Goal: Ask a question: Seek information or help from site administrators or community

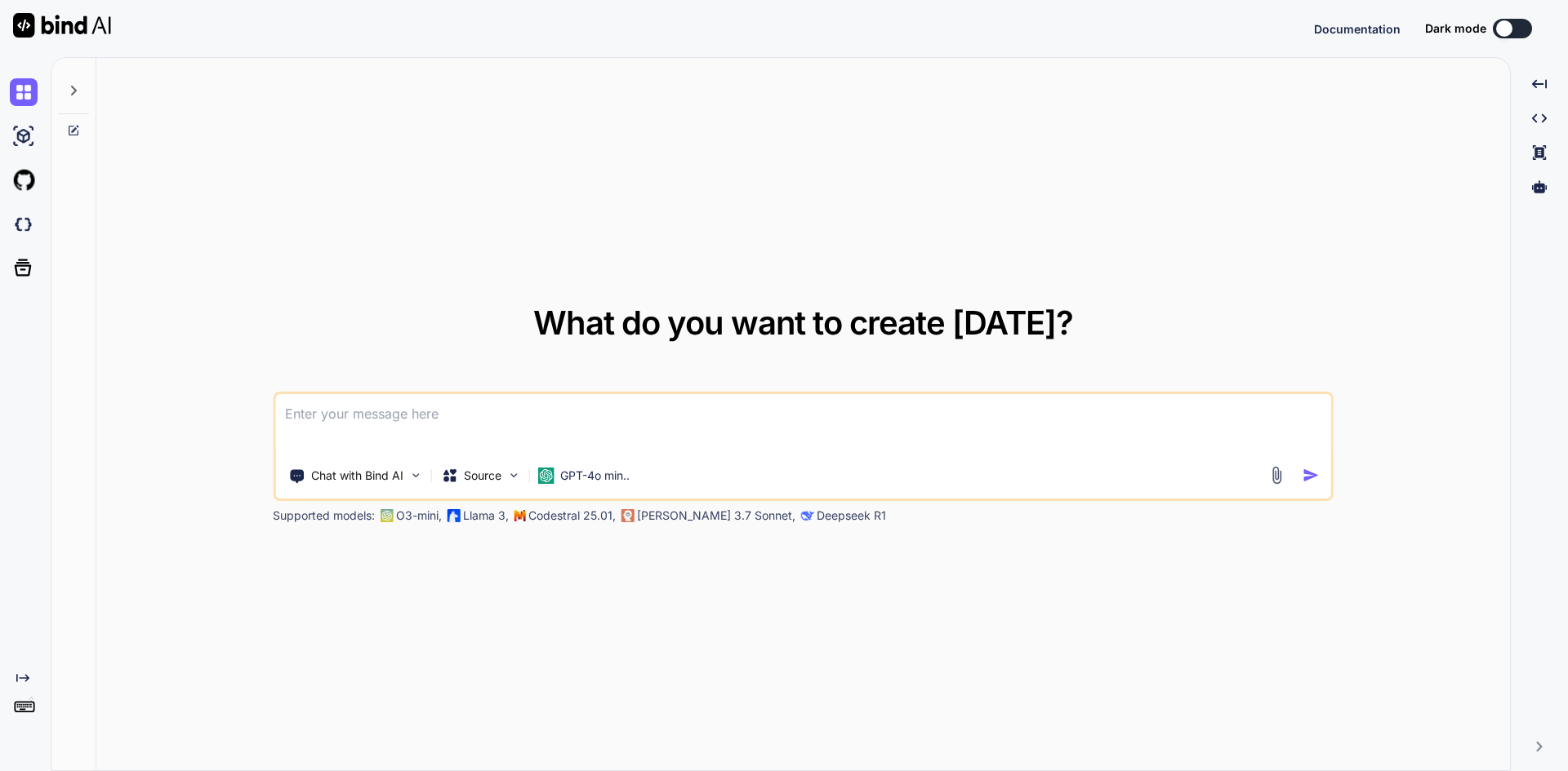
click at [390, 423] on textarea at bounding box center [803, 424] width 1056 height 60
type textarea "x"
click at [390, 423] on textarea at bounding box center [803, 424] width 1056 height 60
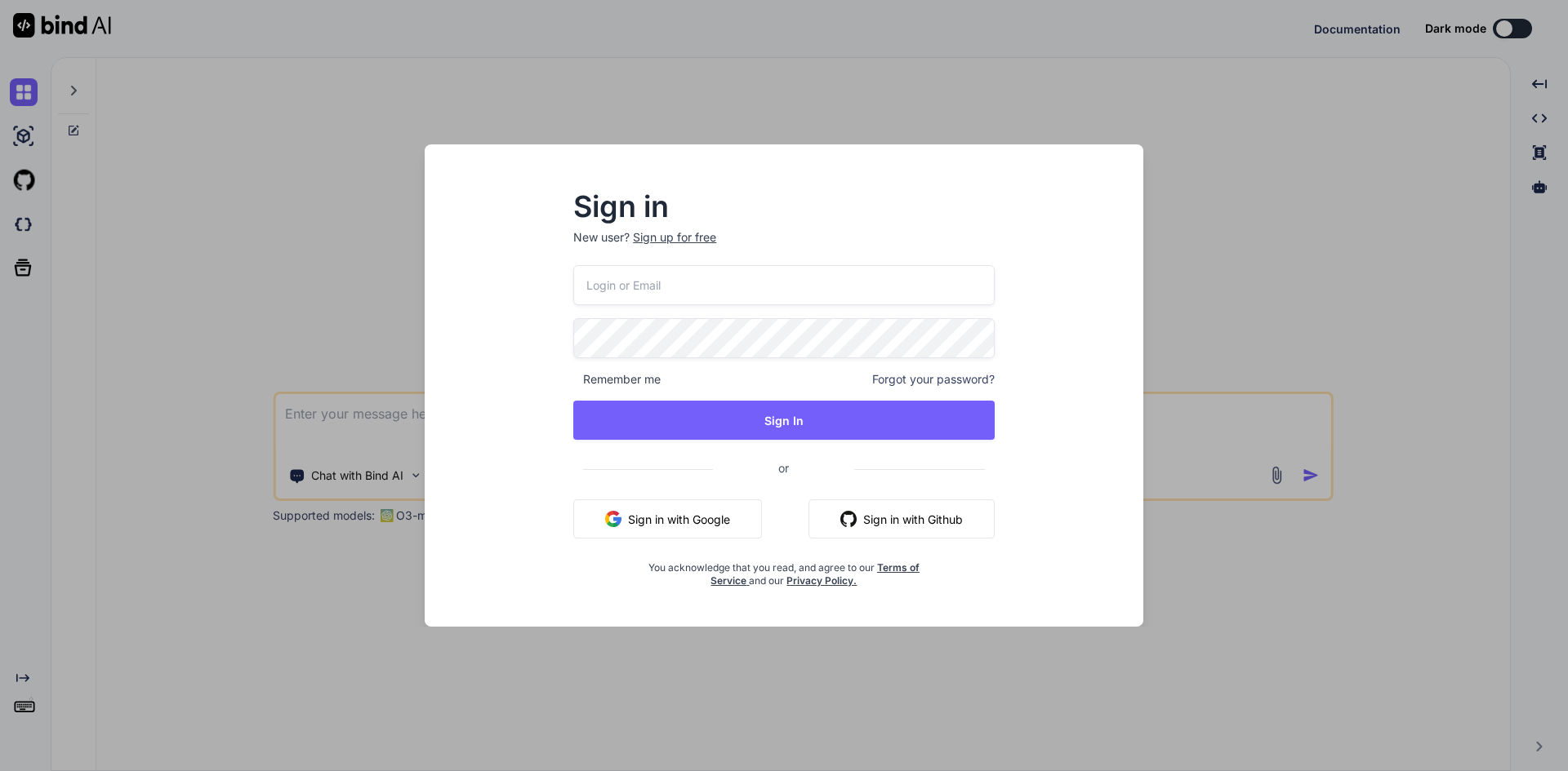
click at [626, 512] on button "Sign in with Google" at bounding box center [668, 519] width 188 height 39
type textarea "x"
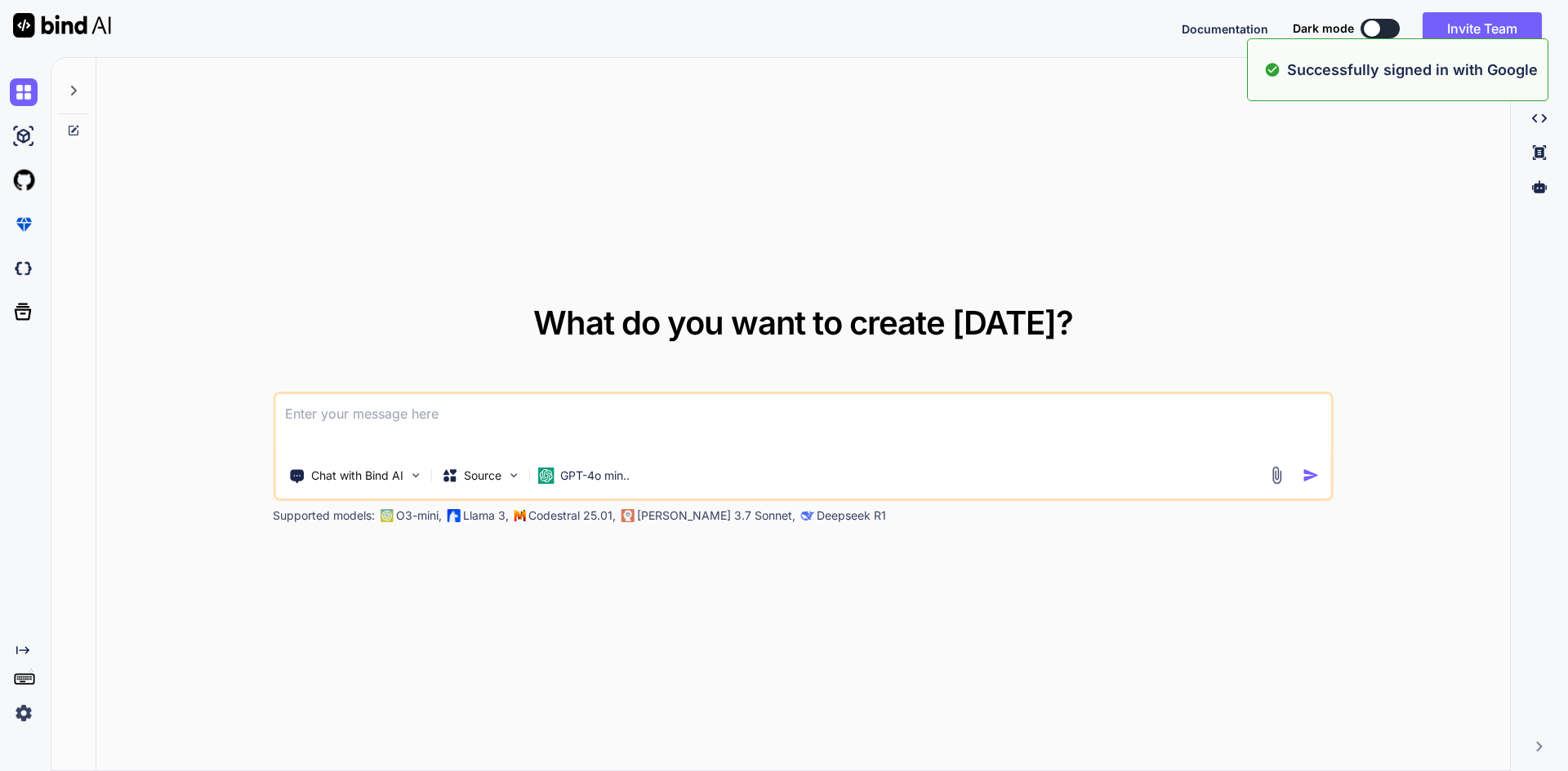
click at [361, 424] on textarea at bounding box center [803, 424] width 1056 height 60
paste textarea "{SQLite.SQLiteException: not an error at SQLite.SQLite3.Prepare2(sqlite3 db, St…"
type textarea "{SQLite.SQLiteException: not an error at SQLite.SQLite3.Prepare2(sqlite3 db, St…"
type textarea "x"
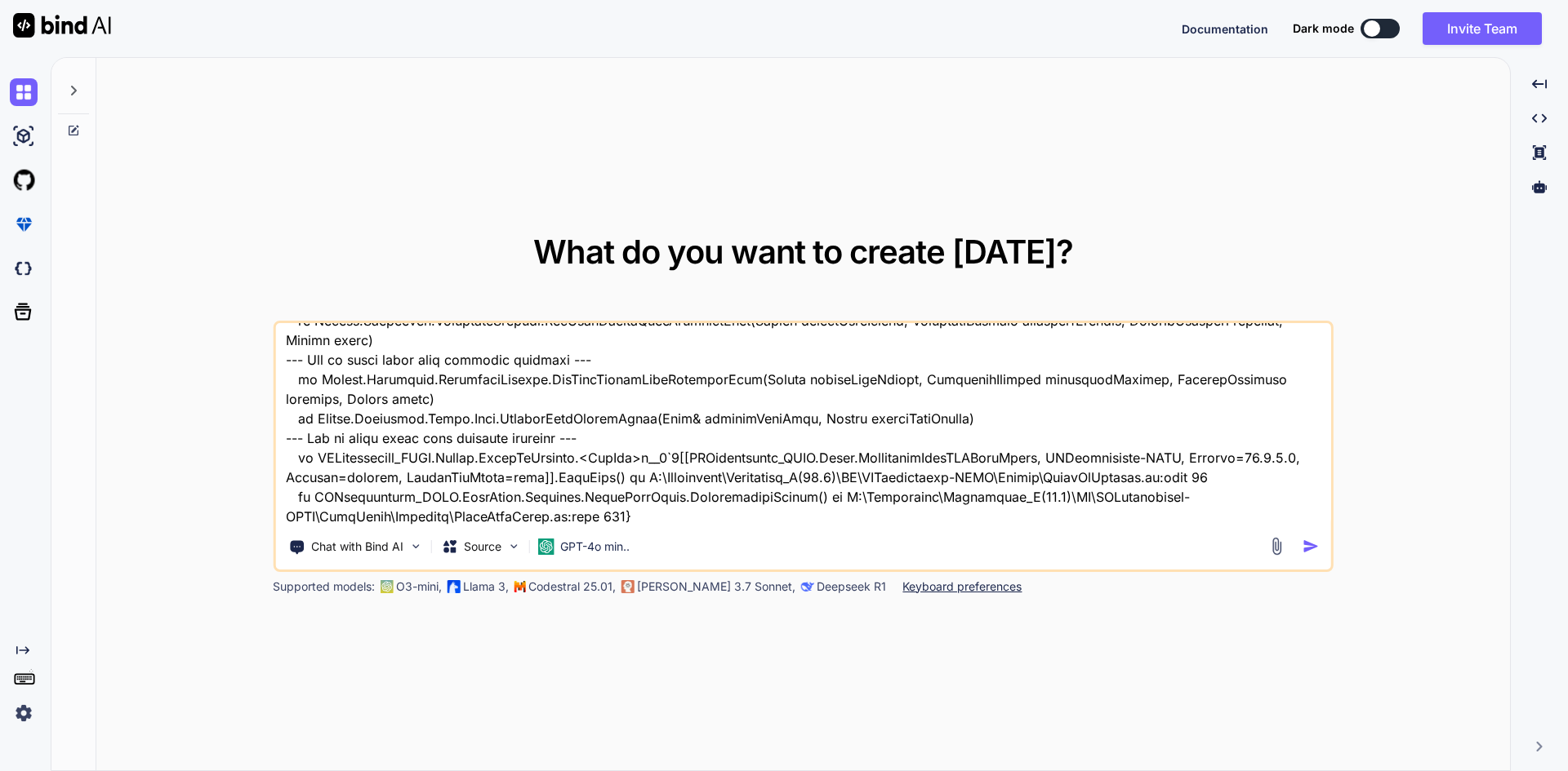
type textarea "x"
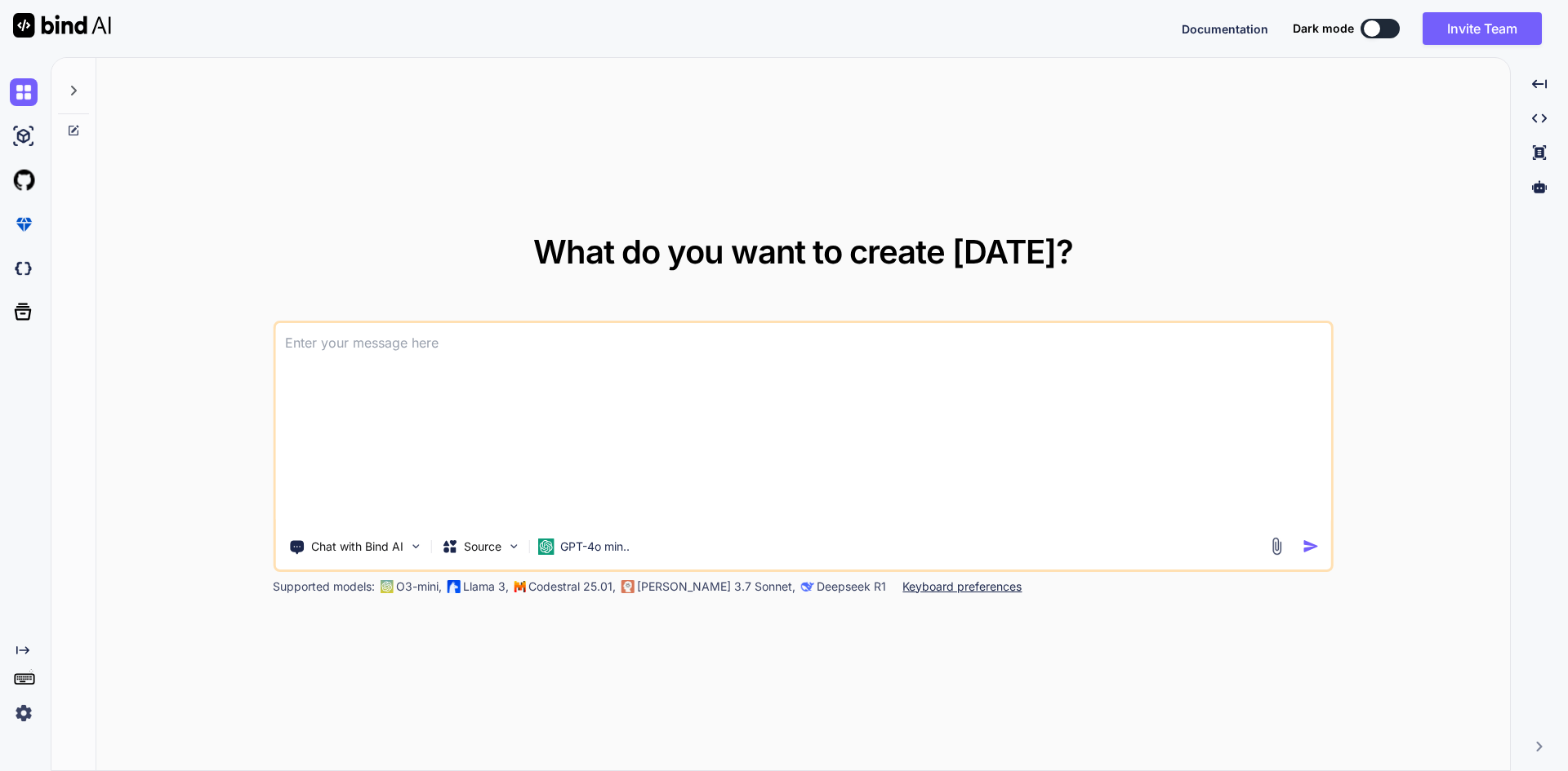
scroll to position [0, 0]
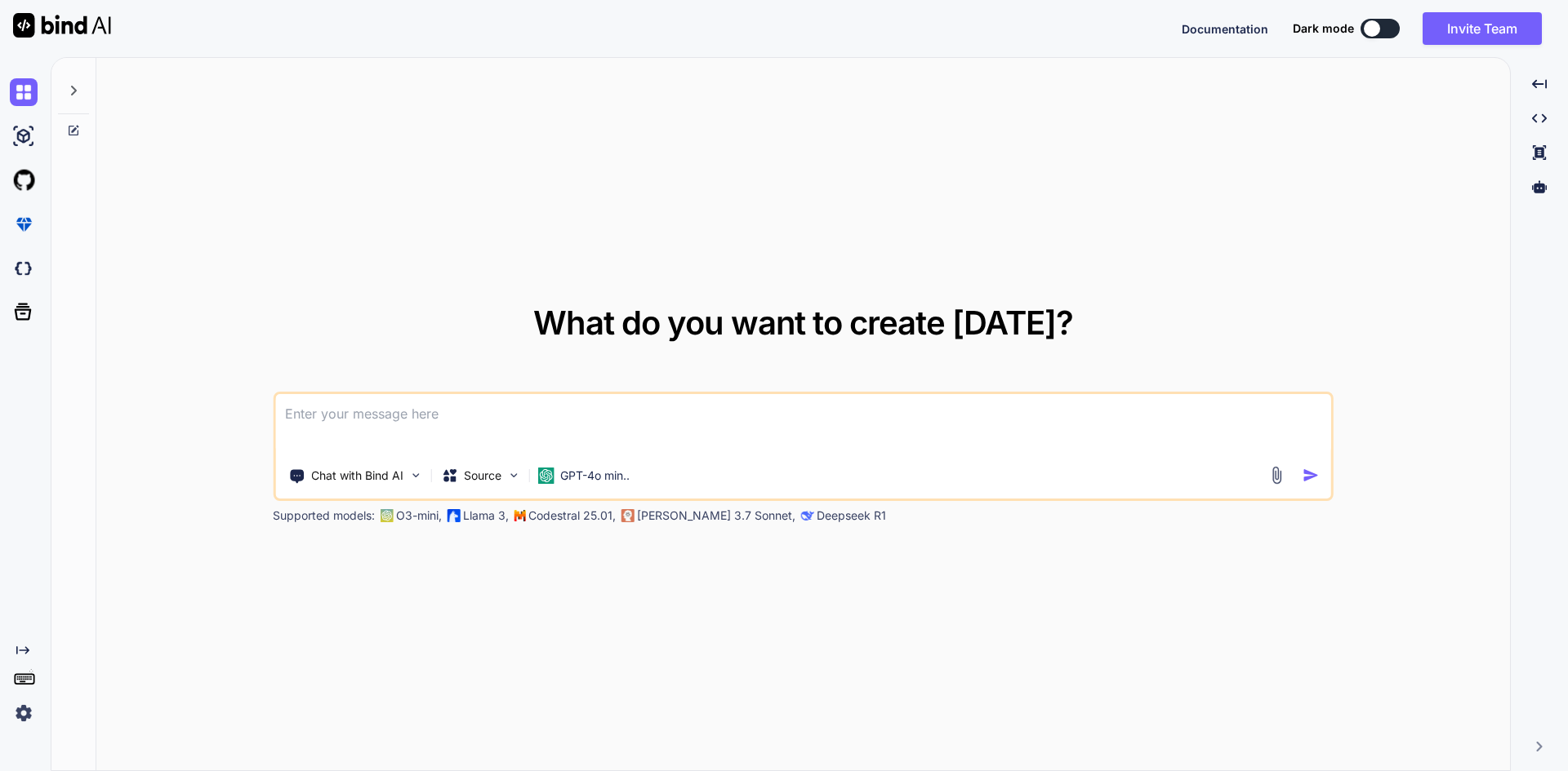
click at [520, 428] on textarea at bounding box center [803, 424] width 1056 height 60
type textarea "n"
type textarea "x"
type textarea "no"
type textarea "x"
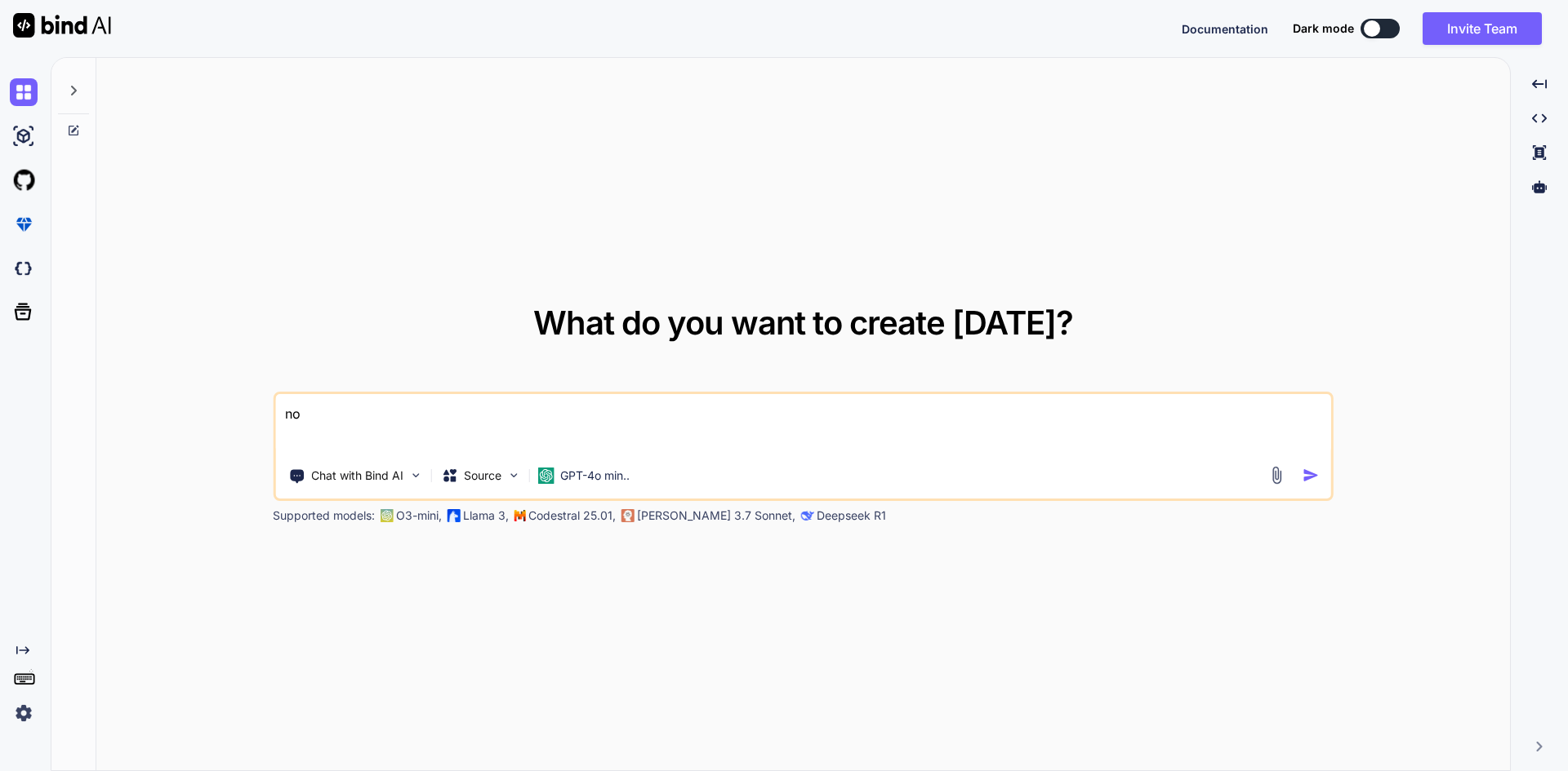
type textarea "not"
type textarea "x"
type textarea "not"
type textarea "x"
type textarea "not a"
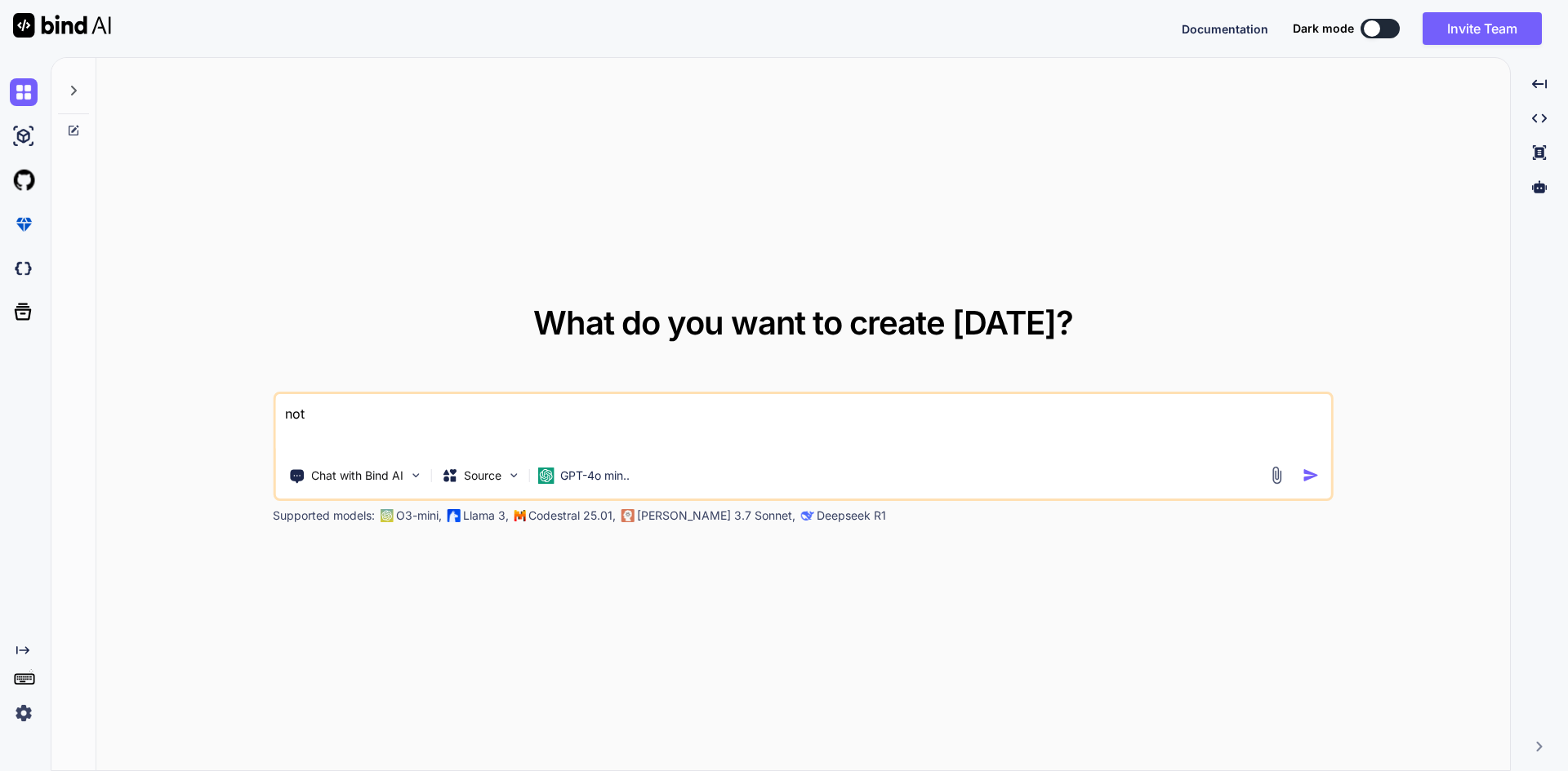
type textarea "x"
type textarea "not an"
type textarea "x"
type textarea "not an"
type textarea "x"
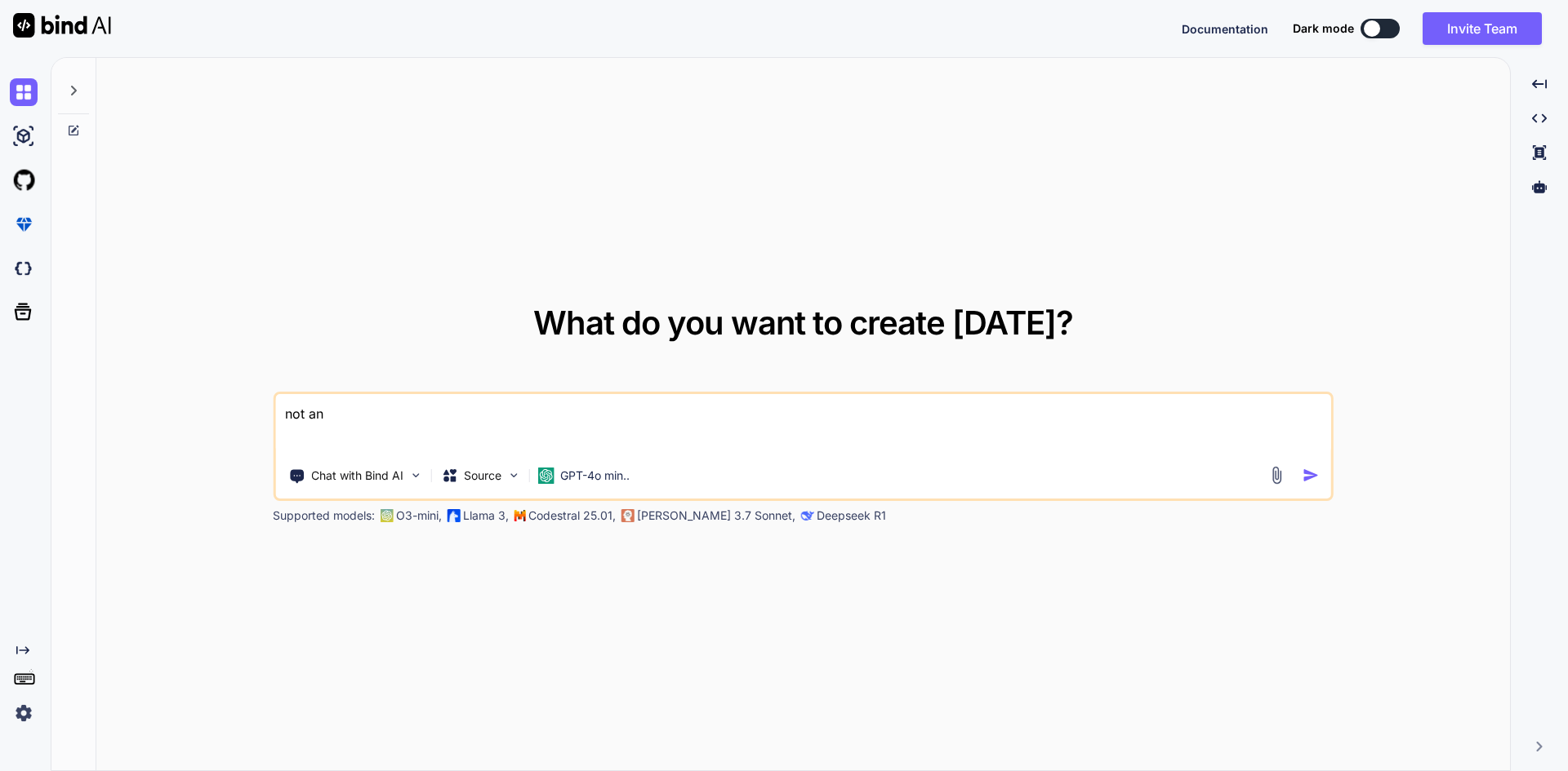
type textarea "not an e"
type textarea "x"
type textarea "not an er"
type textarea "x"
type textarea "not an err"
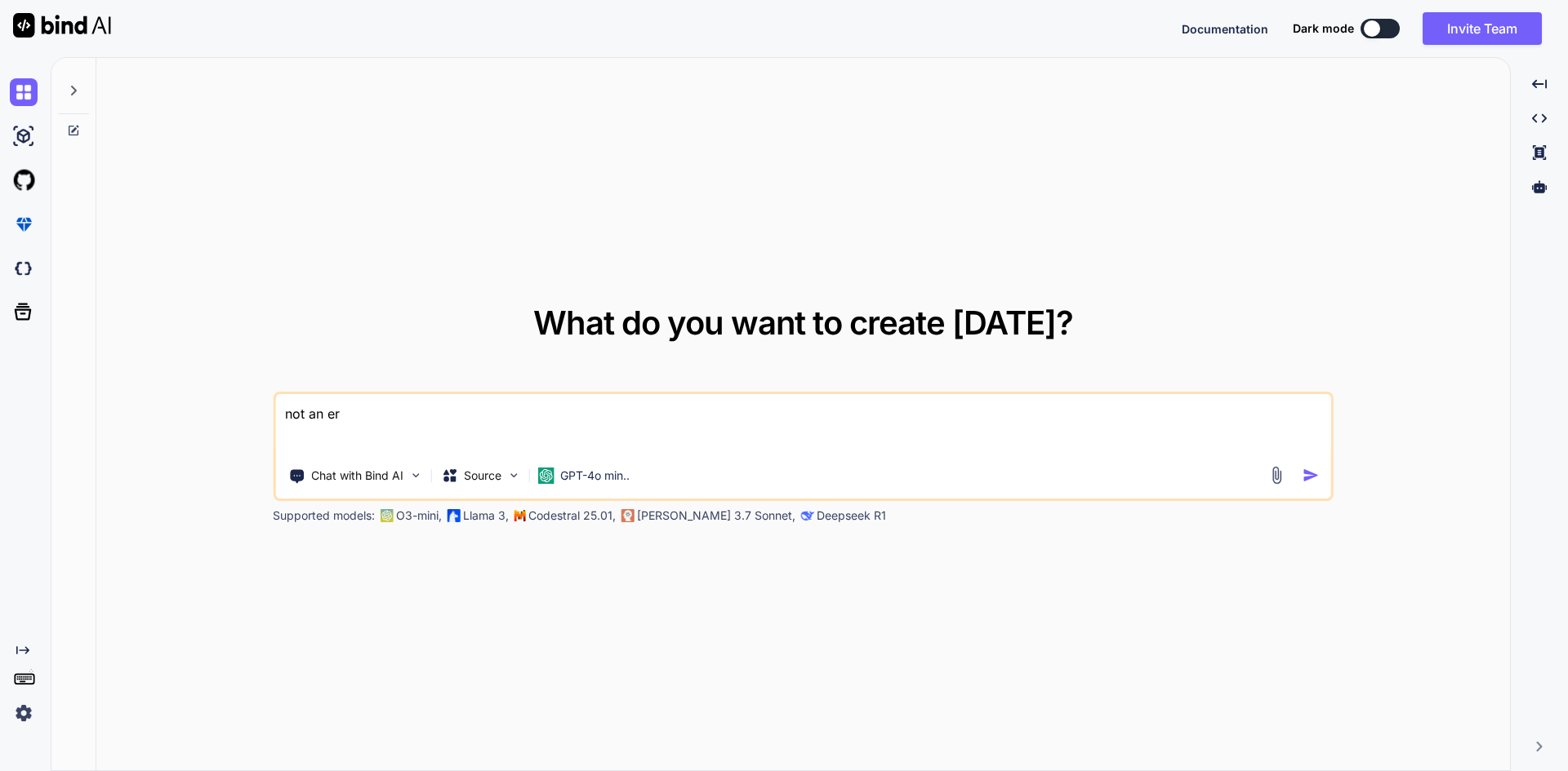
type textarea "x"
type textarea "not an erro"
type textarea "x"
type textarea "not an error"
type textarea "x"
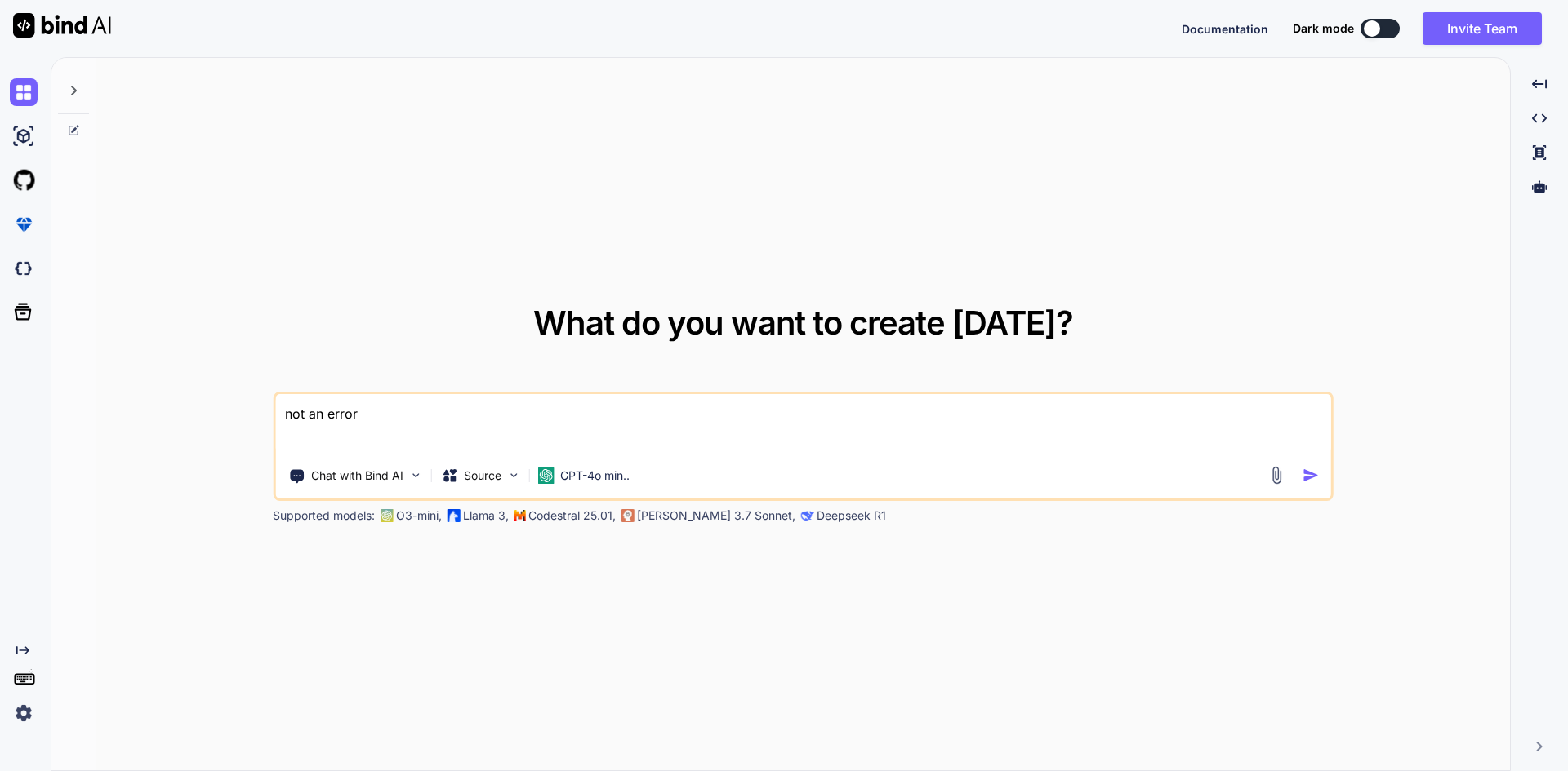
type textarea "not an error"
type textarea "x"
type textarea "not an error w"
type textarea "x"
type textarea "not an error wh"
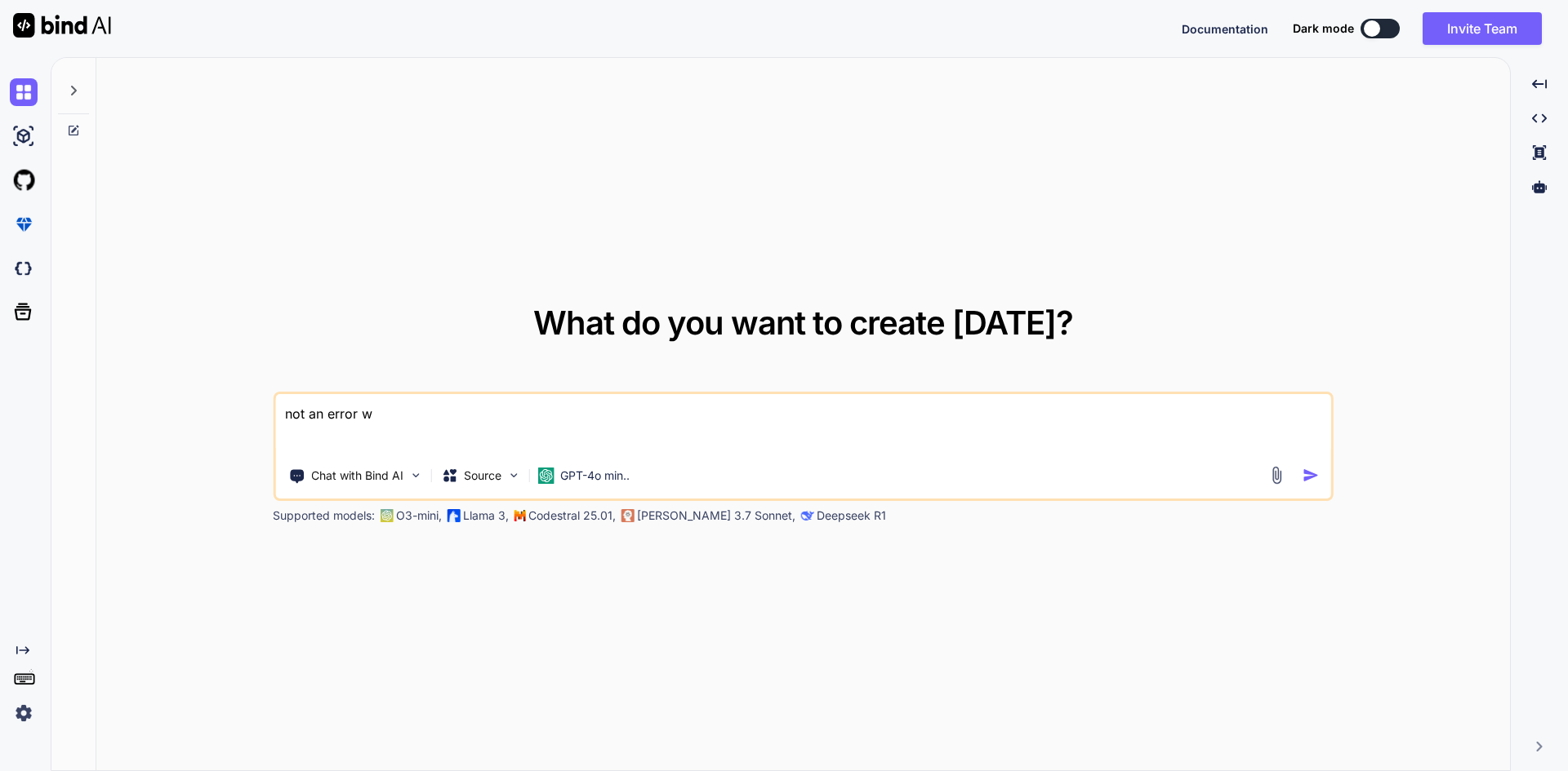
type textarea "x"
type textarea "not an error whn"
type textarea "x"
type textarea "not an error whne"
type textarea "x"
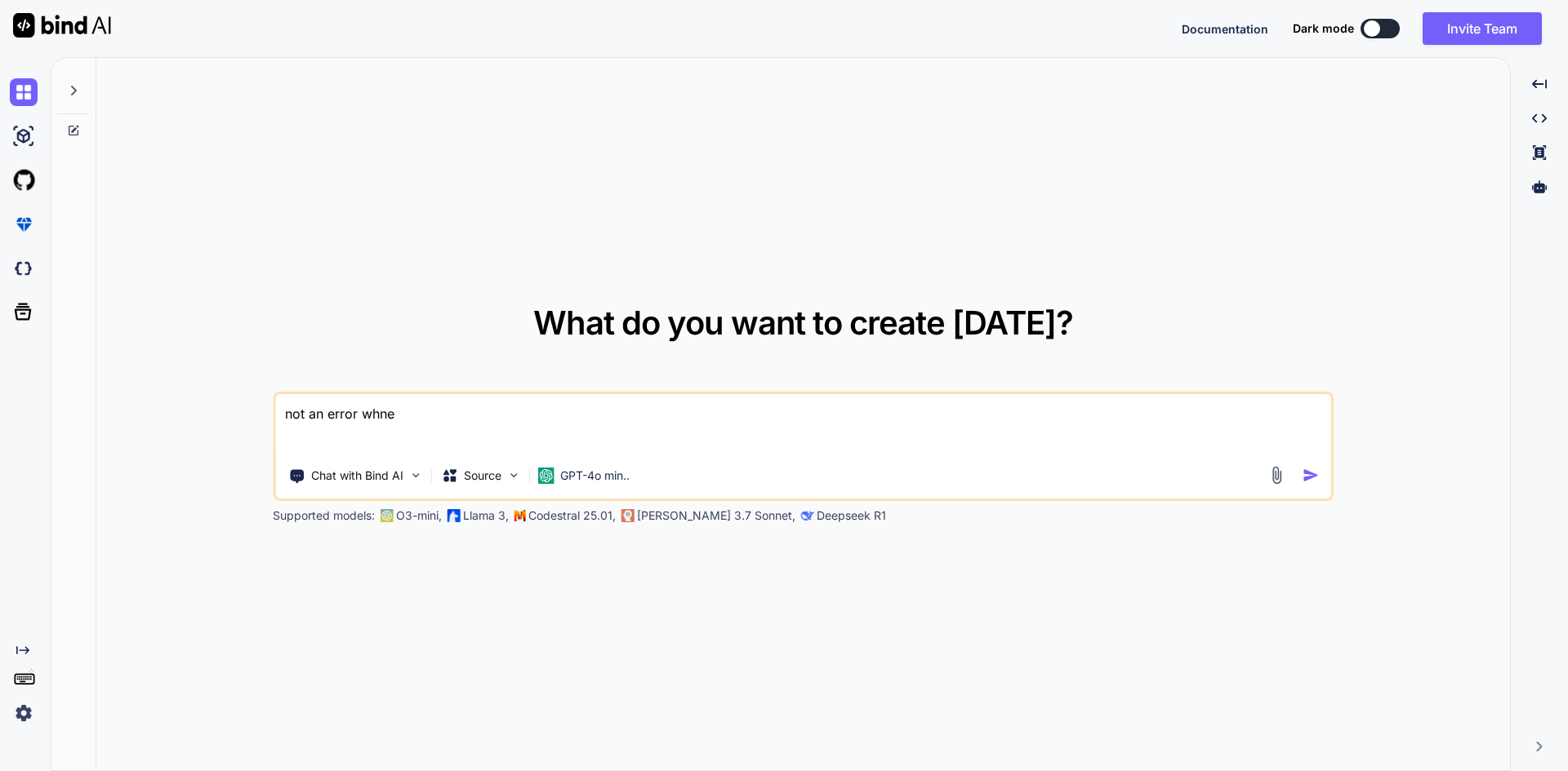
type textarea "not an error whne"
type textarea "x"
type textarea "not an error whne"
type textarea "x"
type textarea "not an error whn"
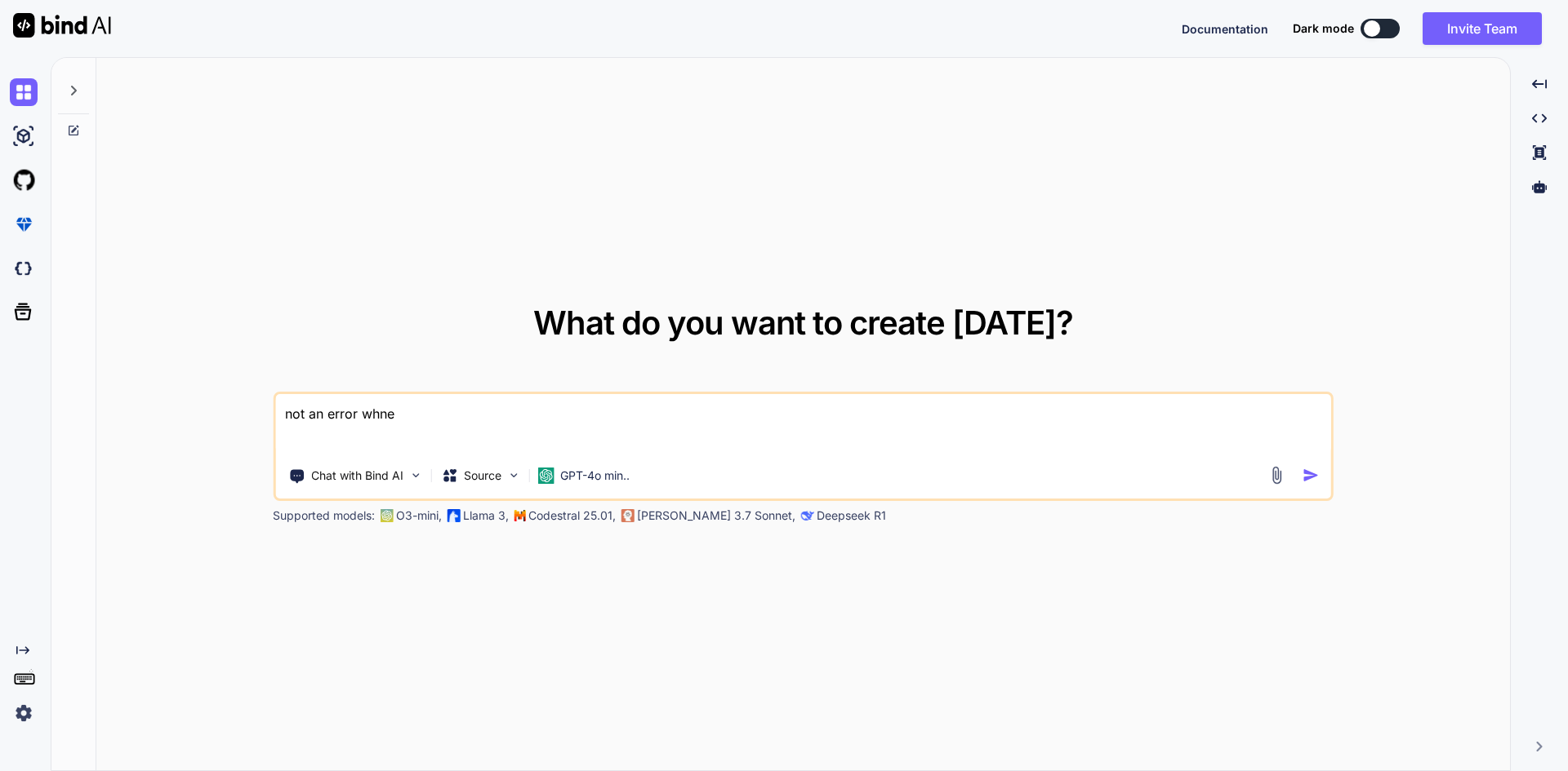
type textarea "x"
type textarea "not an error wh"
type textarea "x"
type textarea "not an error whe"
type textarea "x"
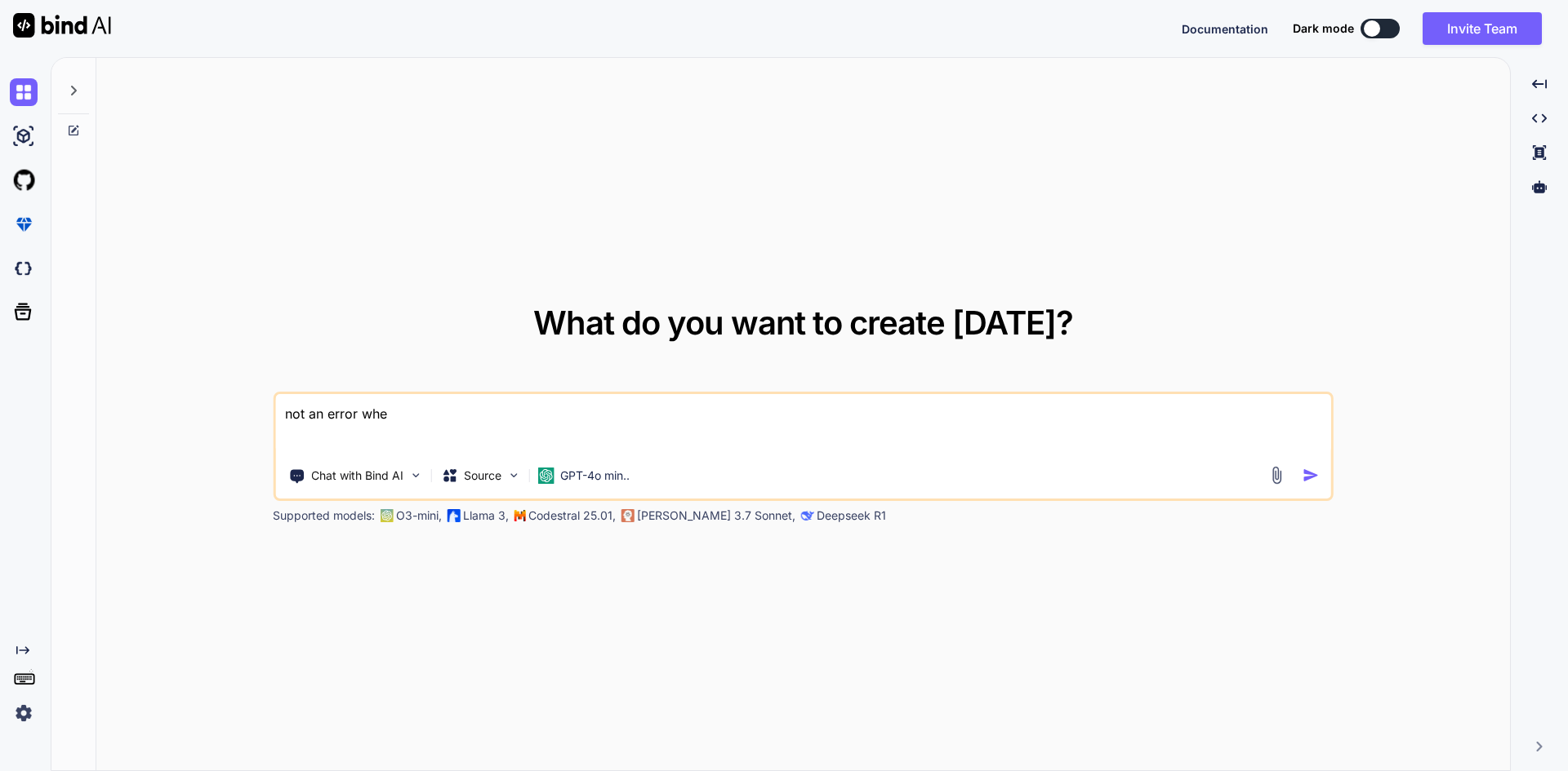
type textarea "not an error when"
type textarea "x"
type textarea "not an error when"
type textarea "x"
type textarea "not an error when g"
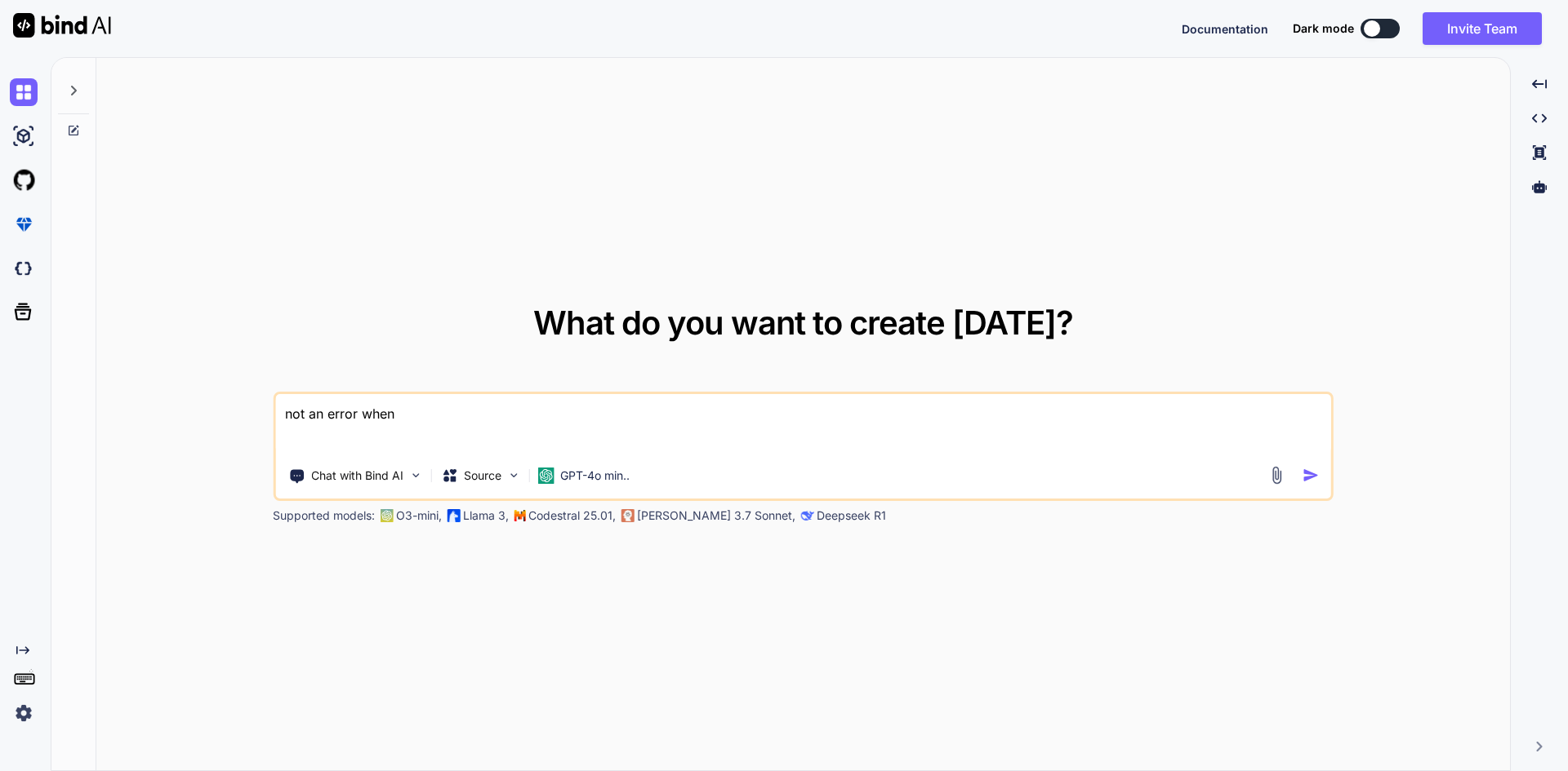
type textarea "x"
type textarea "not an error when ge"
type textarea "x"
type textarea "not an error when get"
type textarea "x"
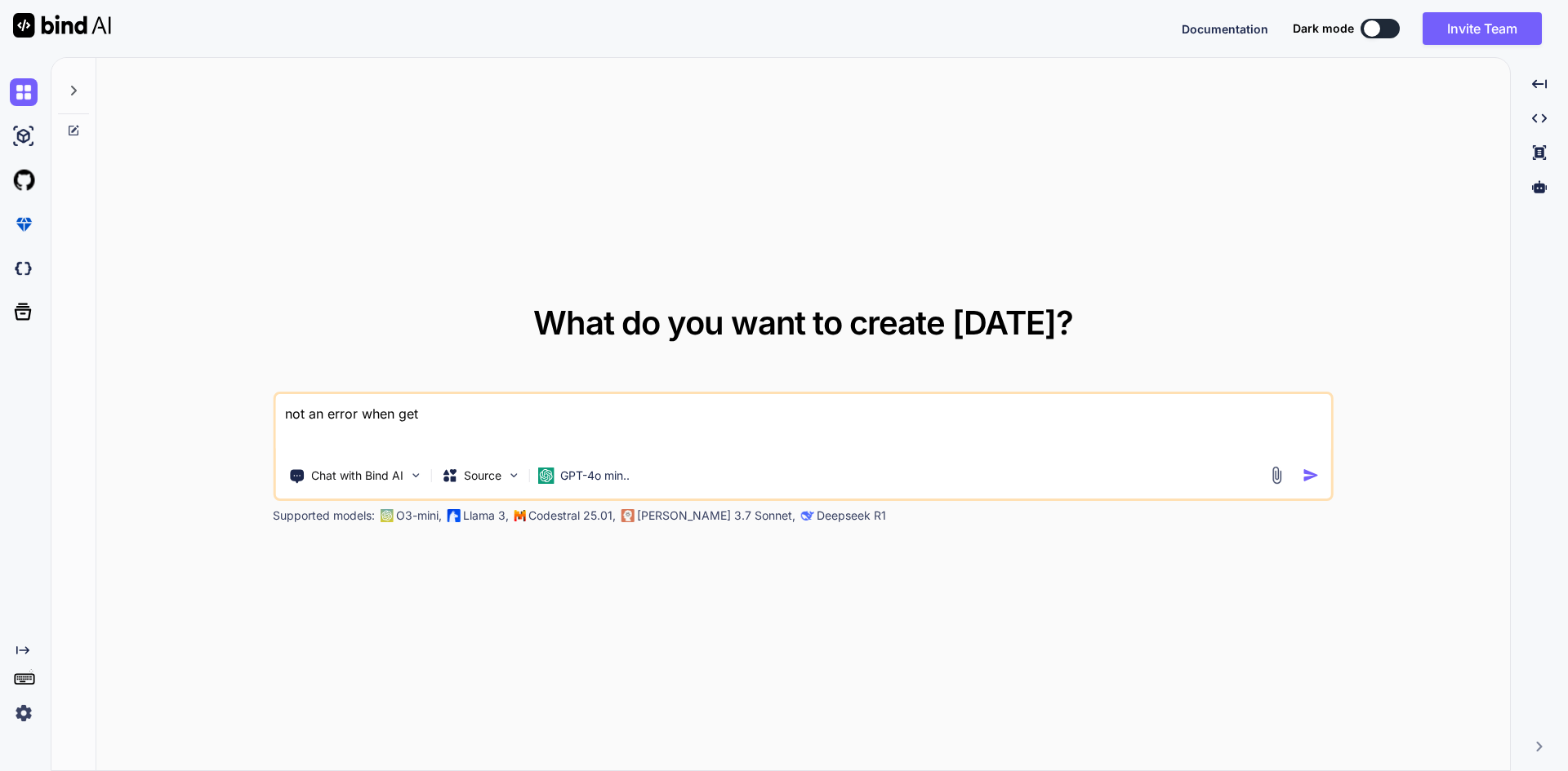
type textarea "not an error when gett"
type textarea "x"
type textarea "not an error when getti"
type textarea "x"
type textarea "not an error when gettin"
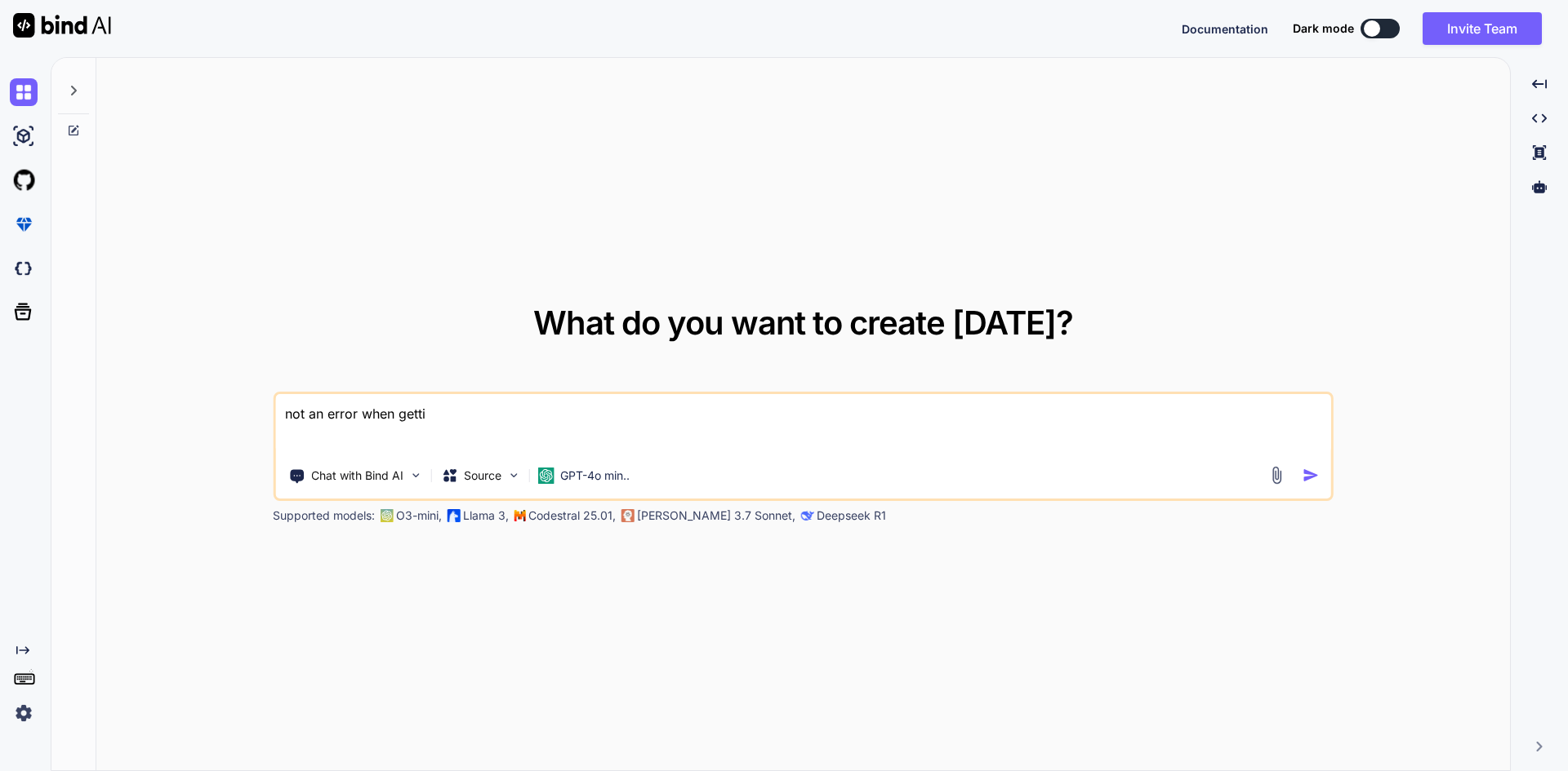
type textarea "x"
type textarea "not an error when getting"
type textarea "x"
type textarea "not an error when getting"
type textarea "x"
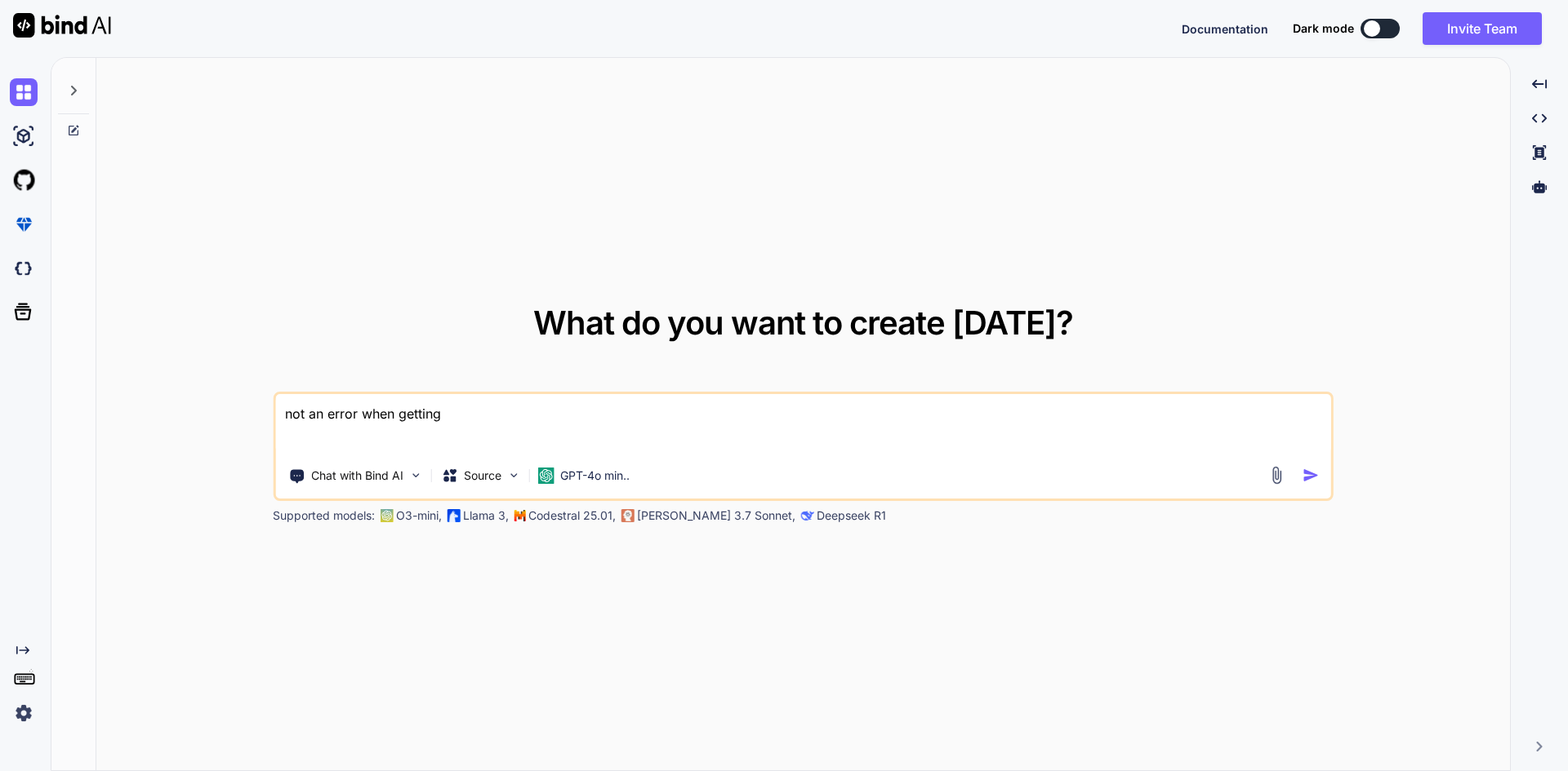
type textarea "not an error when getting d"
type textarea "x"
type textarea "not an error when getting da"
type textarea "x"
type textarea "not an error when getting dat"
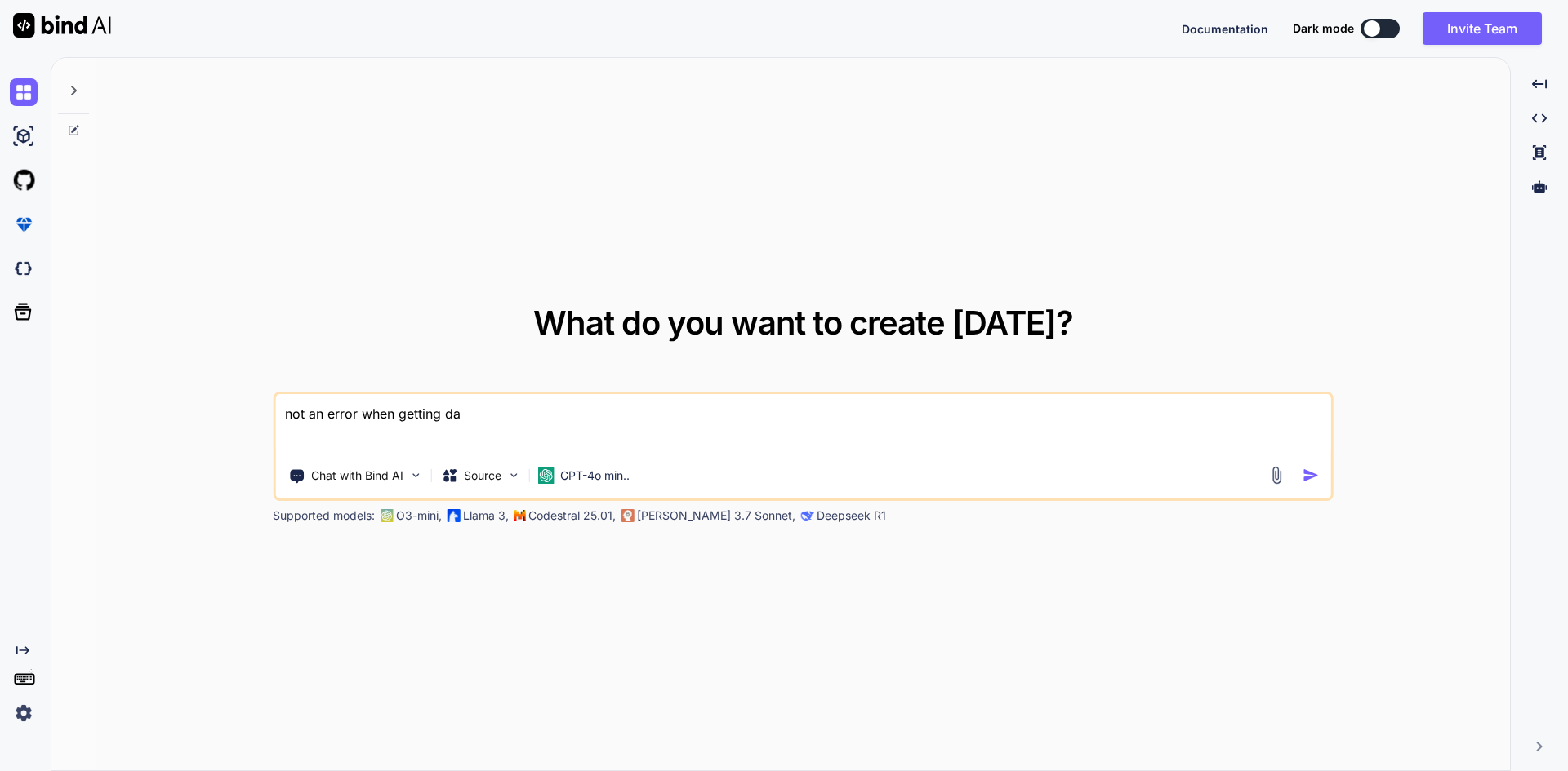
type textarea "x"
type textarea "not an error when getting data"
type textarea "x"
type textarea "not an error when getting data"
type textarea "x"
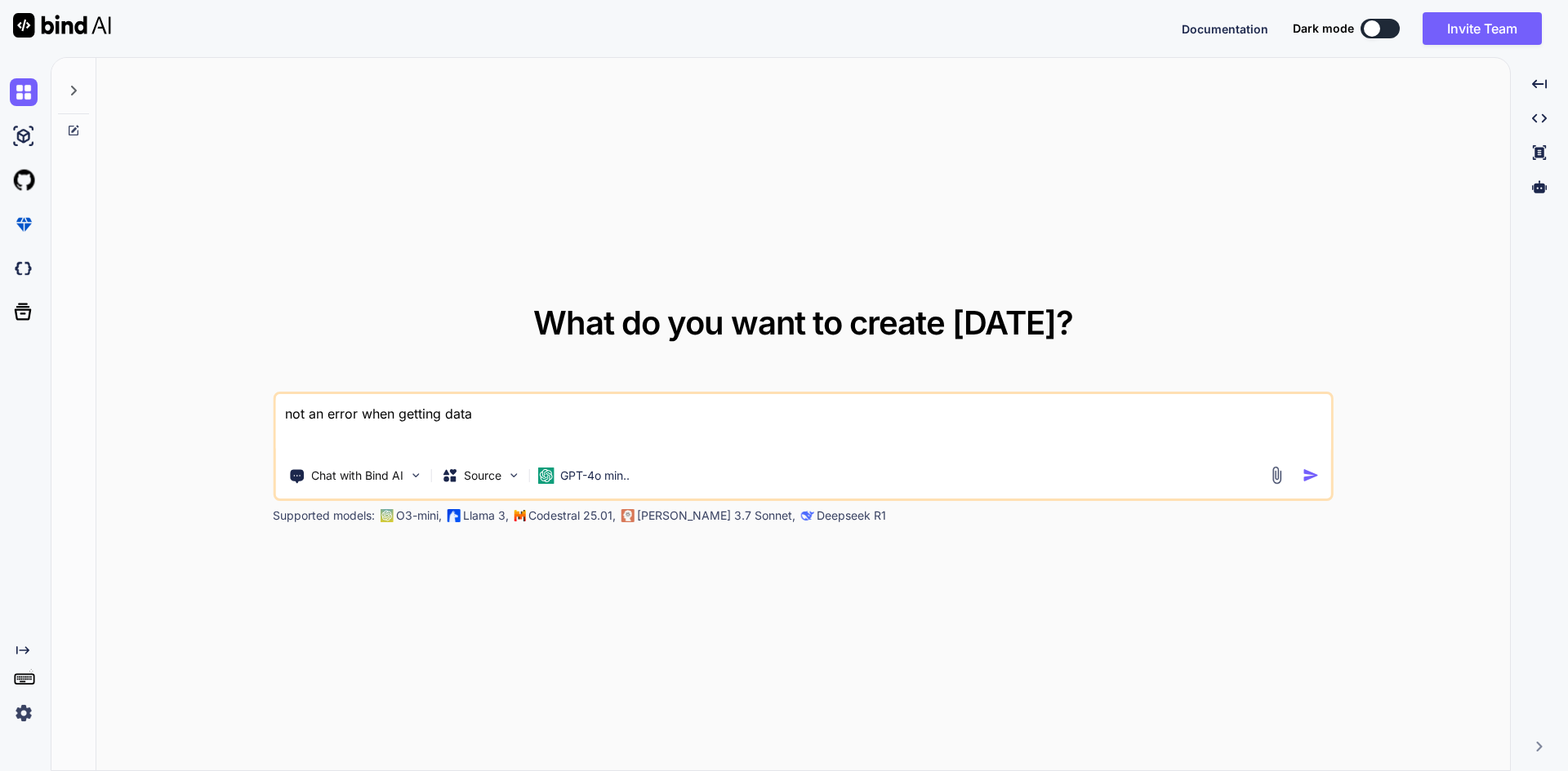
type textarea "not an error when getting data f"
type textarea "x"
type textarea "not an error when getting data fr"
type textarea "x"
type textarea "not an error when getting data fro"
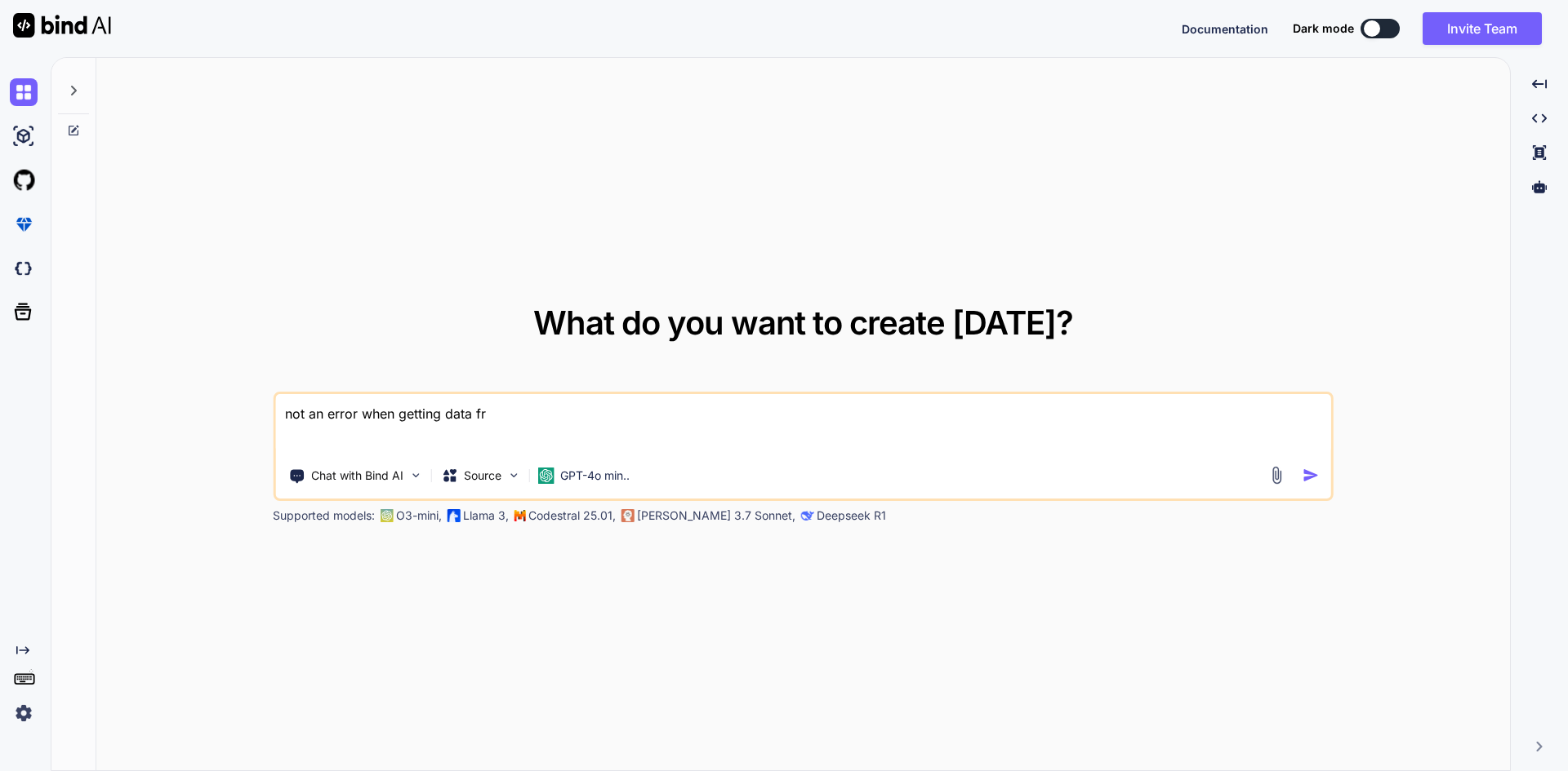
type textarea "x"
type textarea "not an error when getting data from"
type textarea "x"
type textarea "not an error when getting data from"
type textarea "x"
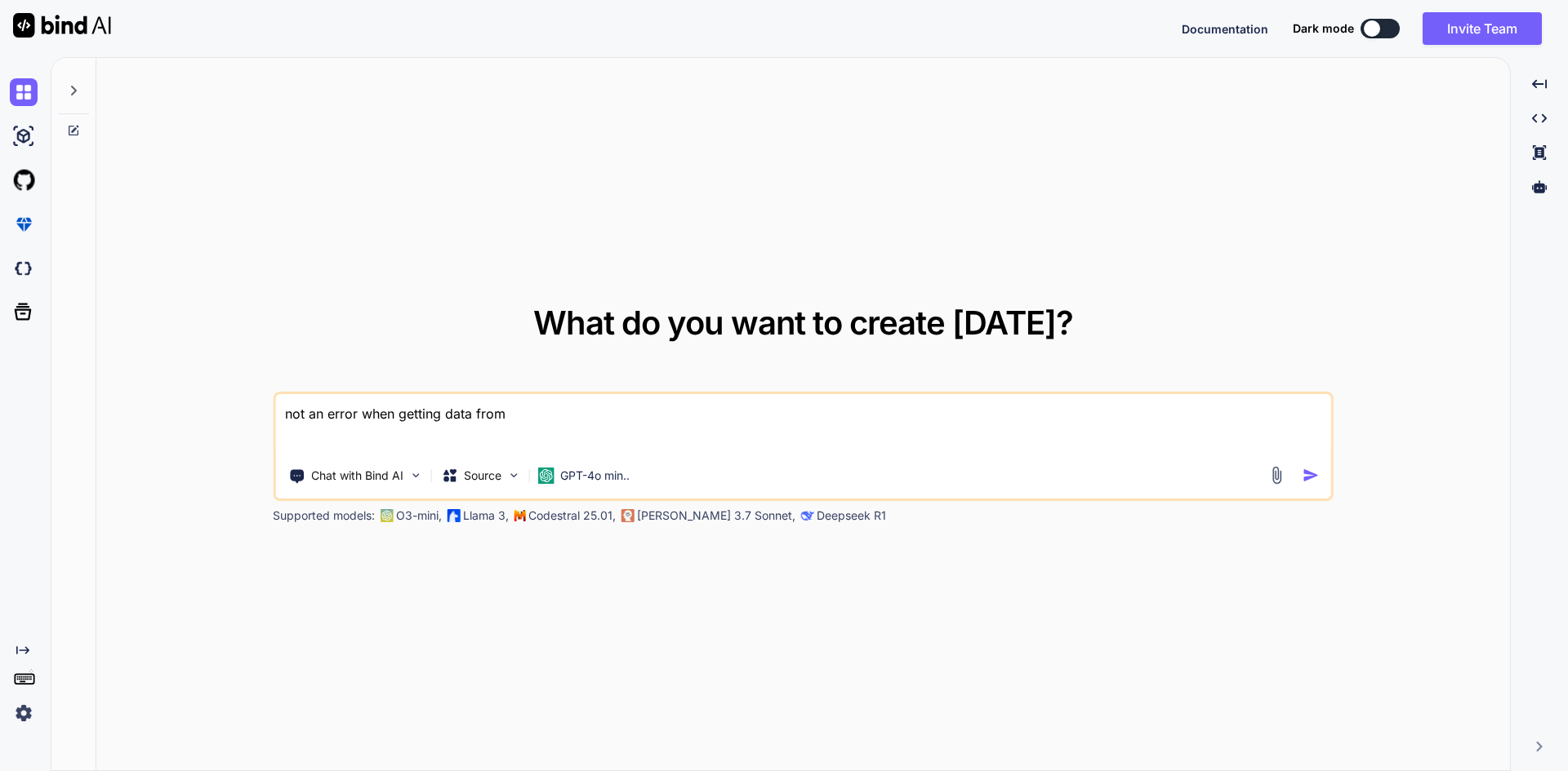
type textarea "not an error when getting data from s"
type textarea "x"
type textarea "not an error when getting data from sq"
type textarea "x"
type textarea "not an error when getting data from sql"
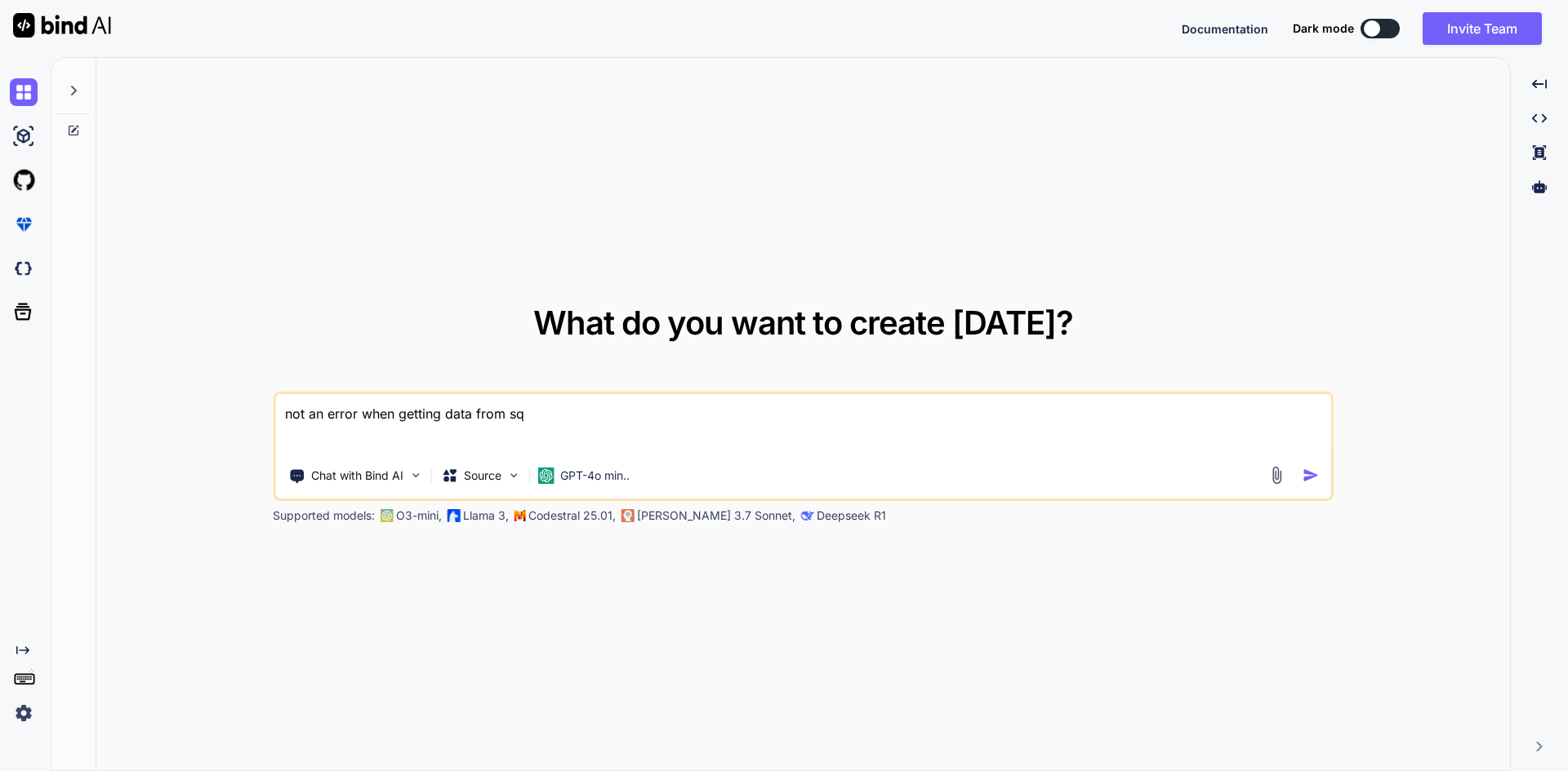
type textarea "x"
type textarea "not an error when getting data from sqll"
type textarea "x"
type textarea "not an error when getting data from sqlli"
type textarea "x"
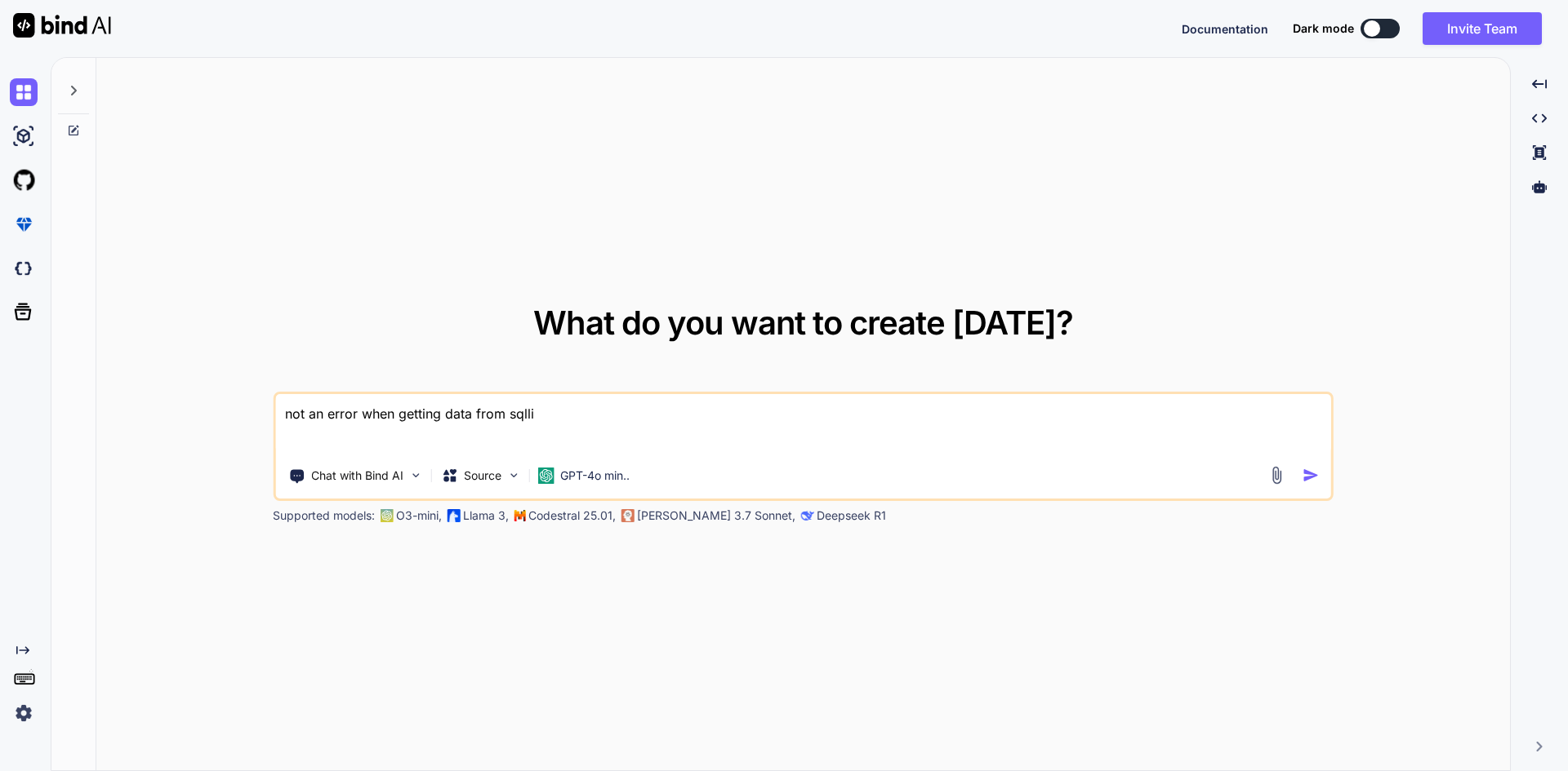
type textarea "not an error when getting data from sqllit"
type textarea "x"
type textarea "not an error when getting data from sqllite"
type textarea "x"
type textarea "not an error when getting data from sqllit"
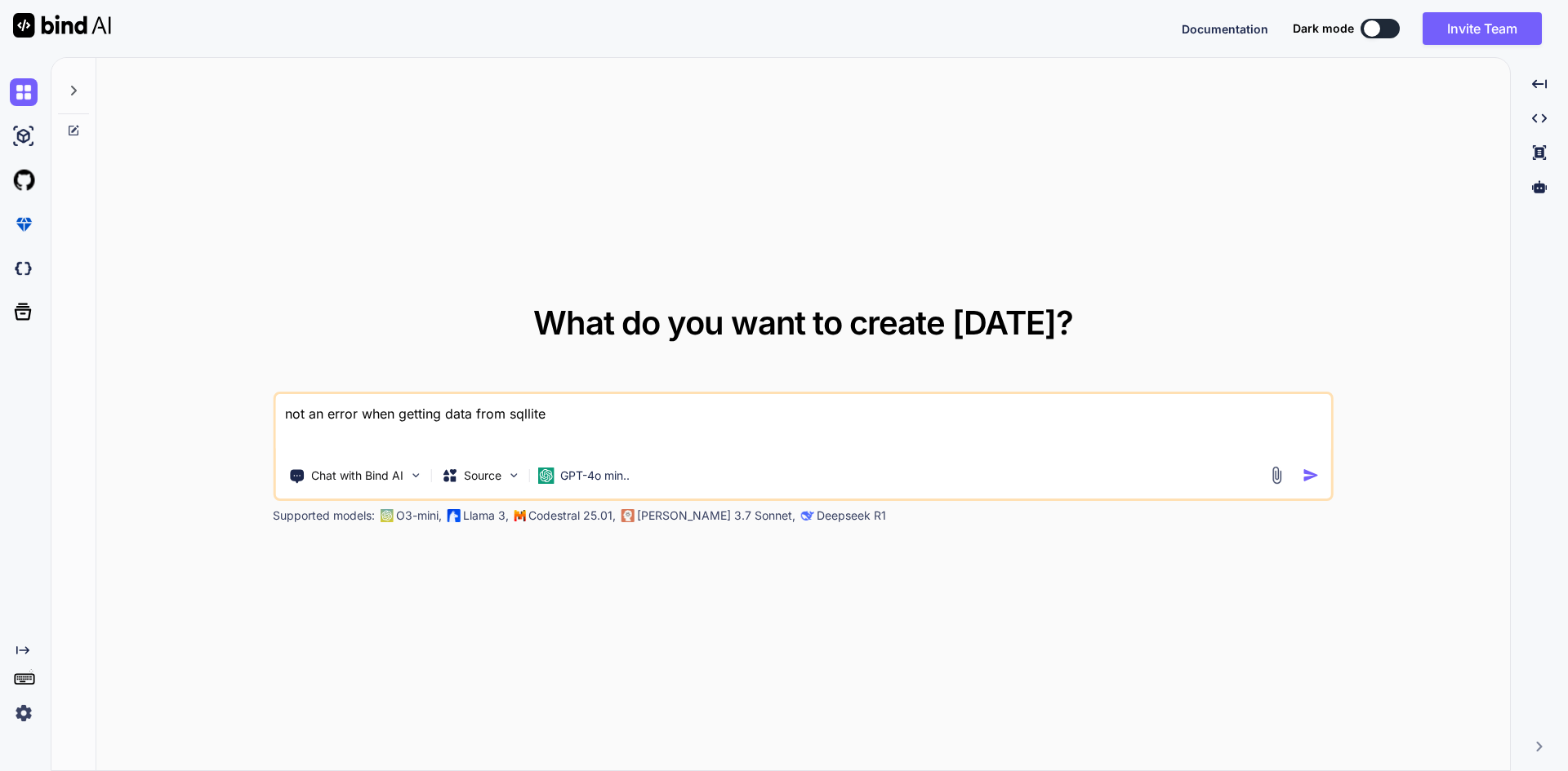
type textarea "x"
type textarea "not an error when getting data from sqlli"
type textarea "x"
type textarea "not an error when getting data from sqll"
type textarea "x"
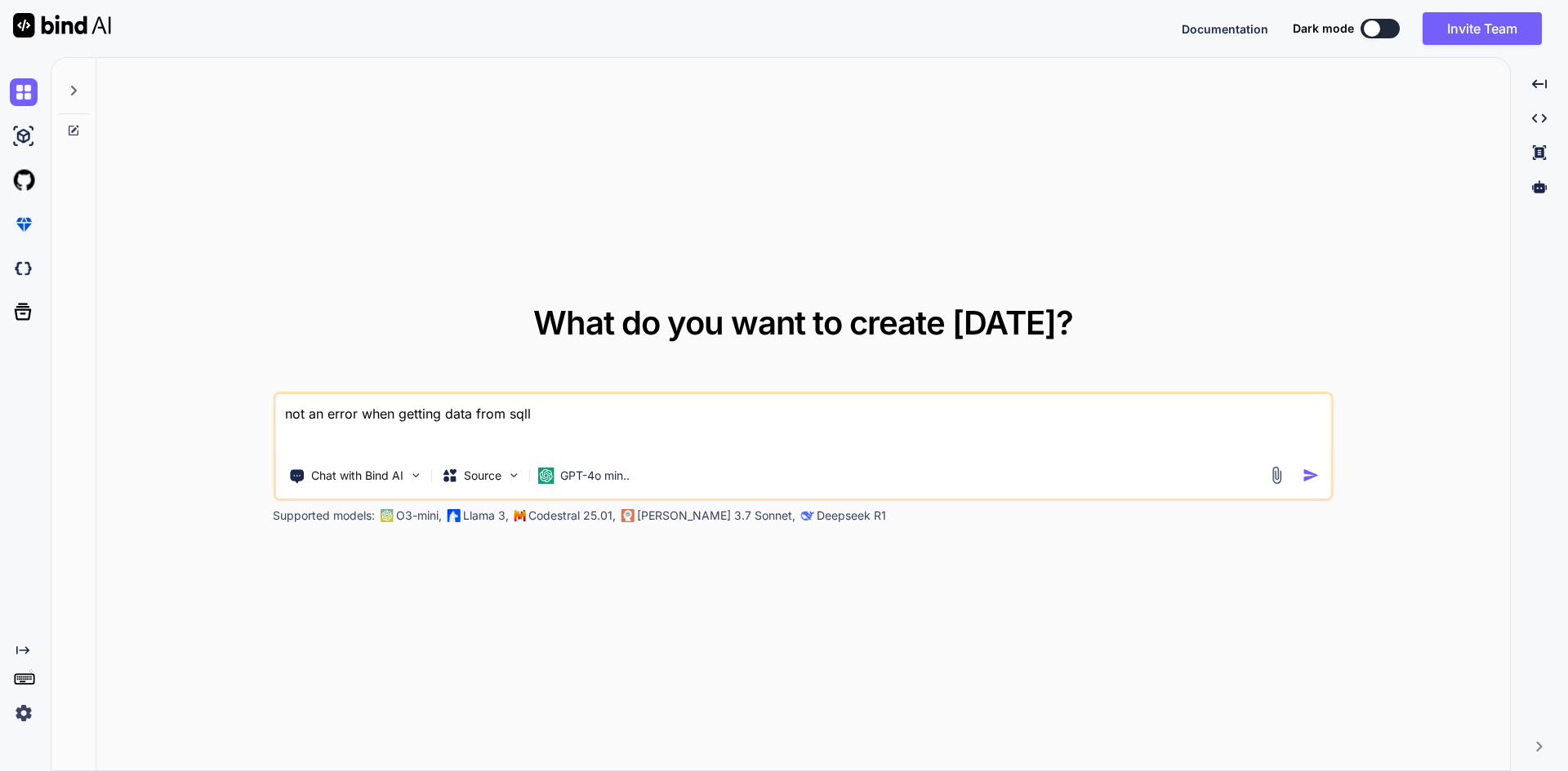
type textarea "not an error when getting data from sql"
type textarea "x"
type textarea "not an error when getting data from sqli"
type textarea "x"
type textarea "not an error when getting data from sqlit"
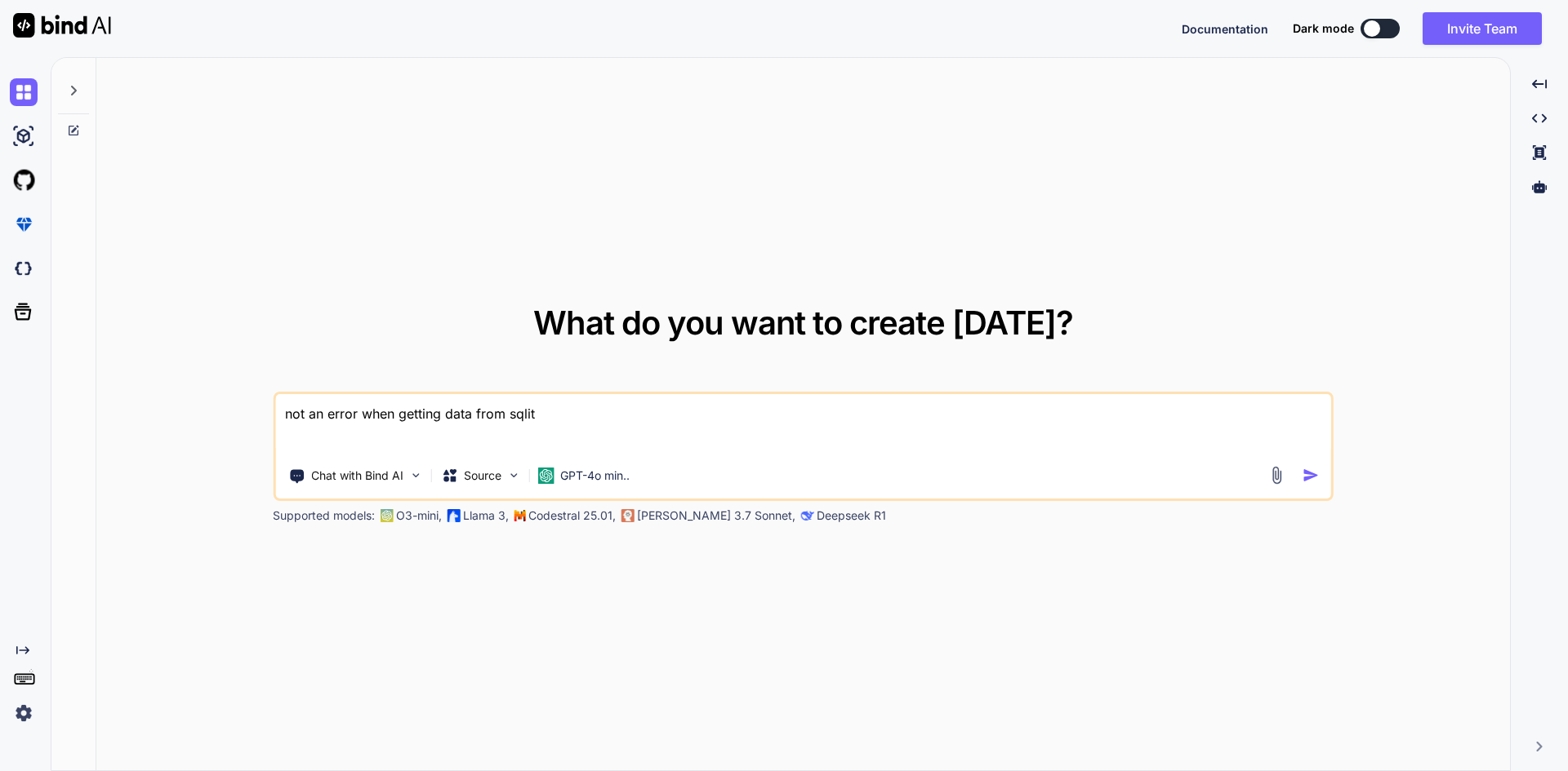
type textarea "x"
type textarea "not an error when getting data from sqlite"
type textarea "x"
type textarea "not an error when getting data from sqlite"
type textarea "x"
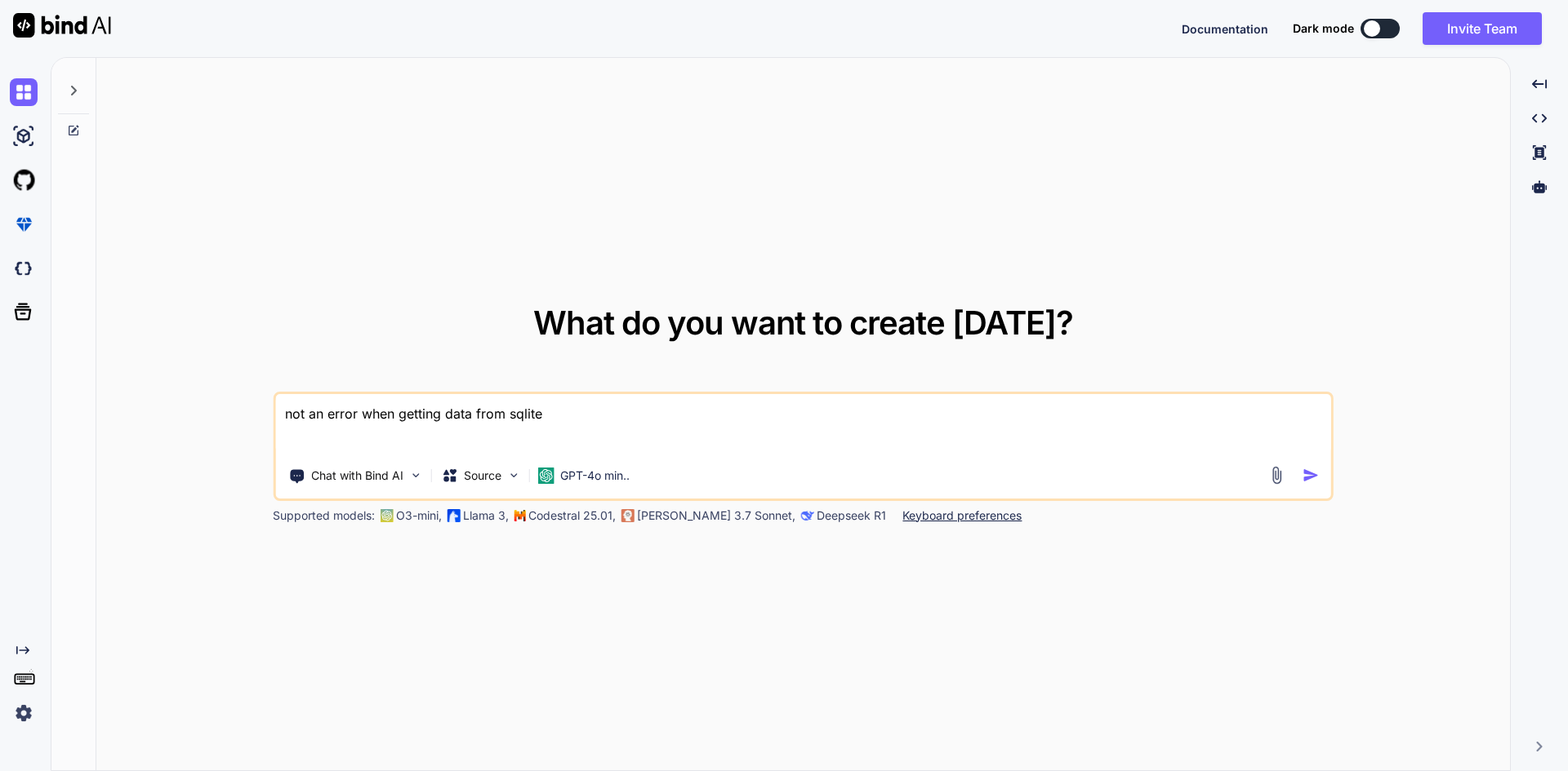
paste textarea "var data = await _localDbService.GetAll<PrefrencesDataSQLDataModel>();"
type textarea "not an error when getting data from sqlite var data = await _localDbService.Get…"
type textarea "x"
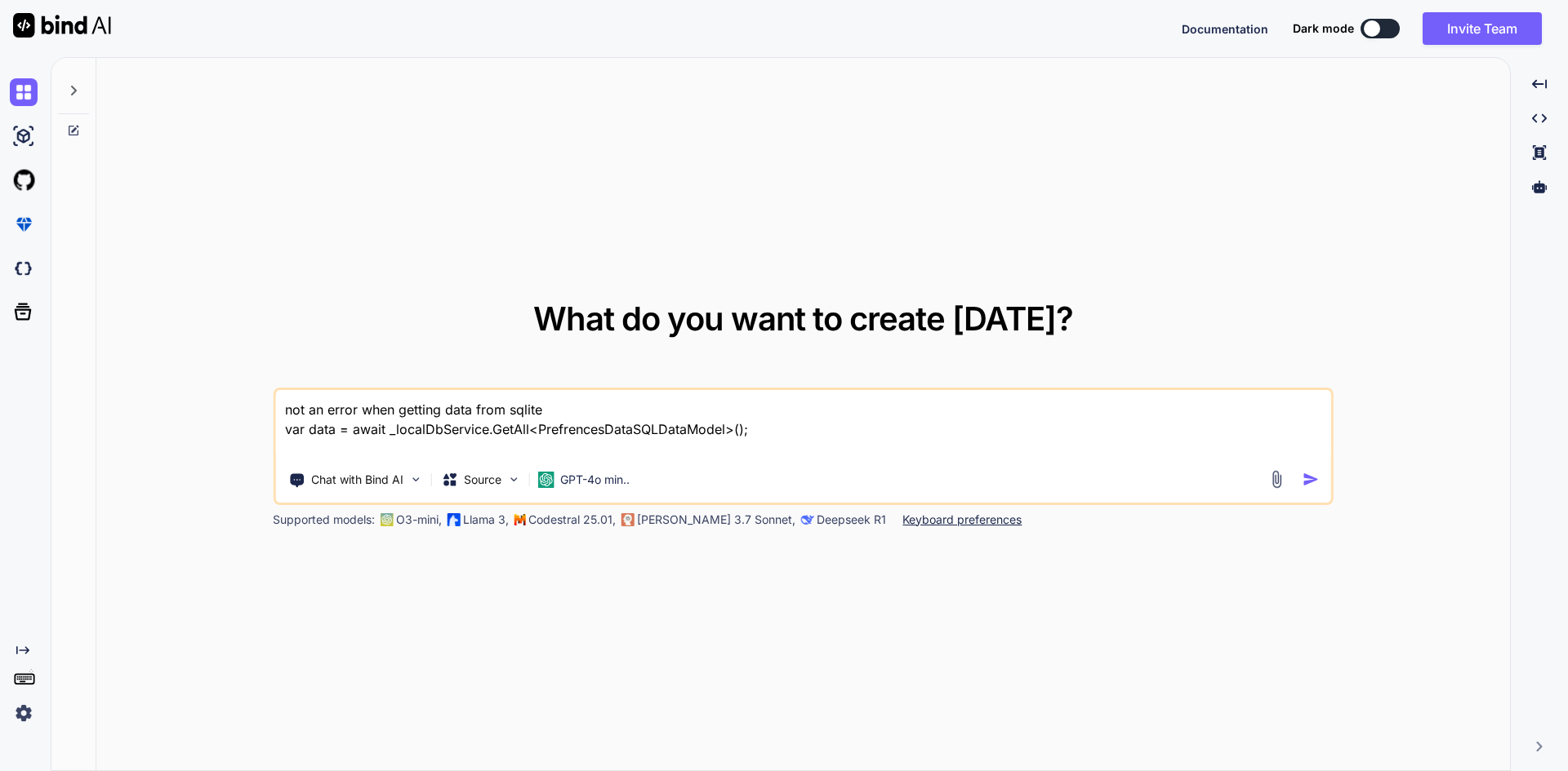
type textarea "not an error when getting data from sqlite var data = await _localDbService.Get…"
click at [762, 421] on textarea "not an error when getting data from sqlite var data = await _localDbService.Get…" at bounding box center [803, 424] width 1056 height 69
type textarea "x"
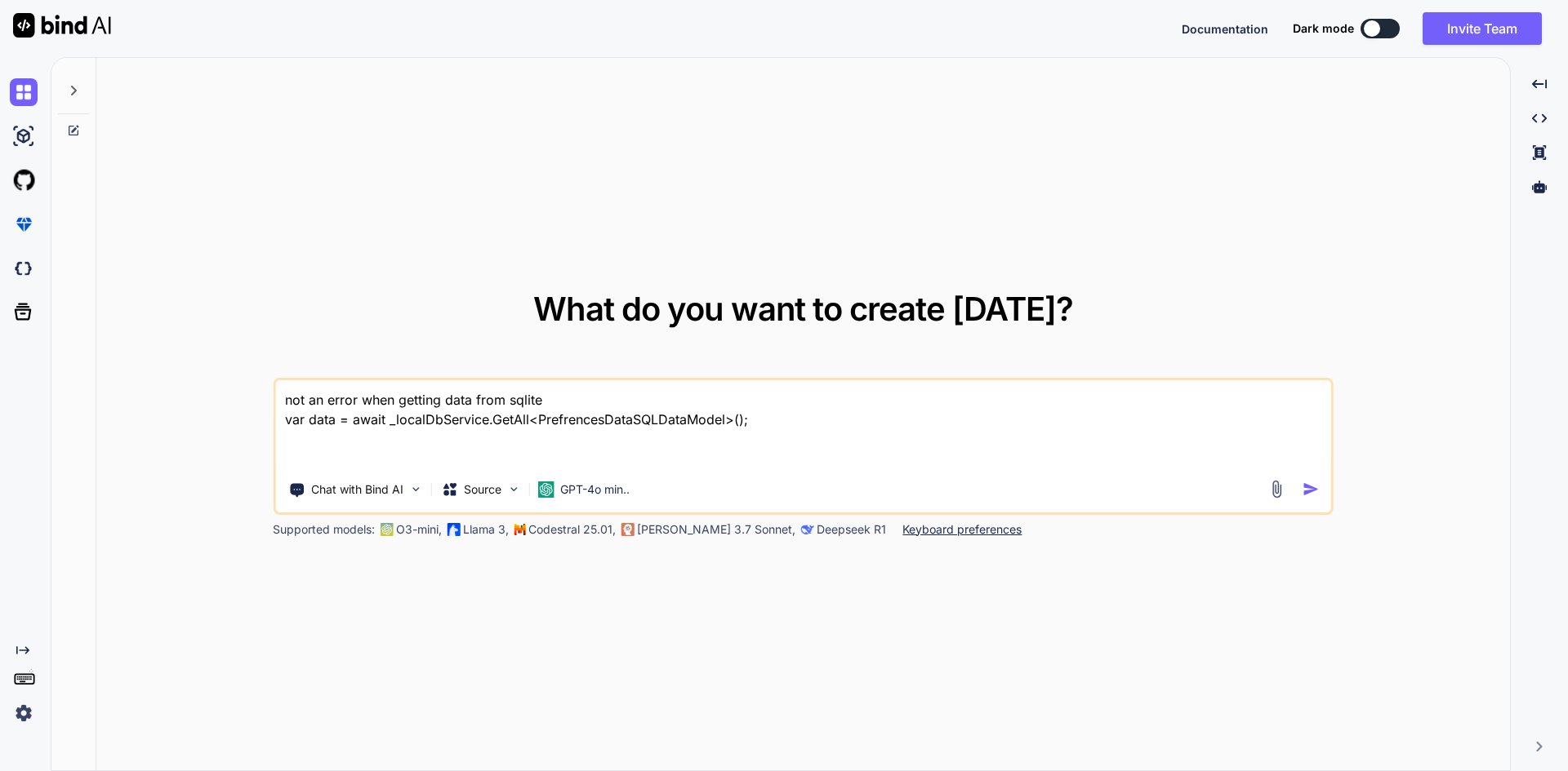
type textarea "not an error when getting data from sqlite var data = await _localDbService.Get…"
type textarea "x"
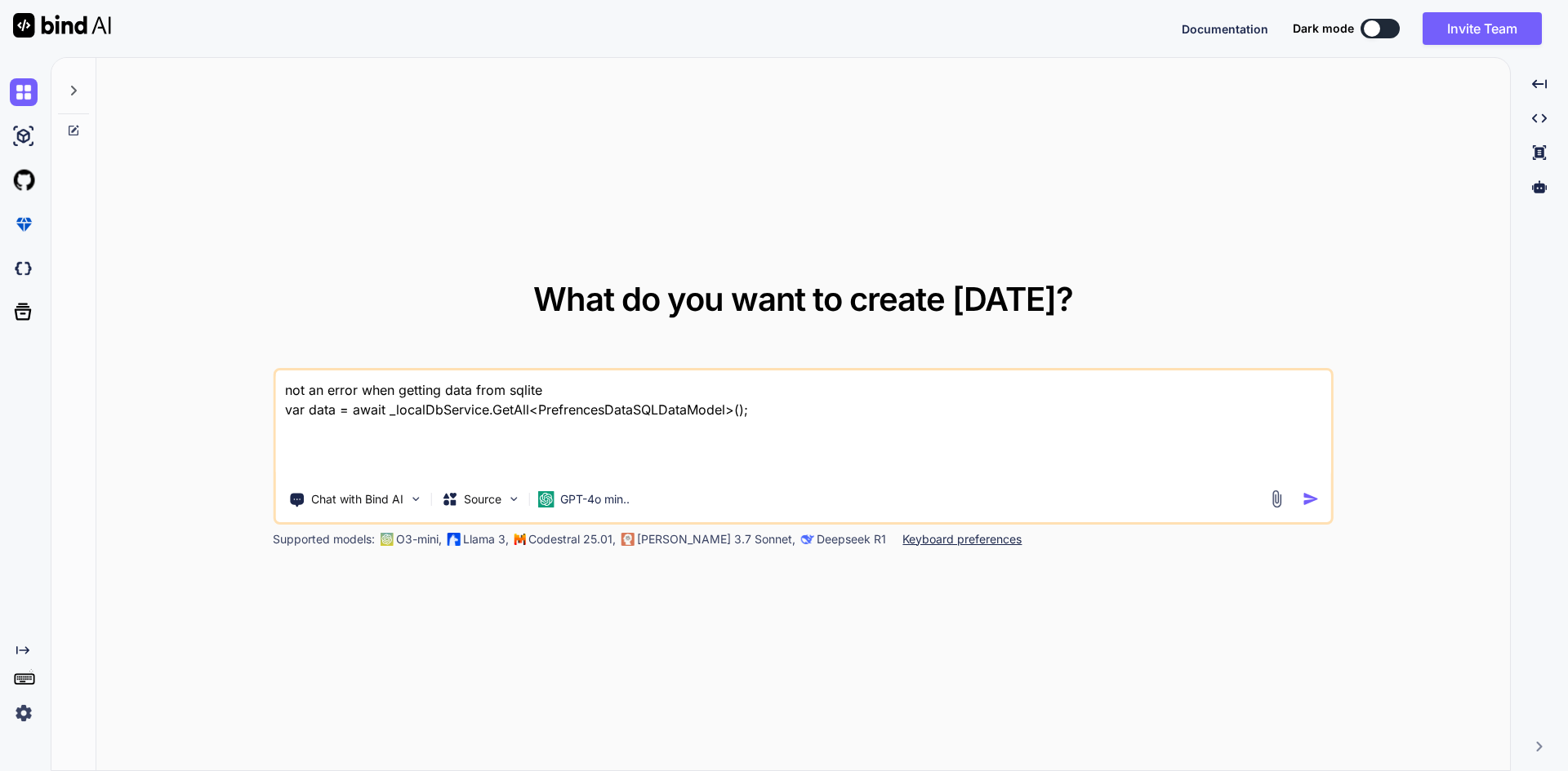
paste textarea "public async Task<List<T>> GetAll<T>() where T : class, new() { return await _c…"
type textarea "not an error when getting data from sqlite var data = await _localDbService.Get…"
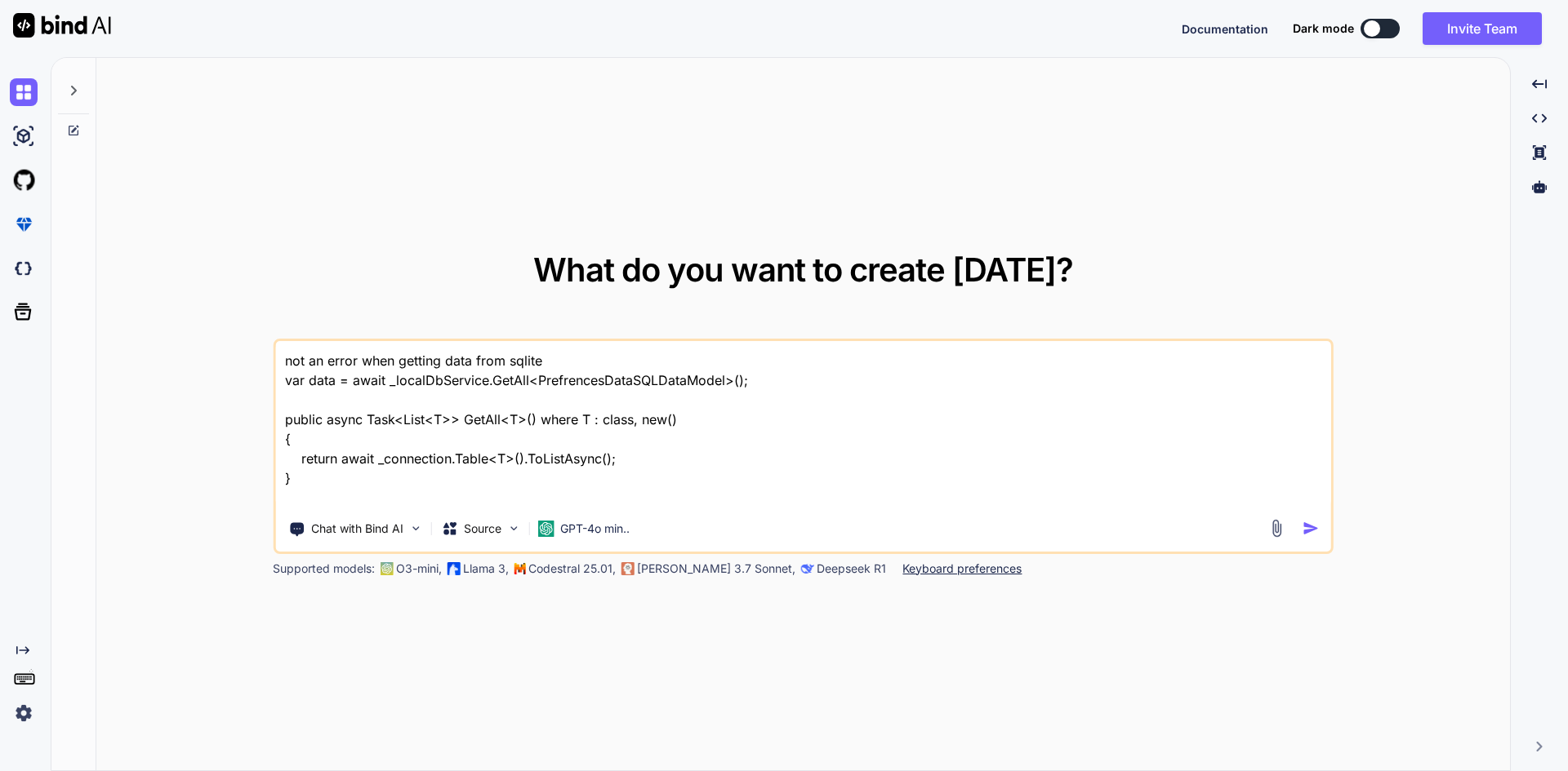
type textarea "x"
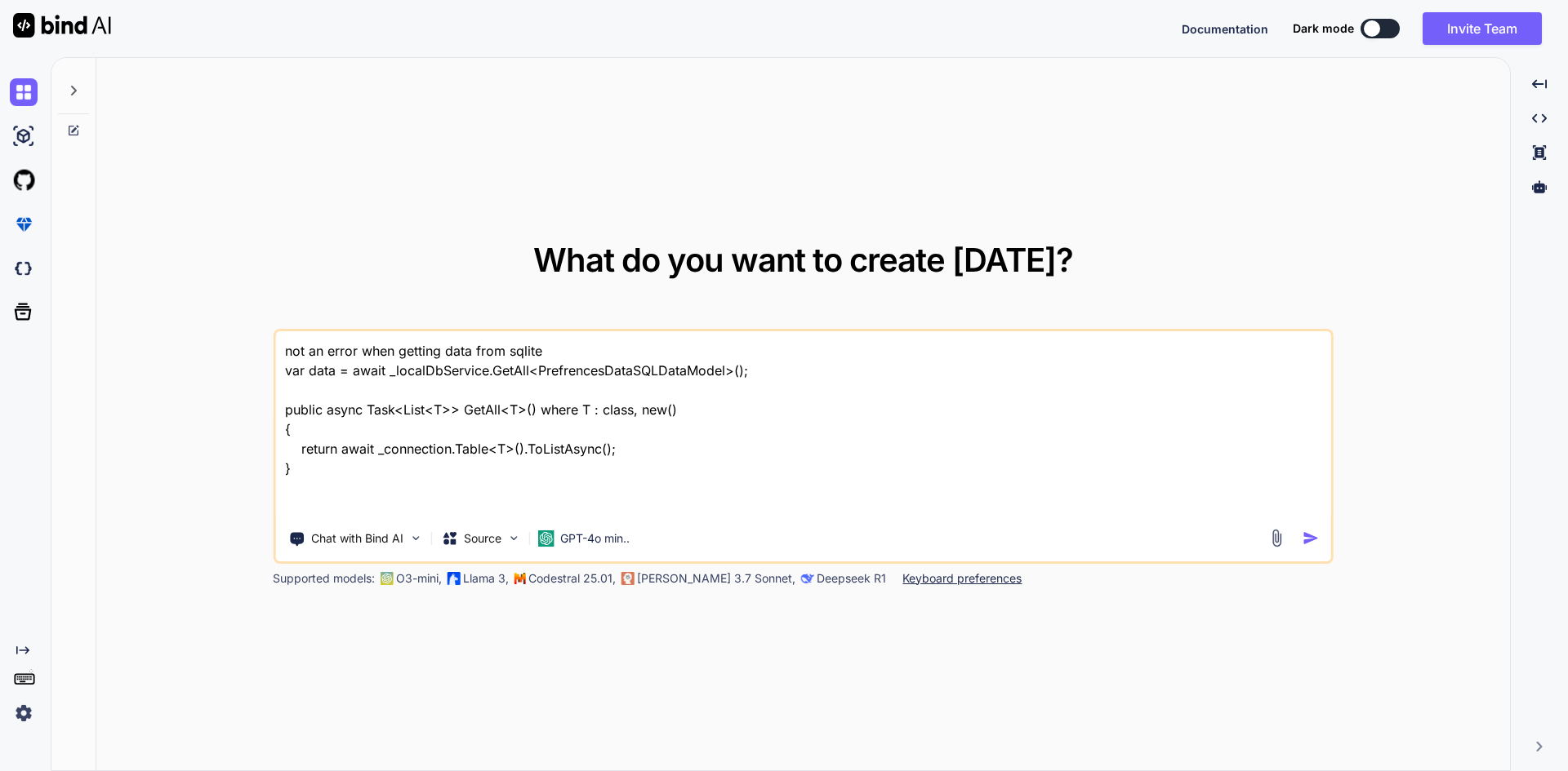
type textarea "not an error when getting data from sqlite var data = await _localDbService.Get…"
type textarea "x"
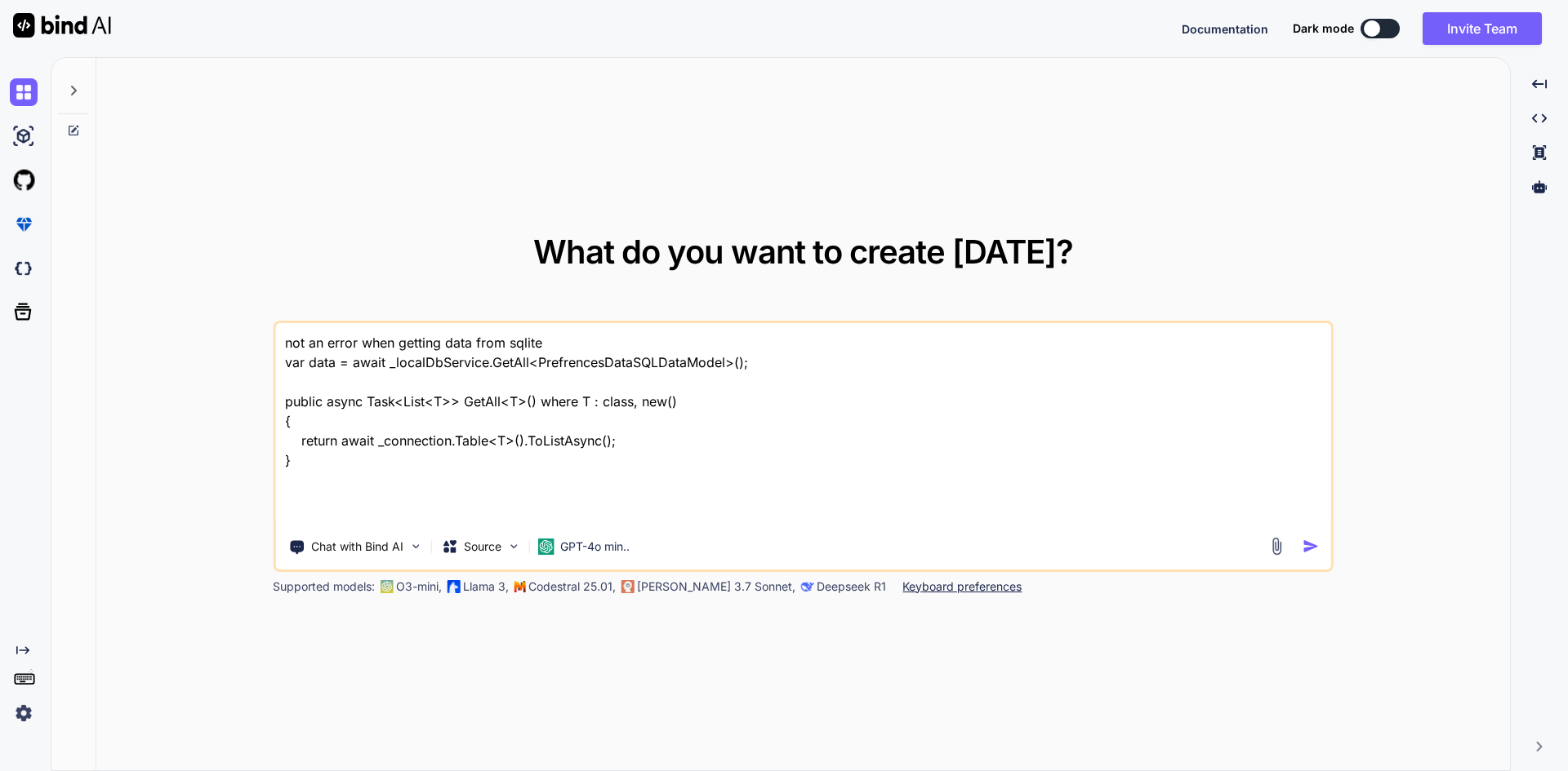
type textarea "not an error when getting data from sqlite var data = await _localDbService.Get…"
type textarea "x"
type textarea "not an error when getting data from sqlite var data = await _localDbService.Get…"
type textarea "x"
type textarea "not an error when getting data from sqlite var data = await _localDbService.Get…"
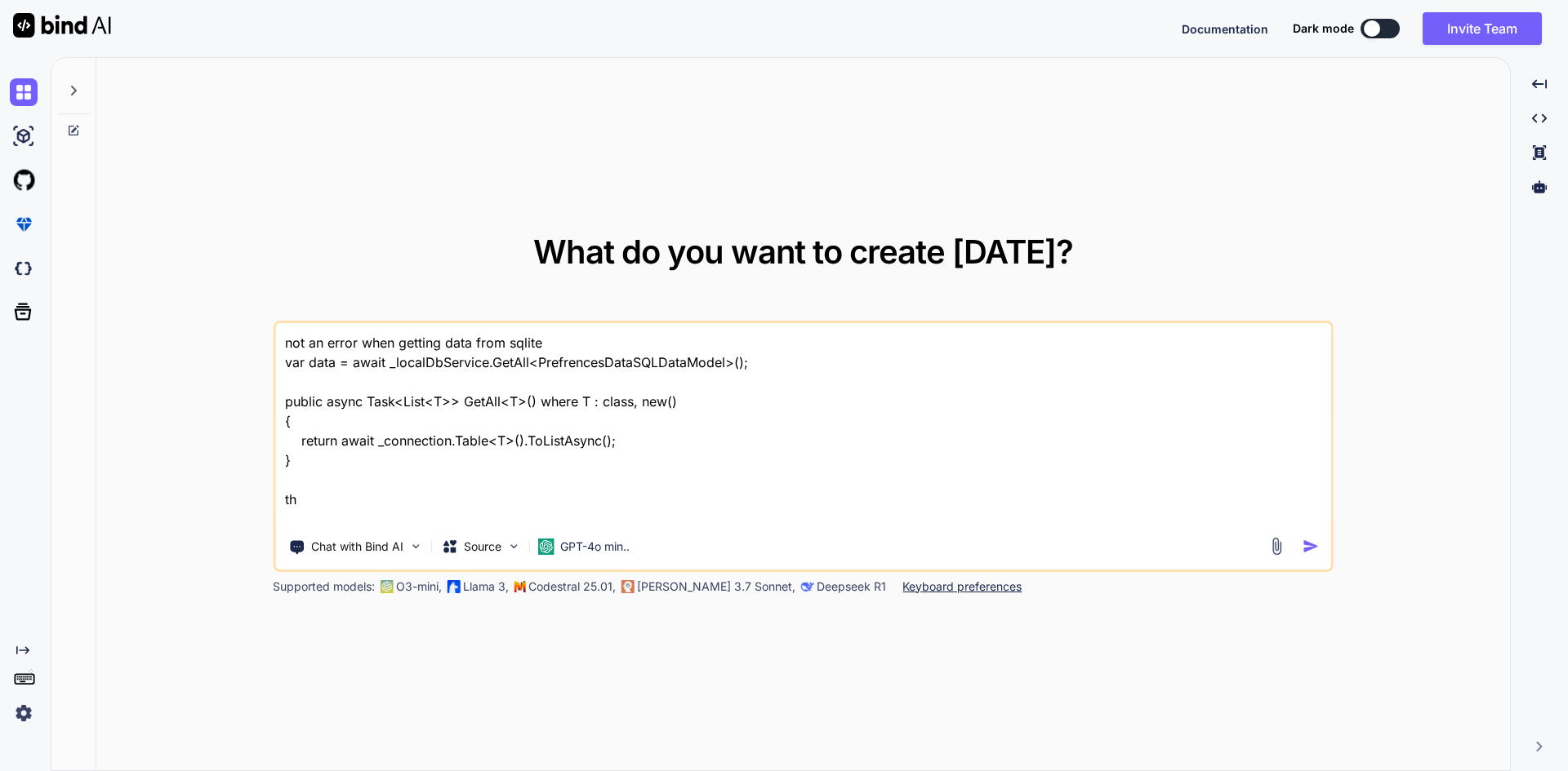
type textarea "x"
type textarea "not an error when getting data from sqlite var data = await _localDbService.Get…"
type textarea "x"
type textarea "not an error when getting data from sqlite var data = await _localDbService.Get…"
type textarea "x"
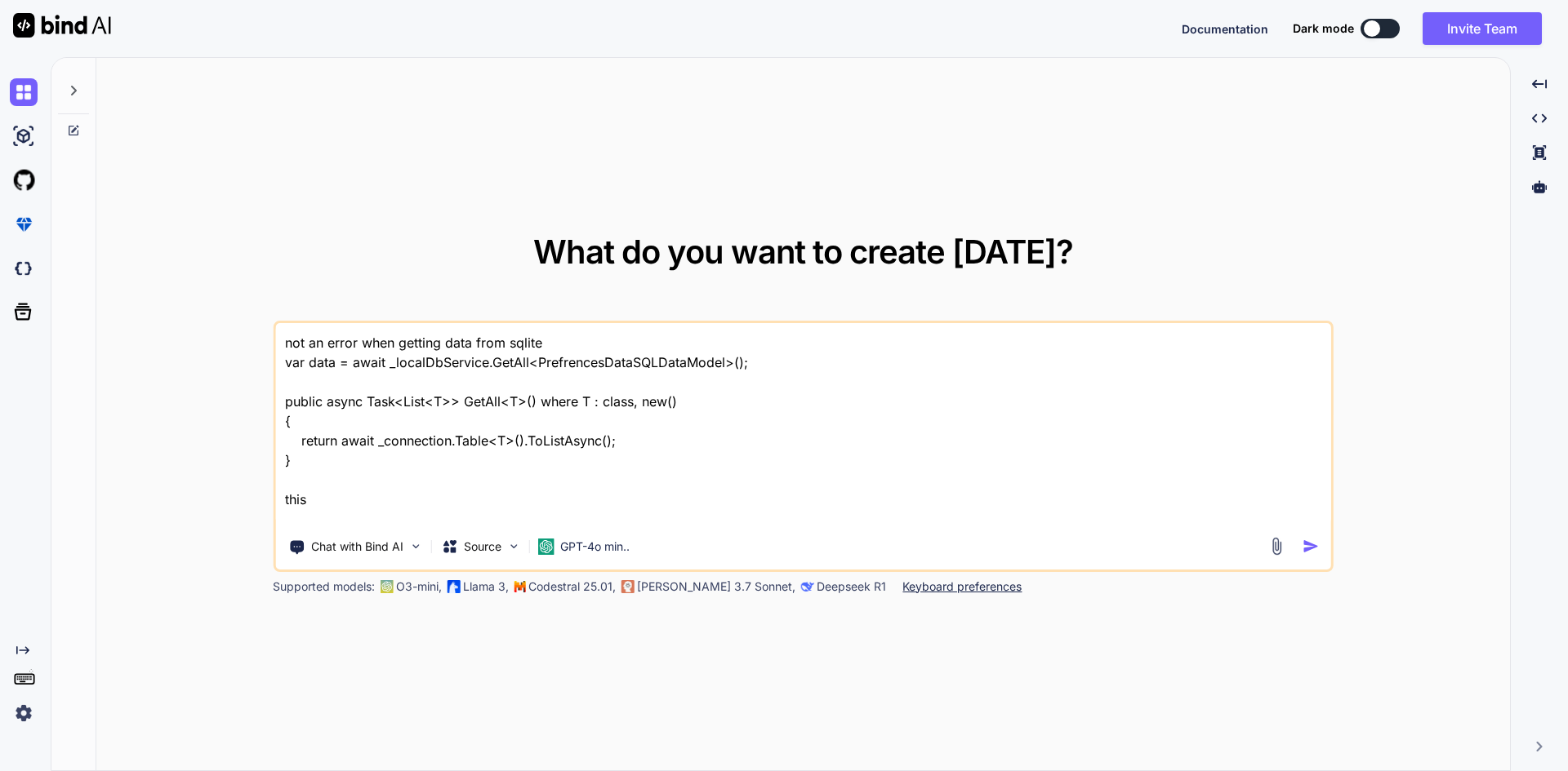
type textarea "not an error when getting data from sqlite var data = await _localDbService.Get…"
type textarea "x"
type textarea "not an error when getting data from sqlite var data = await _localDbService.Get…"
type textarea "x"
type textarea "not an error when getting data from sqlite var data = await _localDbService.Get…"
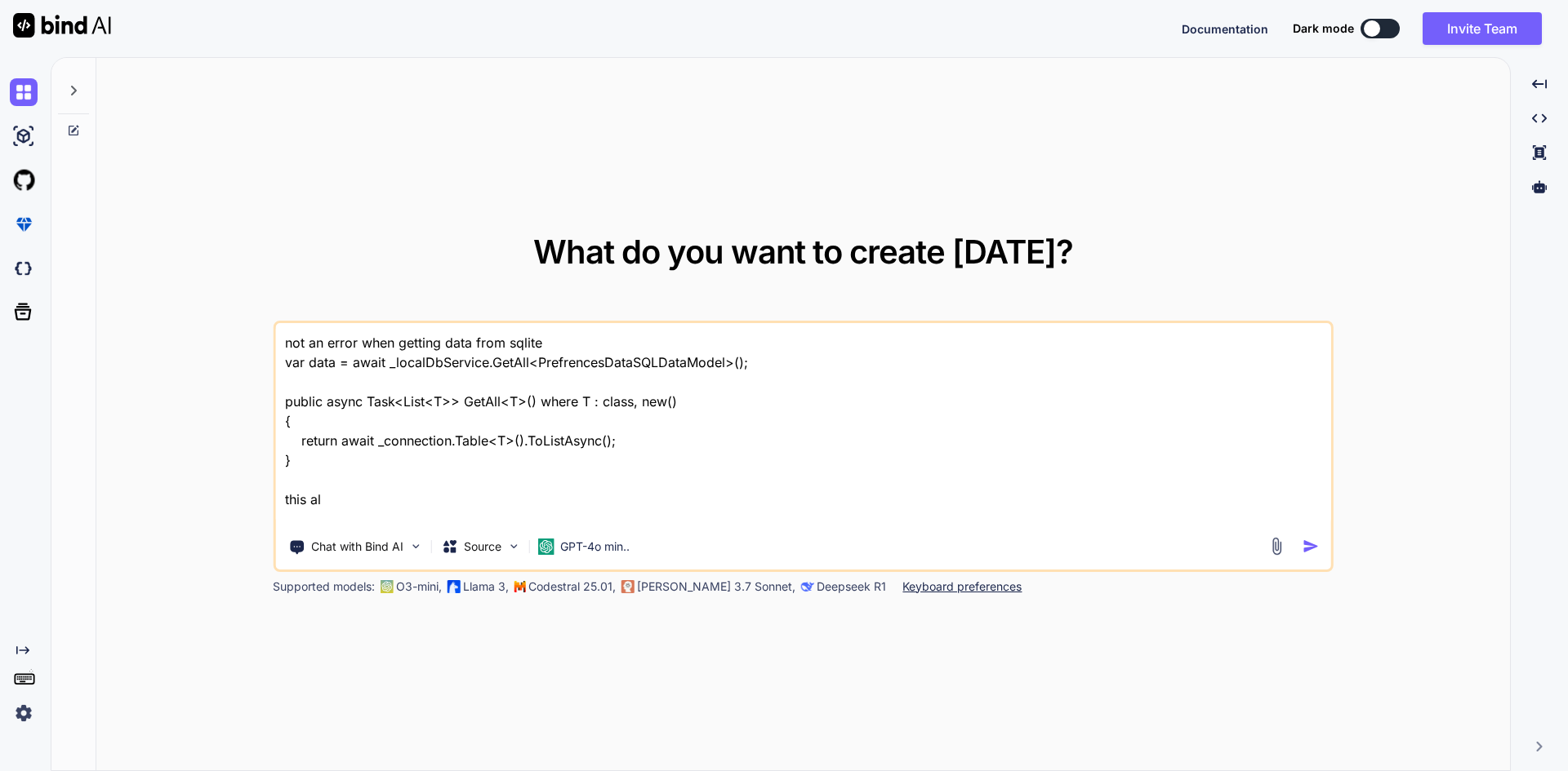
type textarea "x"
type textarea "not an error when getting data from sqlite var data = await _localDbService.Get…"
type textarea "x"
type textarea "not an error when getting data from sqlite var data = await _localDbService.Get…"
type textarea "x"
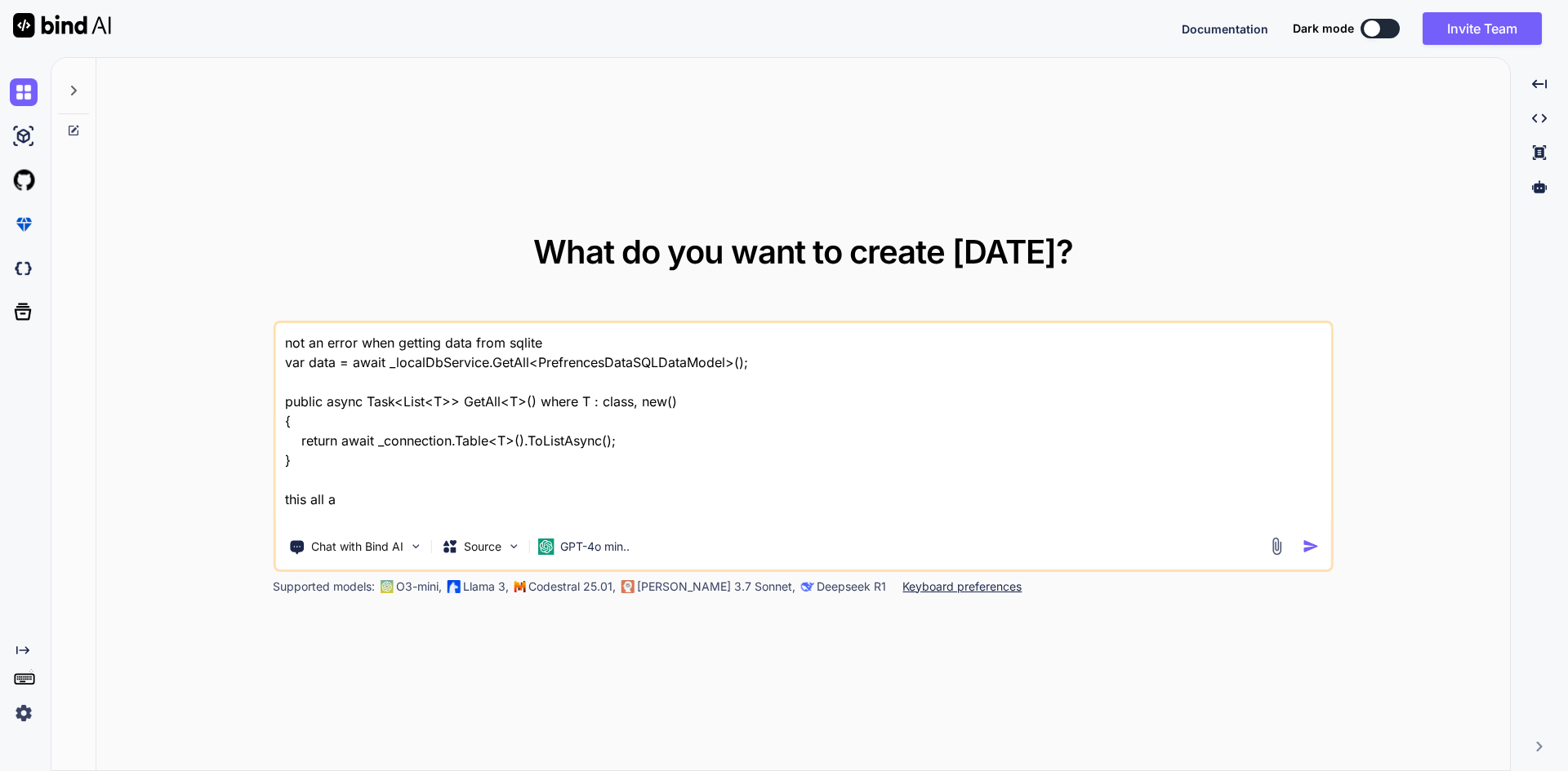
type textarea "not an error when getting data from sqlite var data = await _localDbService.Get…"
type textarea "x"
type textarea "not an error when getting data from sqlite var data = await _localDbService.Get…"
type textarea "x"
type textarea "not an error when getting data from sqlite var data = await _localDbService.Get…"
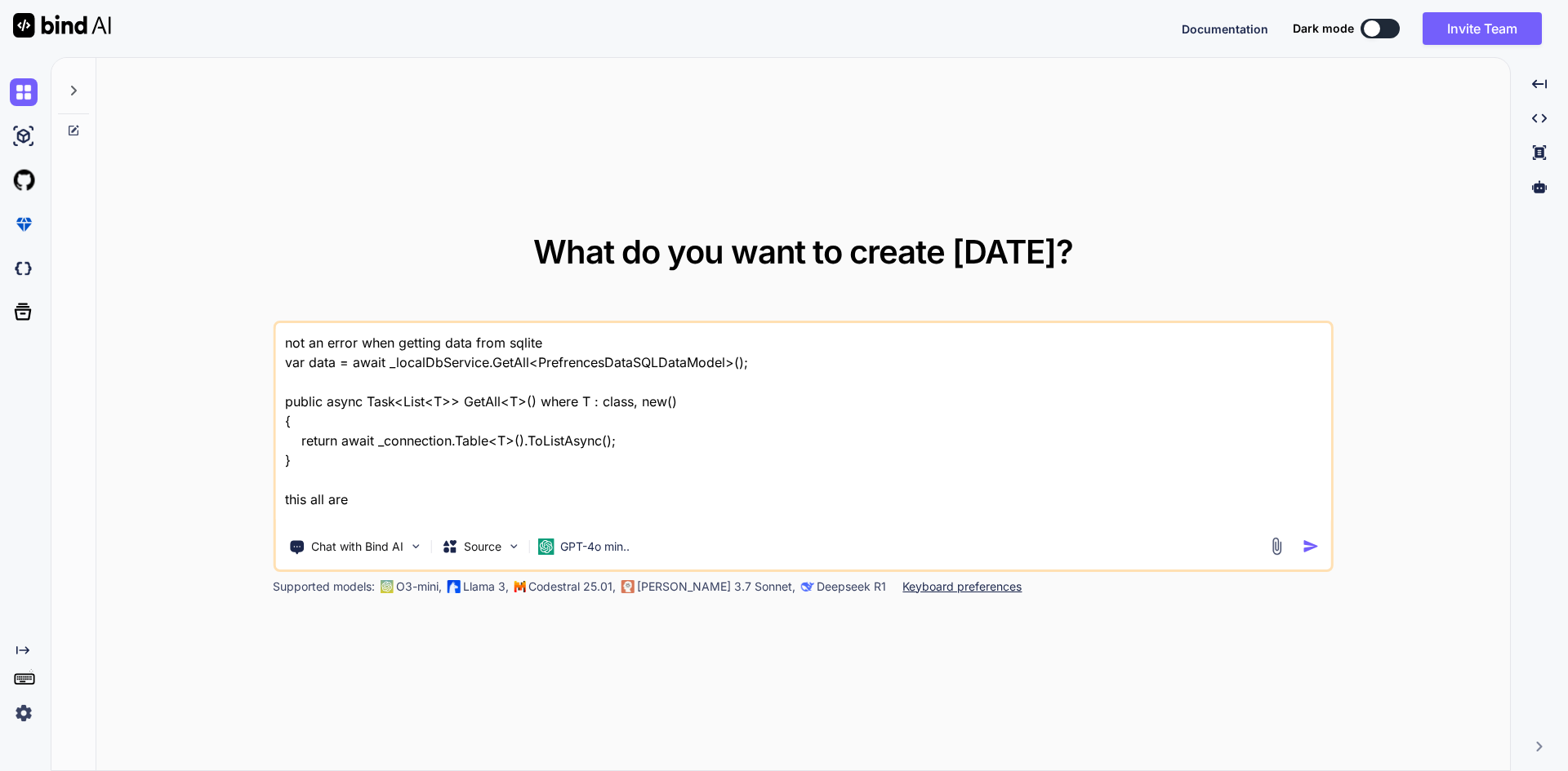
type textarea "x"
type textarea "not an error when getting data from sqlite var data = await _localDbService.Get…"
type textarea "x"
type textarea "not an error when getting data from sqlite var data = await _localDbService.Get…"
type textarea "x"
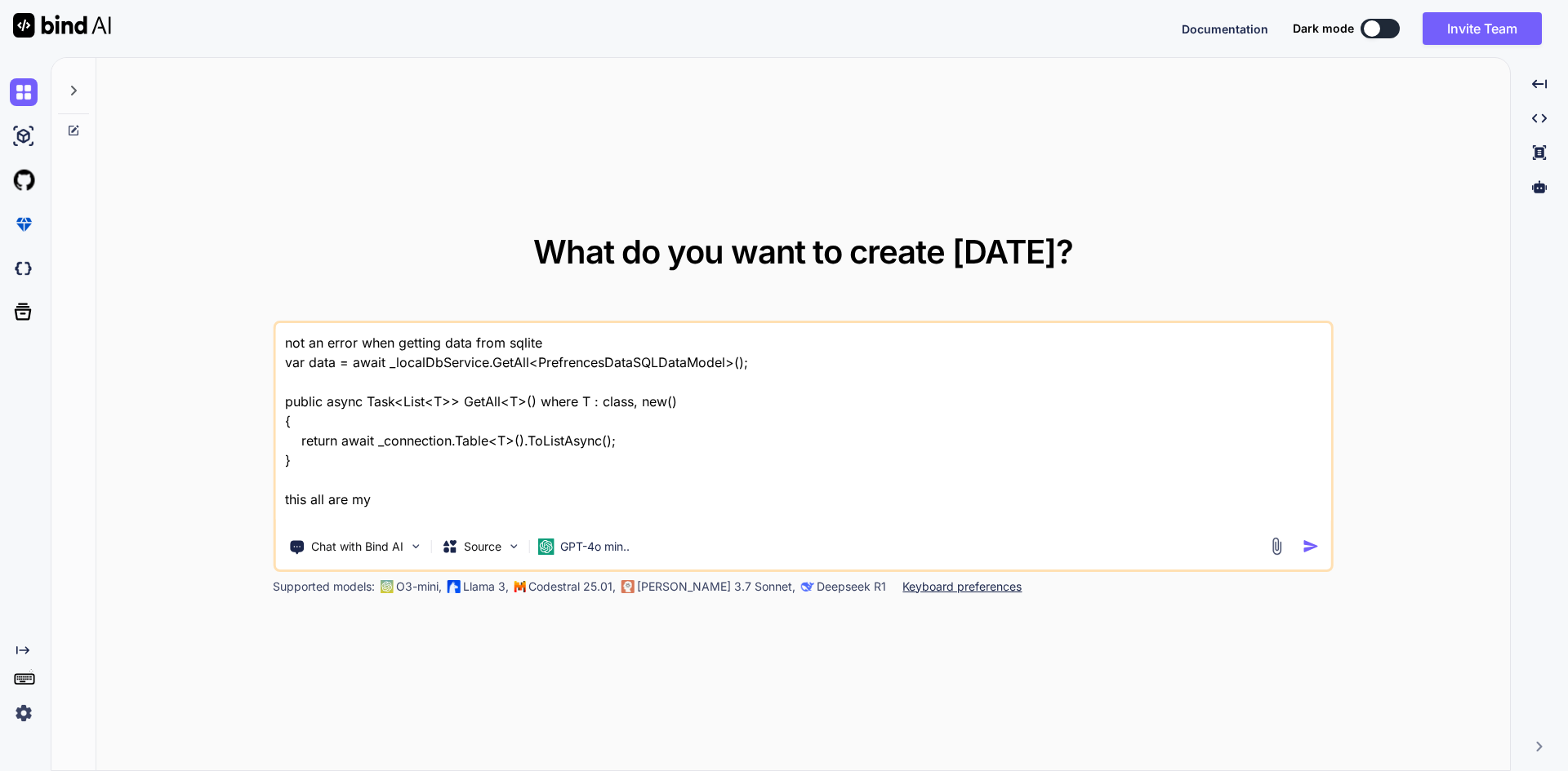
type textarea "not an error when getting data from sqlite var data = await _localDbService.Get…"
type textarea "x"
type textarea "not an error when getting data from sqlite var data = await _localDbService.Get…"
type textarea "x"
type textarea "not an error when getting data from sqlite var data = await _localDbService.Get…"
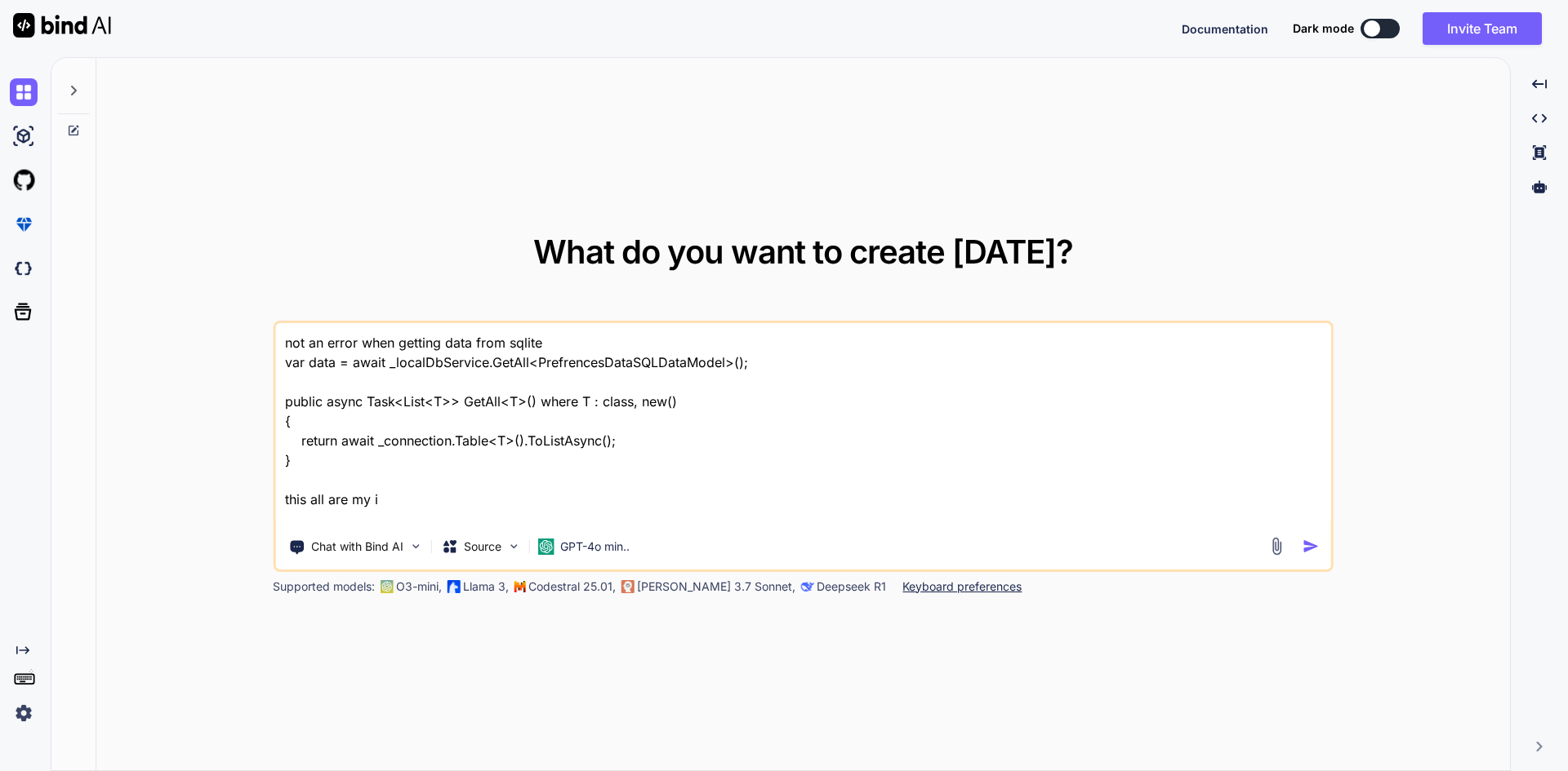
type textarea "x"
type textarea "not an error when getting data from sqlite var data = await _localDbService.Get…"
type textarea "x"
type textarea "not an error when getting data from sqlite var data = await _localDbService.Get…"
type textarea "x"
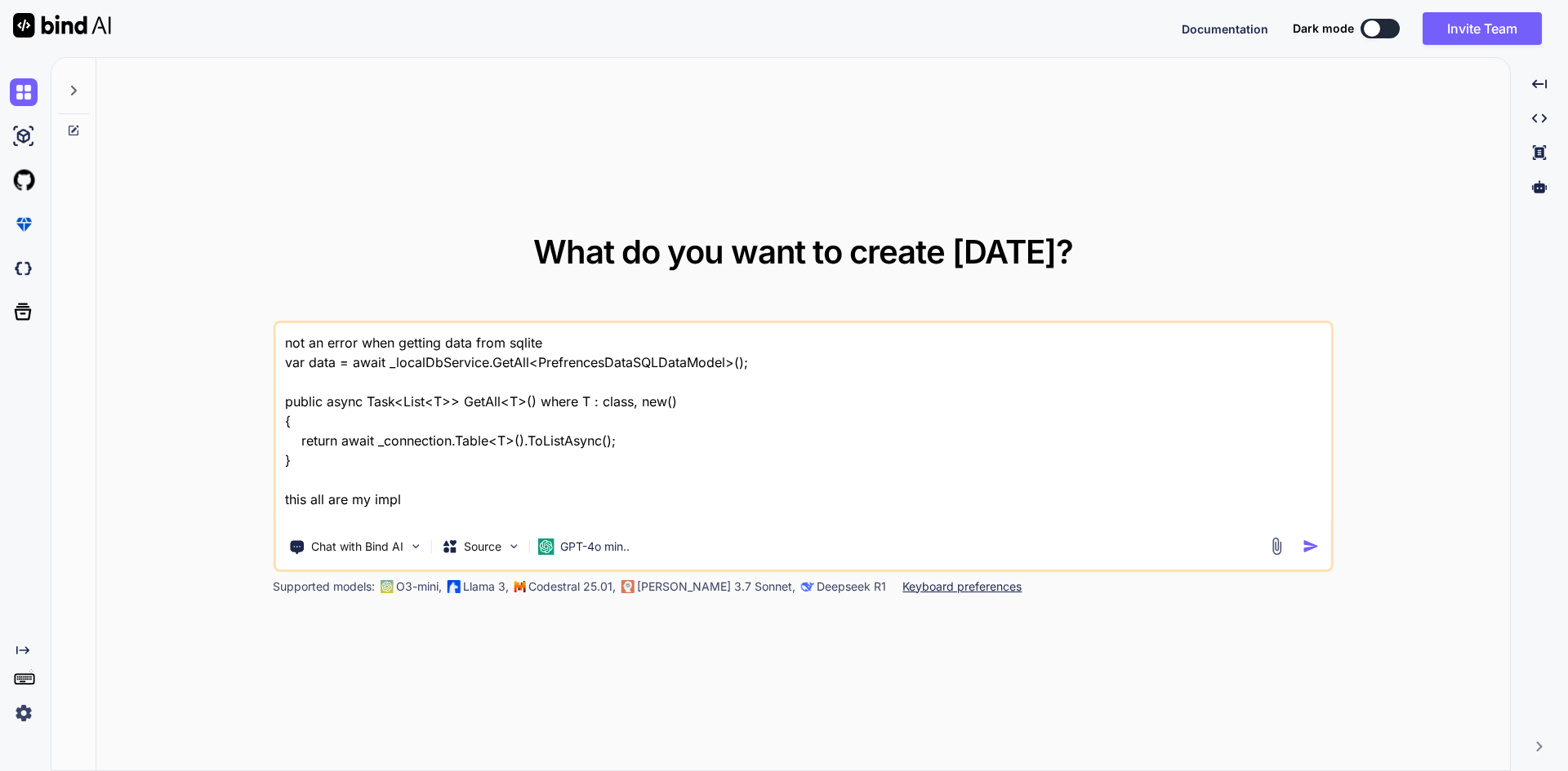
type textarea "not an error when getting data from sqlite var data = await _localDbService.Get…"
type textarea "x"
type textarea "not an error when getting data from sqlite var data = await _localDbService.Get…"
type textarea "x"
type textarea "not an error when getting data from sqlite var data = await _localDbService.Get…"
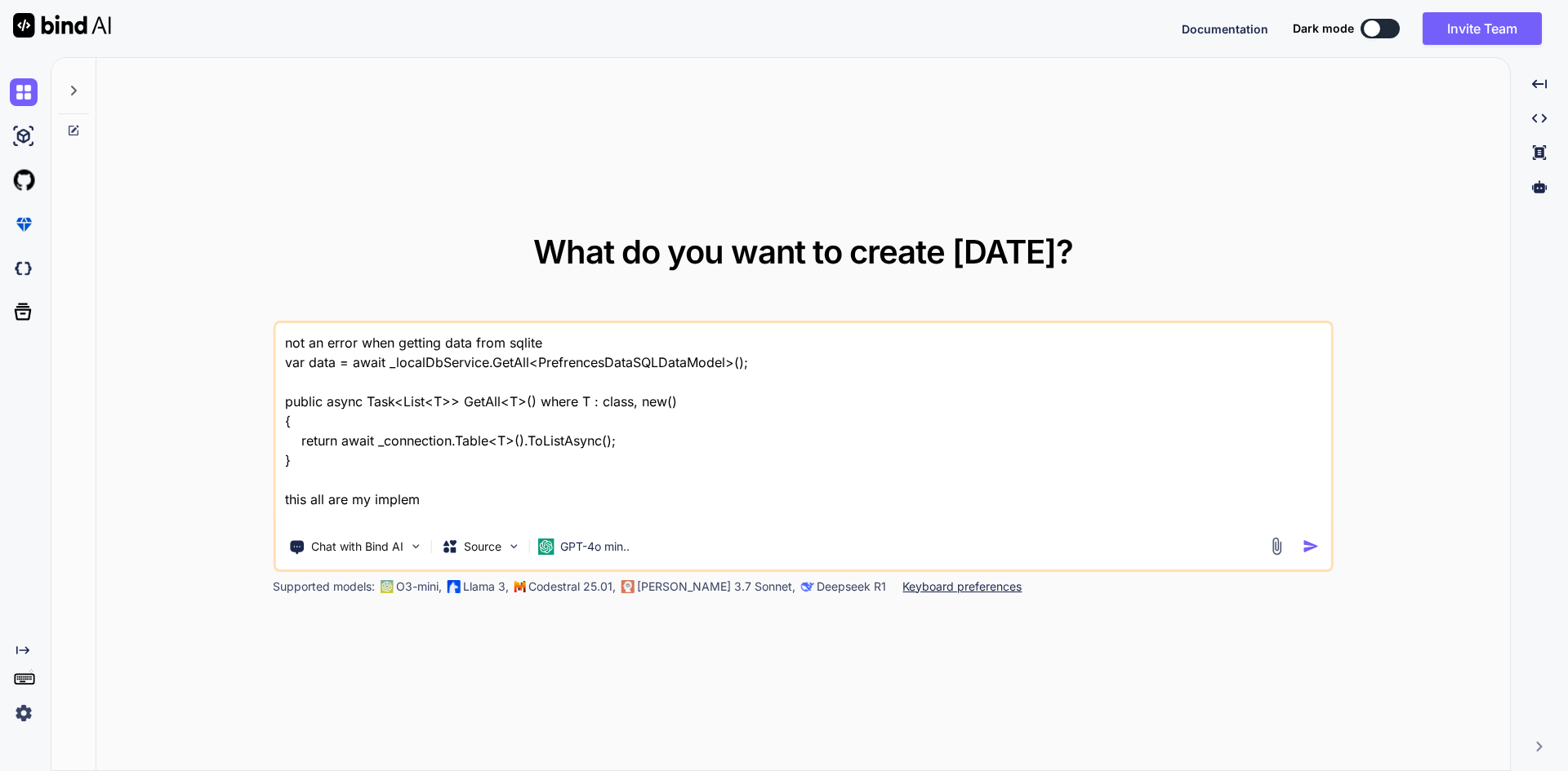
type textarea "x"
type textarea "not an error when getting data from sqlite var data = await _localDbService.Get…"
type textarea "x"
type textarea "not an error when getting data from sqlite var data = await _localDbService.Get…"
type textarea "x"
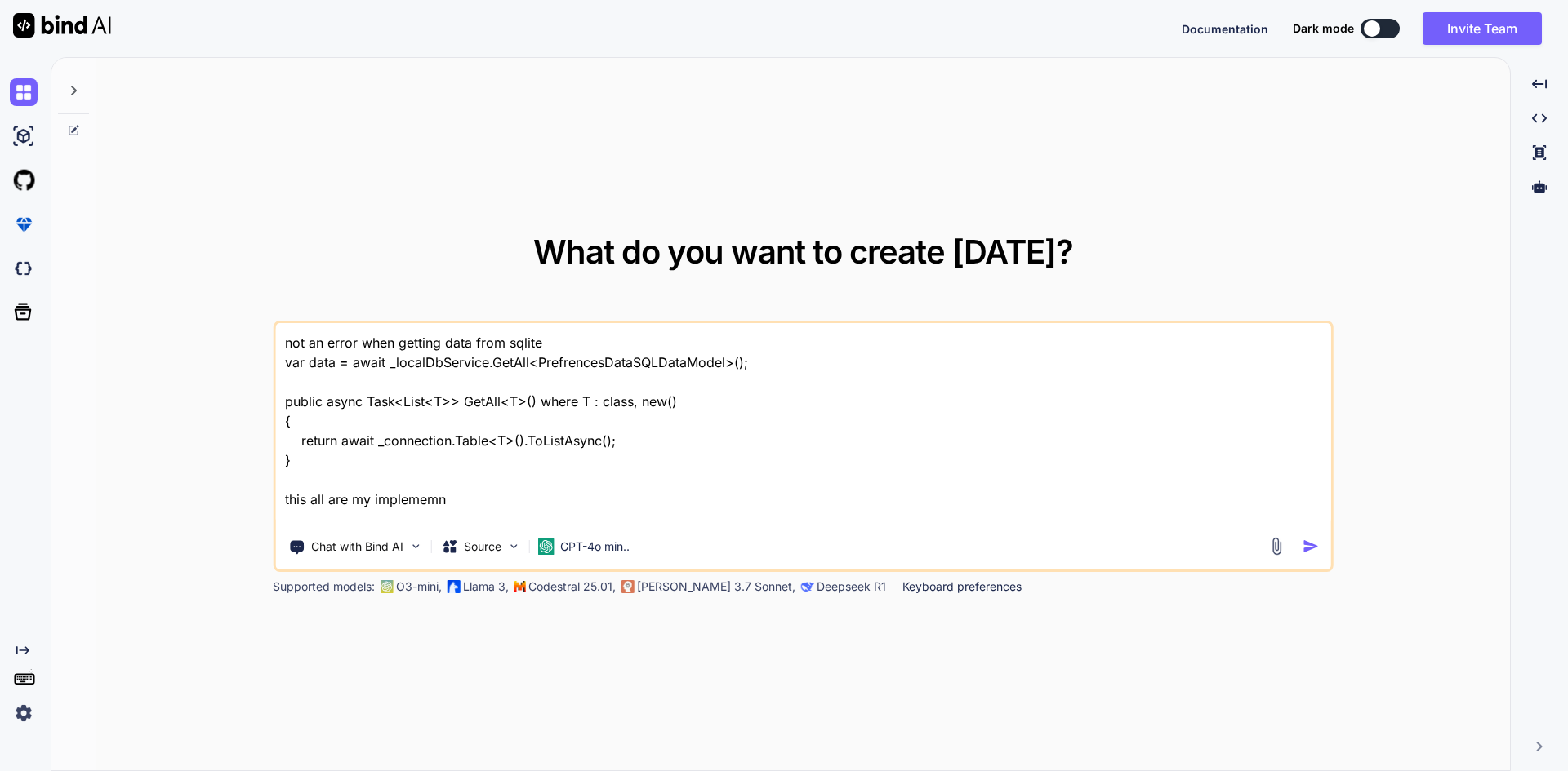
type textarea "not an error when getting data from sqlite var data = await _localDbService.Get…"
type textarea "x"
type textarea "not an error when getting data from sqlite var data = await _localDbService.Get…"
type textarea "x"
type textarea "not an error when getting data from sqlite var data = await _localDbService.Get…"
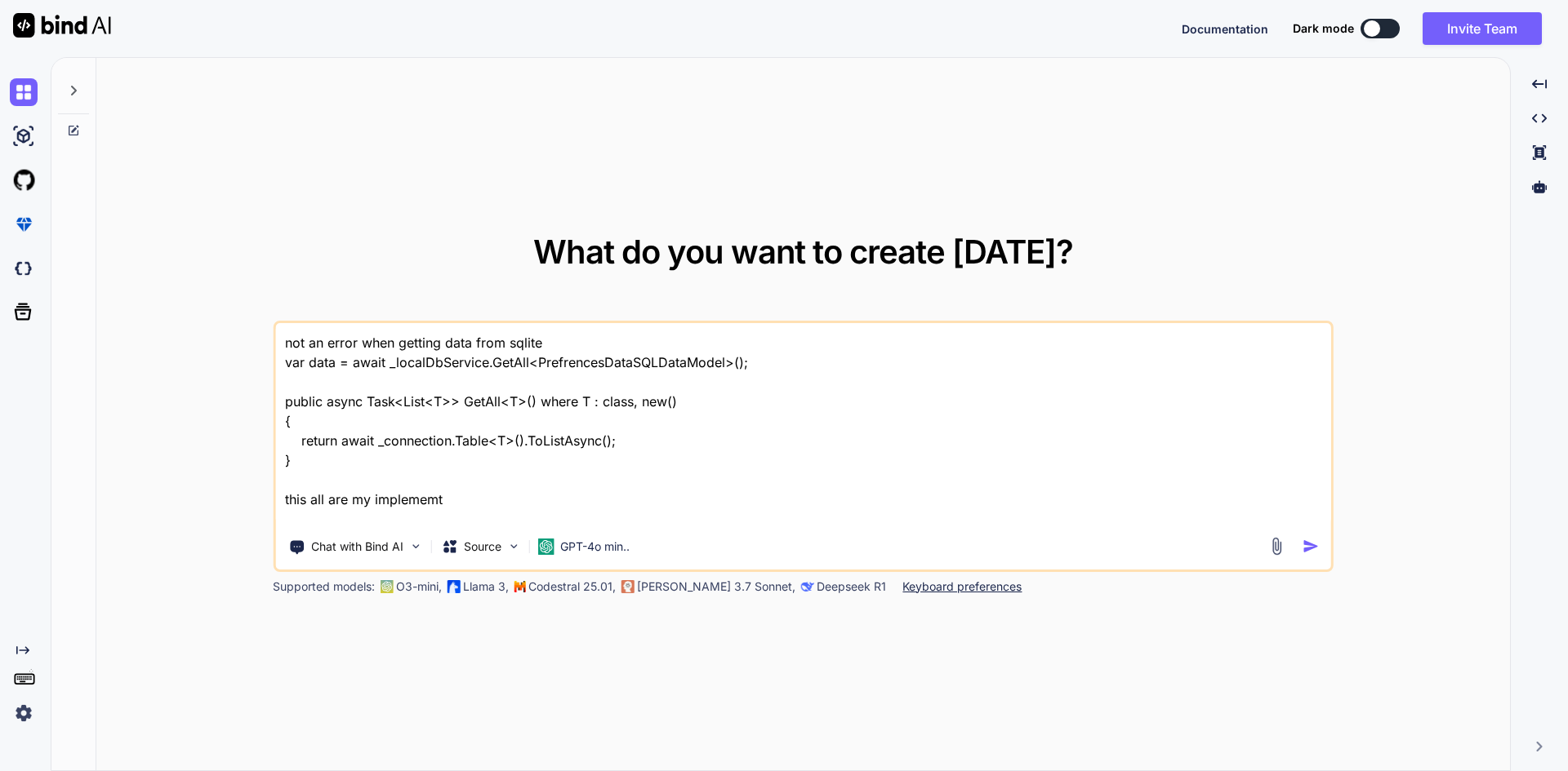
type textarea "x"
type textarea "not an error when getting data from sqlite var data = await _localDbService.Get…"
type textarea "x"
type textarea "not an error when getting data from sqlite var data = await _localDbService.Get…"
type textarea "x"
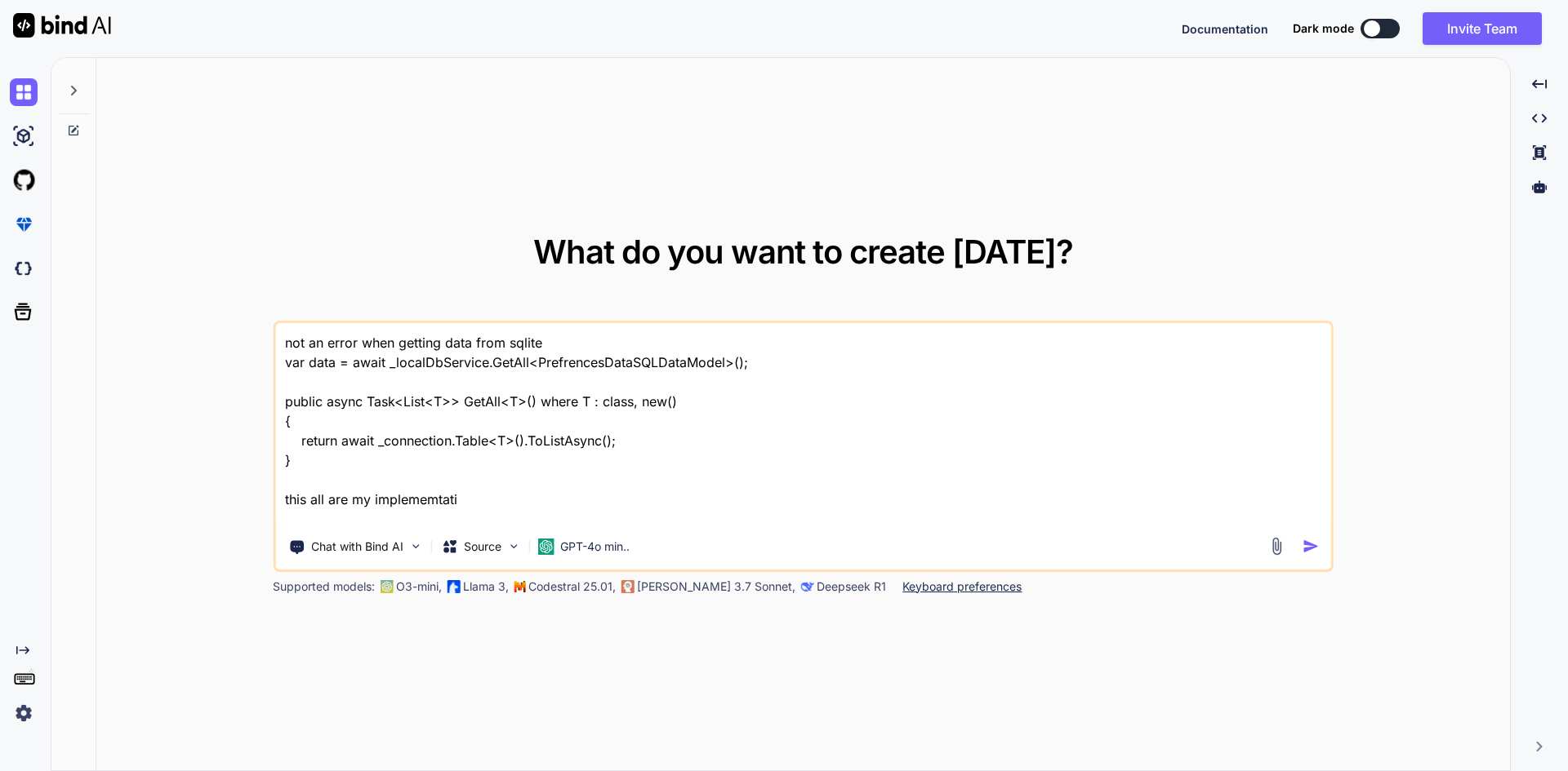
type textarea "not an error when getting data from sqlite var data = await _localDbService.Get…"
type textarea "x"
type textarea "not an error when getting data from sqlite var data = await _localDbService.Get…"
type textarea "x"
type textarea "not an error when getting data from sqlite var data = await _localDbService.Get…"
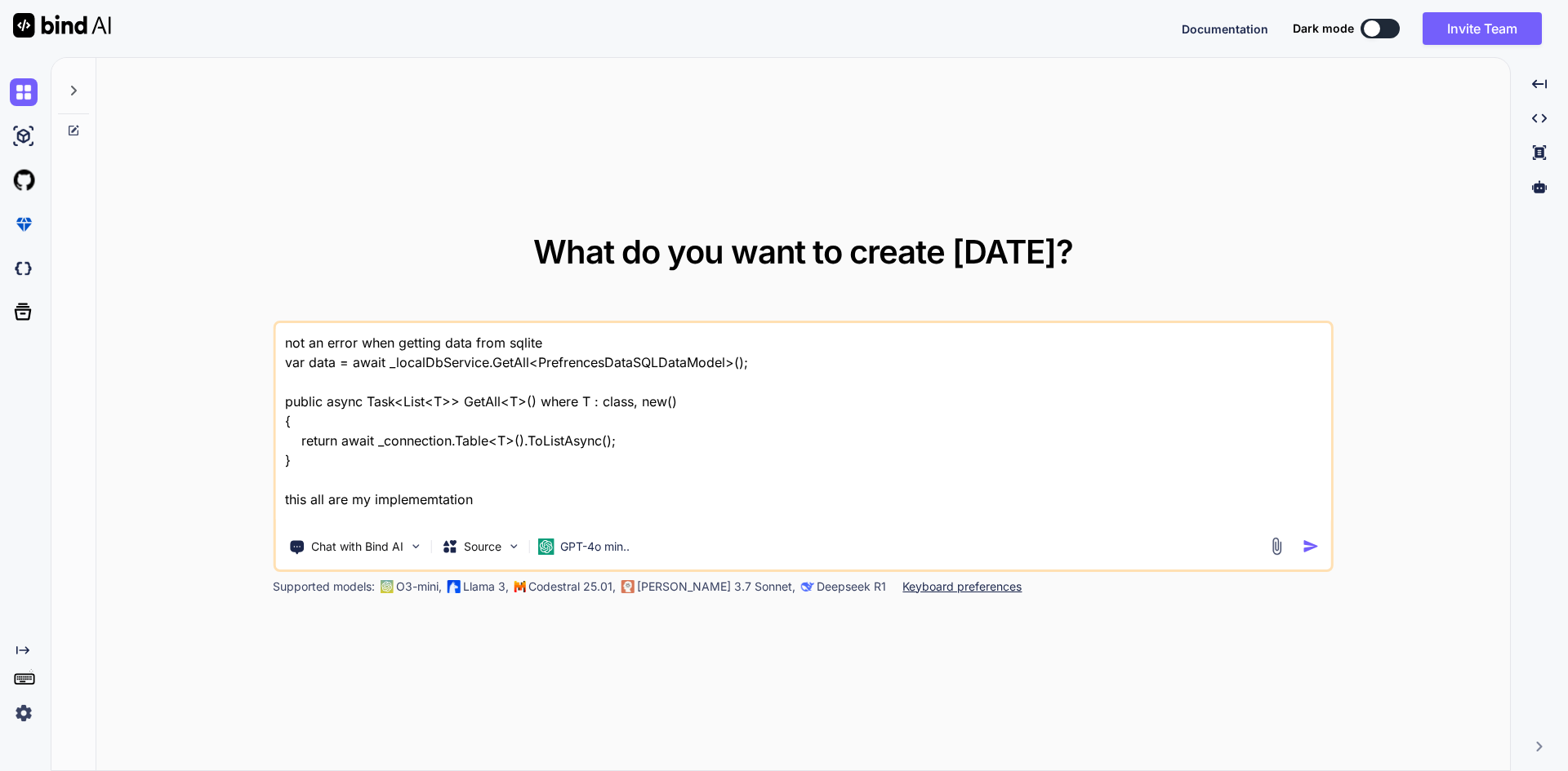
type textarea "x"
type textarea "not an error when getting data from sqlite var data = await _localDbService.Get…"
type textarea "x"
type textarea "not an error when getting data from sqlite var data = await _localDbService.Get…"
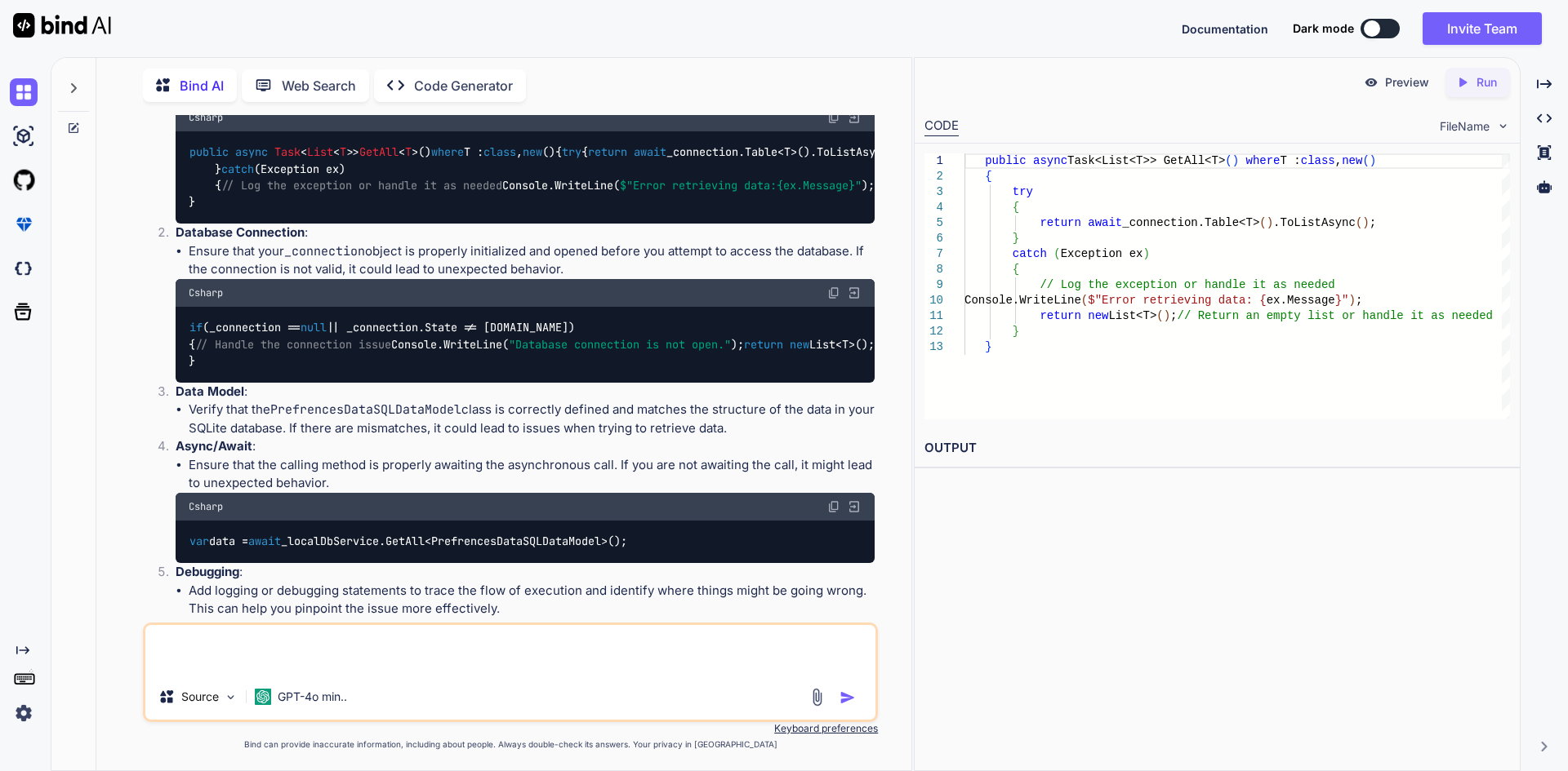
scroll to position [245, 0]
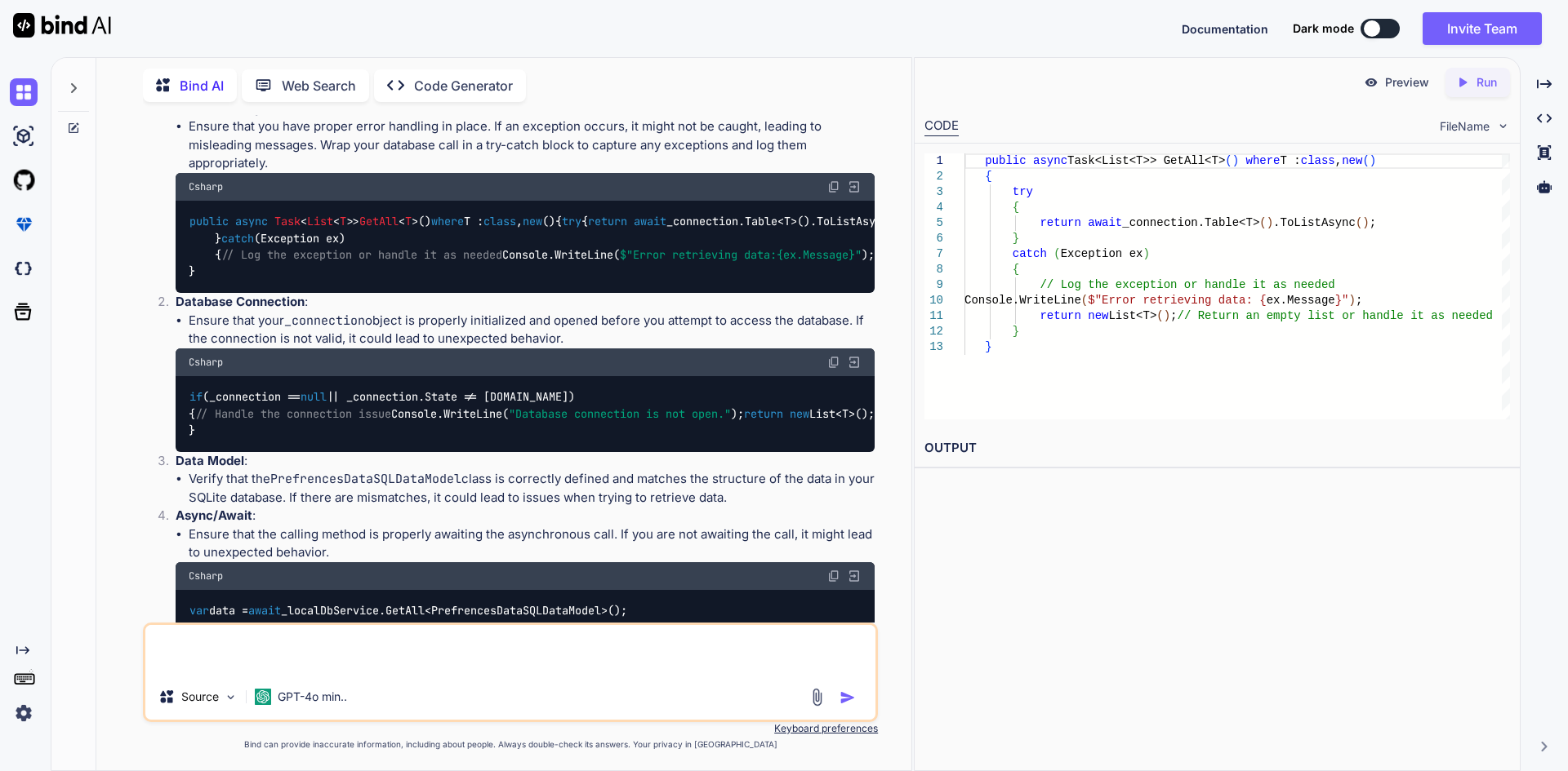
click at [390, 293] on div "public async Task < List < T >> GetAll < T >() where T : class , new () { try {…" at bounding box center [525, 248] width 699 height 93
click at [619, 262] on span "$"Error retrieving data: {ex.Message} "" at bounding box center [740, 254] width 242 height 14
drag, startPoint x: 434, startPoint y: 367, endPoint x: 477, endPoint y: 369, distance: 43.0
click at [619, 262] on span "$"Error retrieving data: {ex.Message} "" at bounding box center [740, 254] width 242 height 14
click at [776, 262] on span "{ex.Message}" at bounding box center [815, 254] width 78 height 14
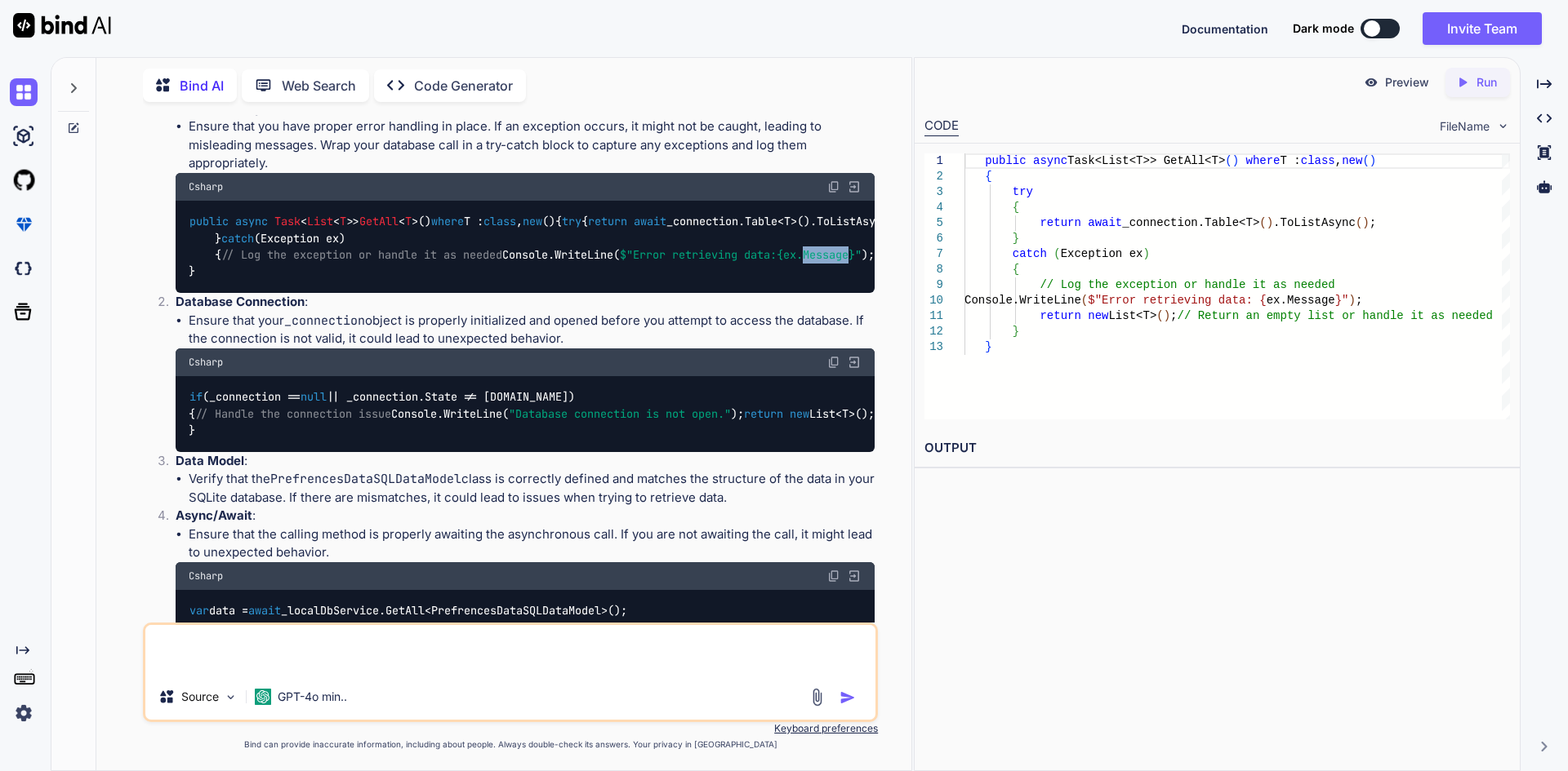
click at [776, 262] on span "{ex.Message}" at bounding box center [815, 254] width 78 height 14
drag, startPoint x: 378, startPoint y: 290, endPoint x: 424, endPoint y: 288, distance: 46.0
click at [424, 280] on code "public async Task < List < T >> GetAll < T >() where T : class , new () { try {…" at bounding box center [750, 246] width 1123 height 67
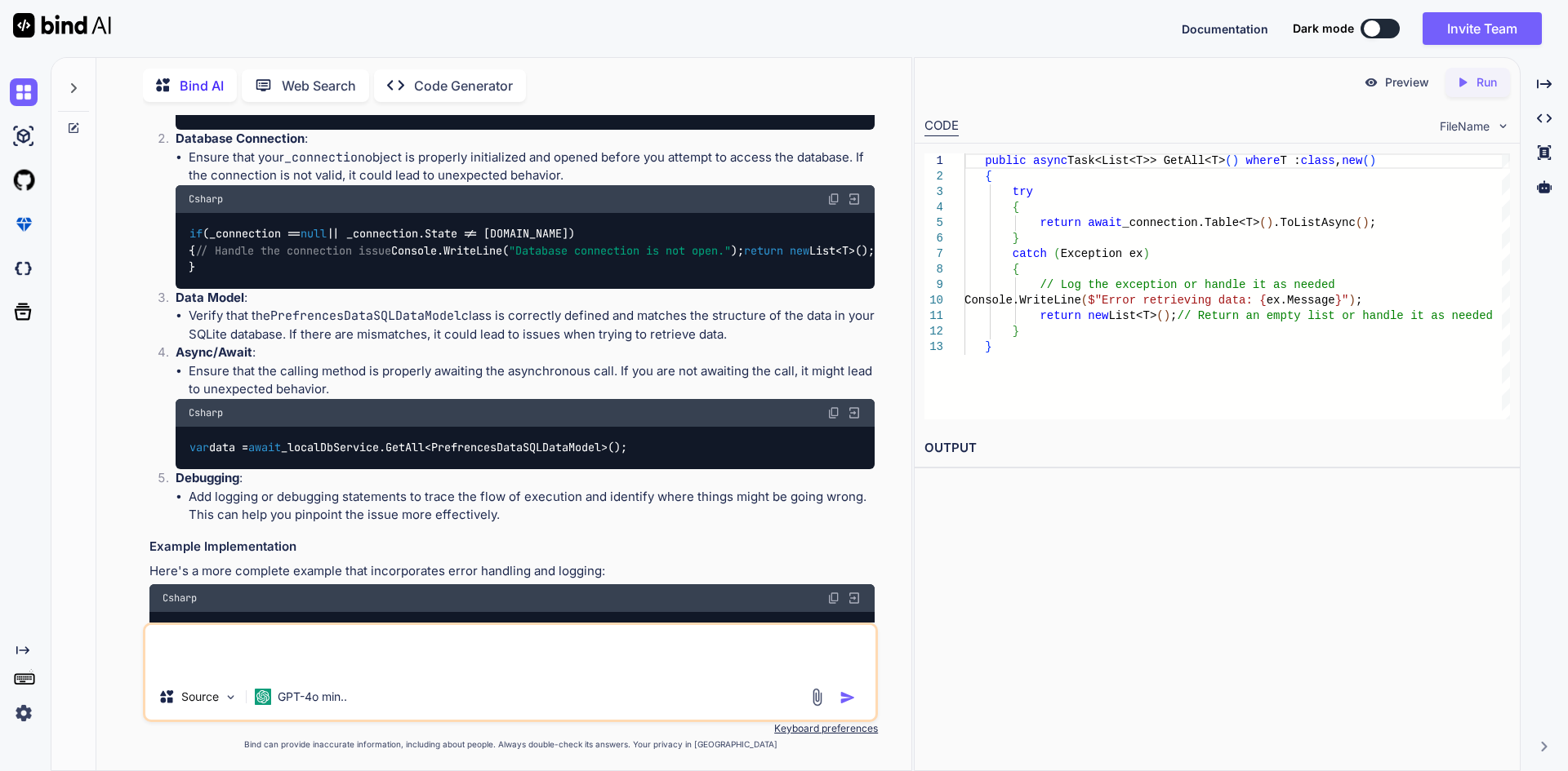
scroll to position [489, 0]
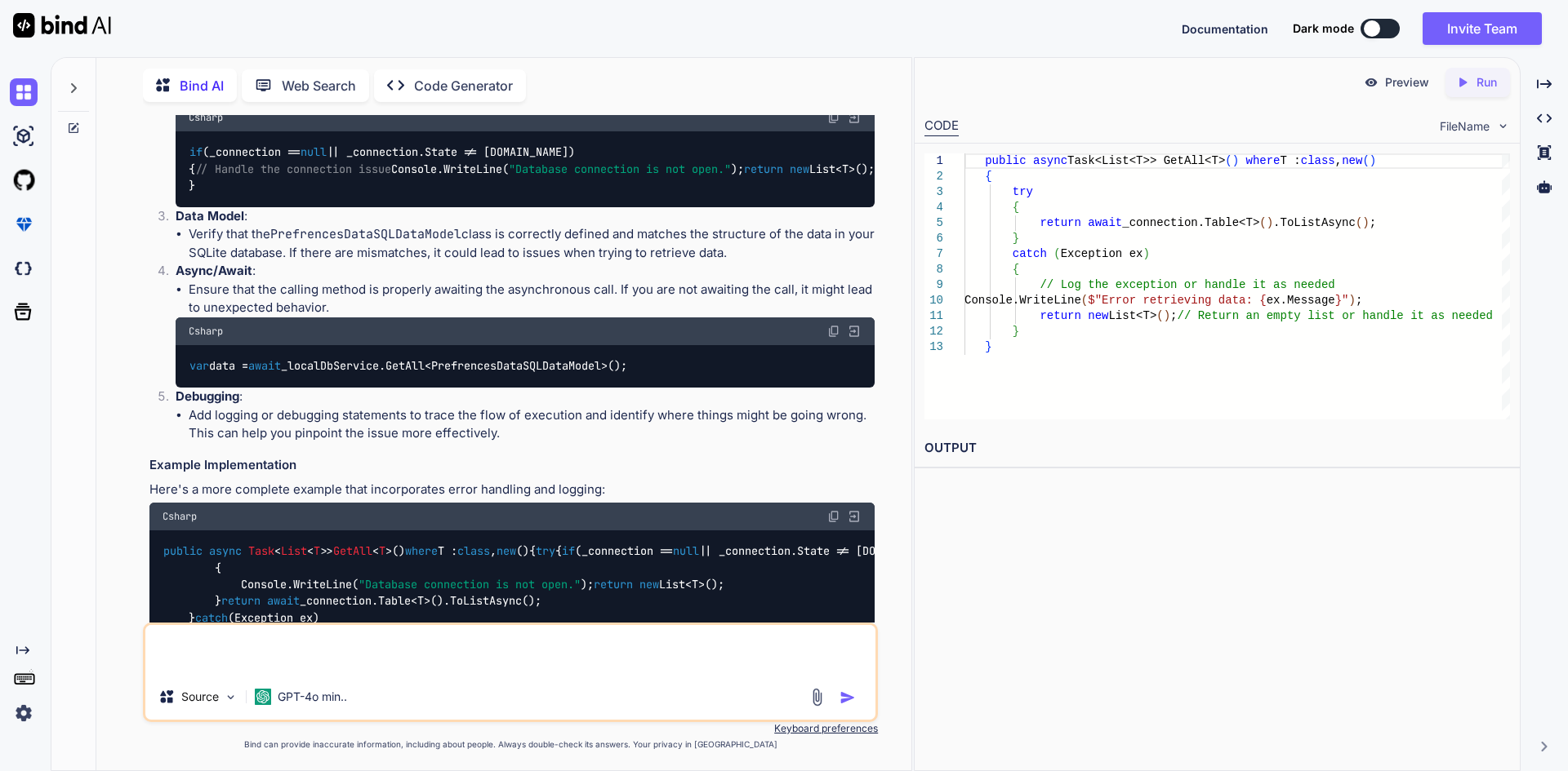
click at [395, 194] on code "if (_connection == null || _connection.State != [DOMAIN_NAME]) { // Handle the …" at bounding box center [531, 169] width 686 height 51
click at [400, 194] on code "if (_connection == null || _connection.State != [DOMAIN_NAME]) { // Handle the …" at bounding box center [531, 169] width 686 height 51
click at [447, 194] on code "if (_connection == null || _connection.State != [DOMAIN_NAME]) { // Handle the …" at bounding box center [531, 169] width 686 height 51
click at [449, 194] on code "if (_connection == null || _connection.State != [DOMAIN_NAME]) { // Handle the …" at bounding box center [531, 169] width 686 height 51
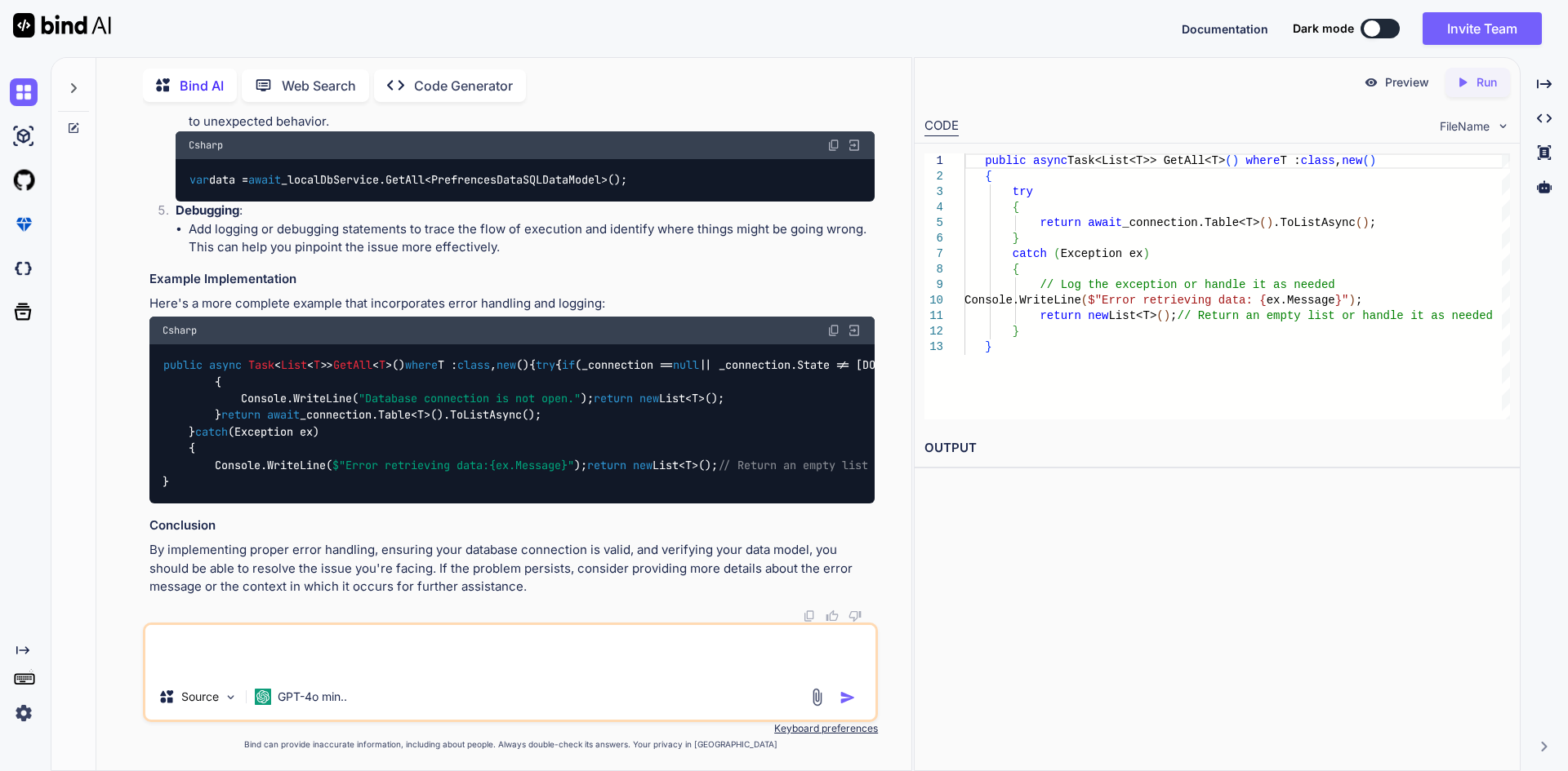
scroll to position [960, 0]
drag, startPoint x: 260, startPoint y: 216, endPoint x: 596, endPoint y: 206, distance: 336.1
click at [596, 206] on div "It looks like you're trying to retrieve data from an SQLite database using an a…" at bounding box center [512, 87] width 725 height 1021
click at [835, 324] on img at bounding box center [833, 330] width 13 height 13
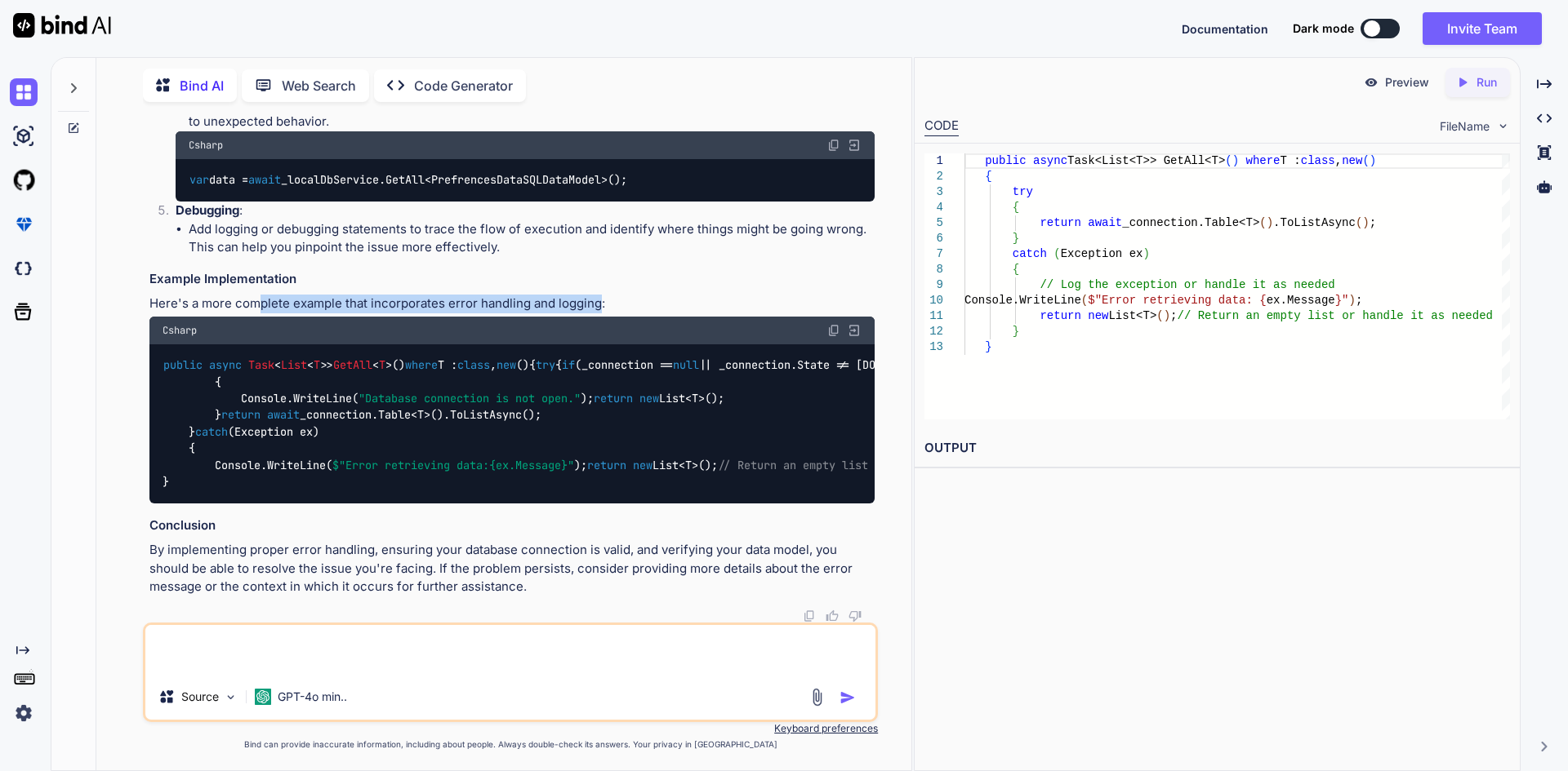
click at [835, 324] on img at bounding box center [833, 330] width 13 height 13
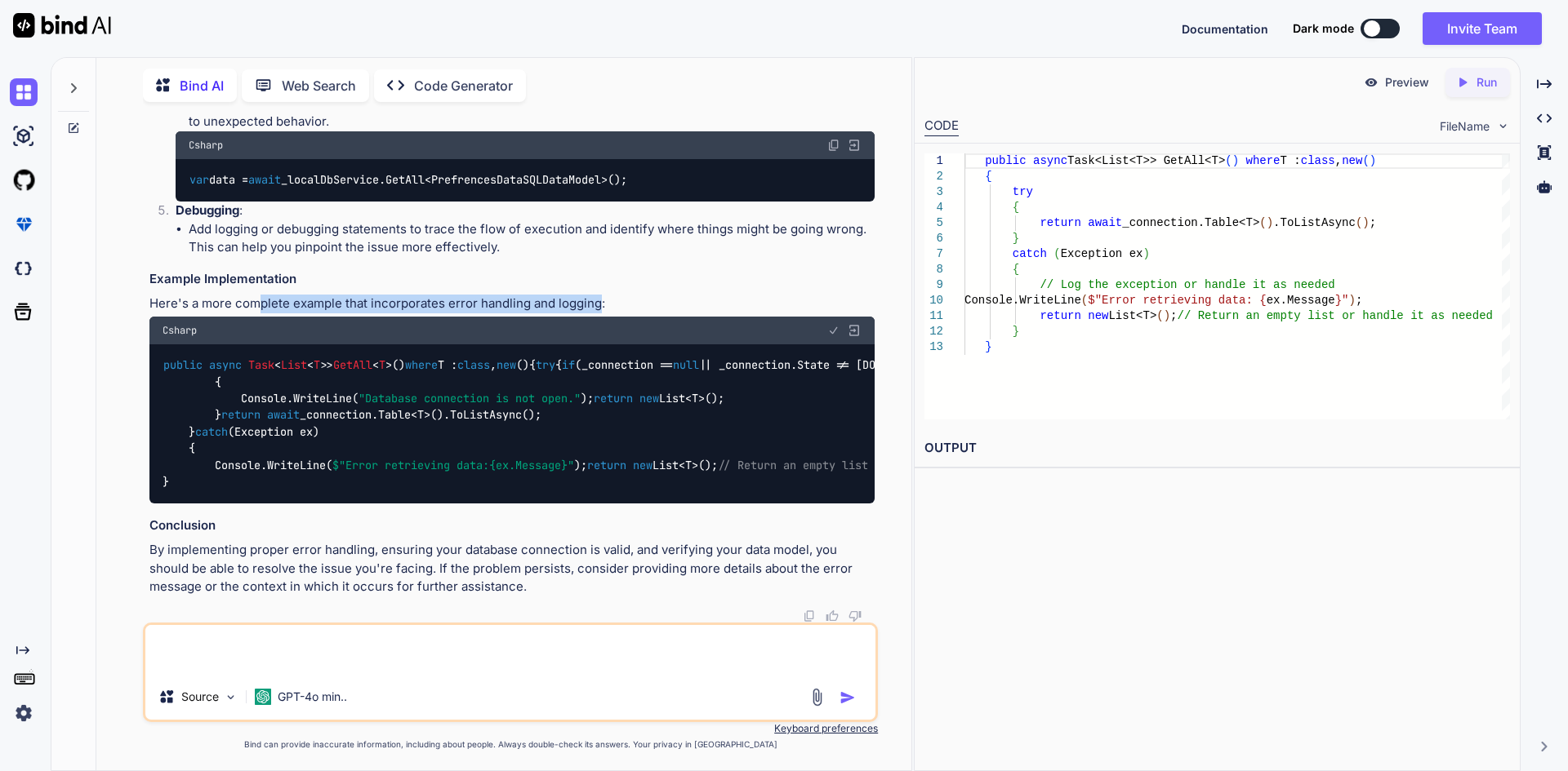
click at [835, 324] on img at bounding box center [833, 330] width 13 height 13
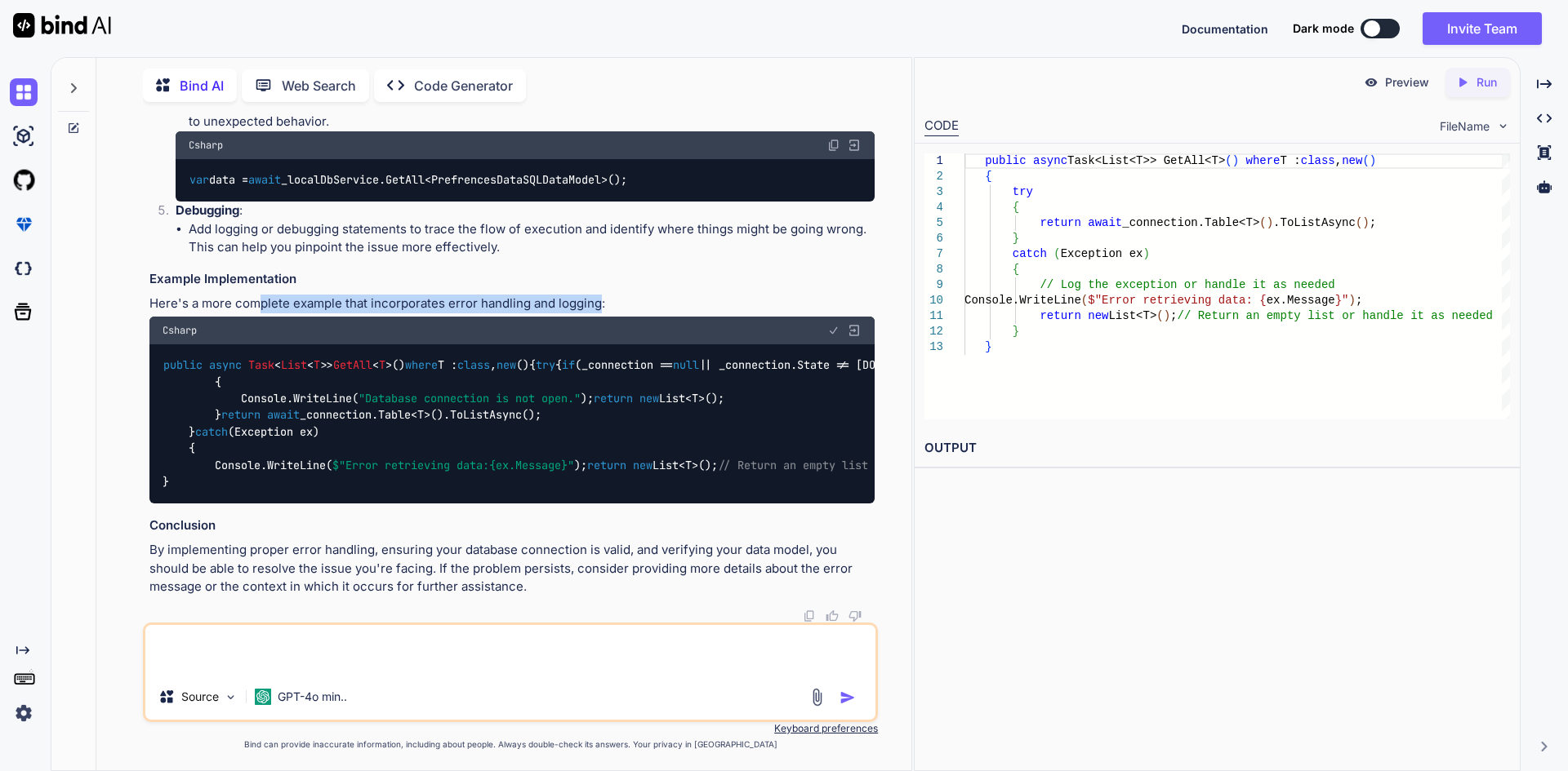
click at [835, 324] on img at bounding box center [833, 330] width 13 height 13
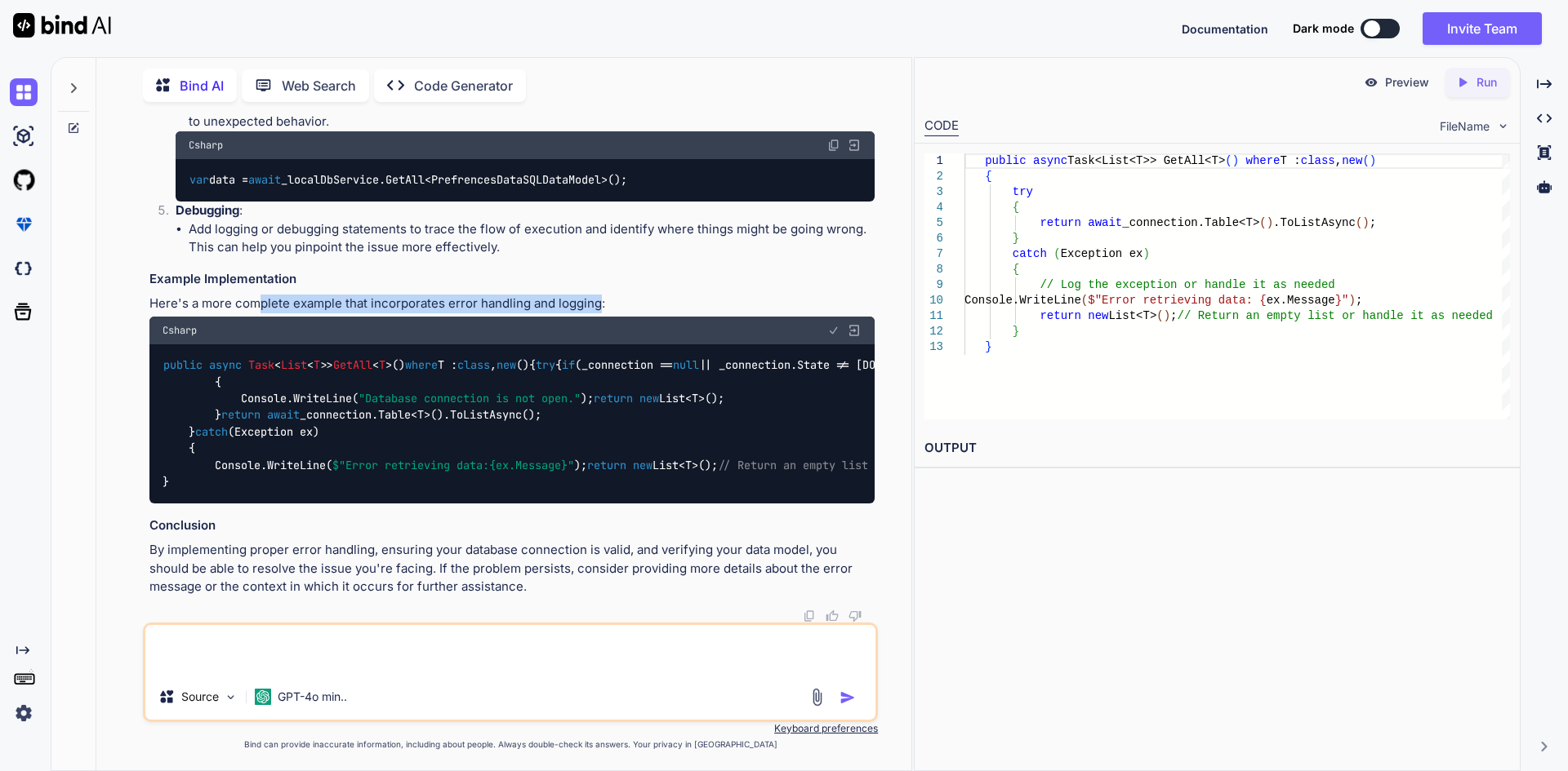
click at [835, 324] on img at bounding box center [833, 330] width 13 height 13
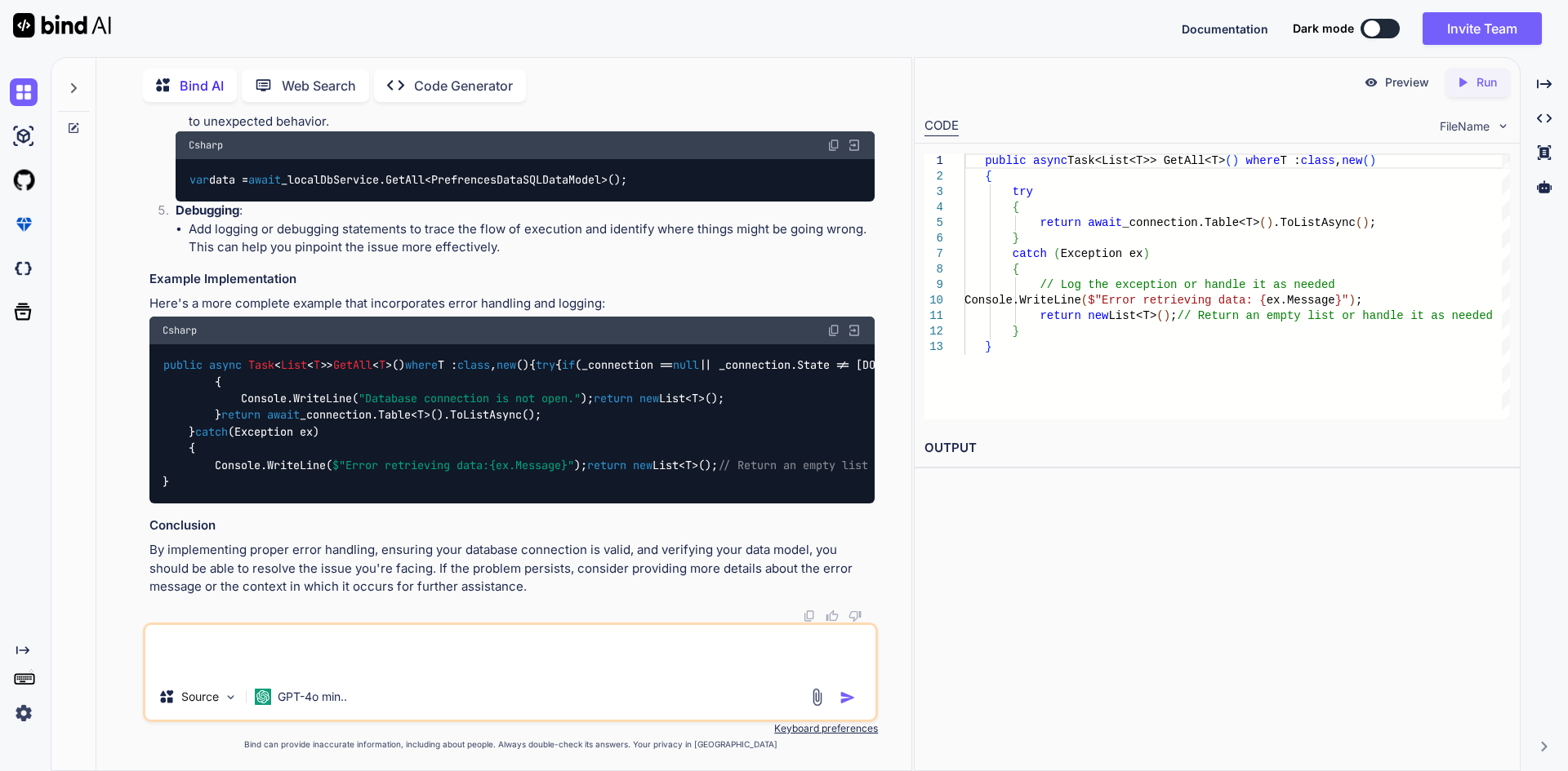
click at [479, 658] on textarea at bounding box center [510, 650] width 730 height 49
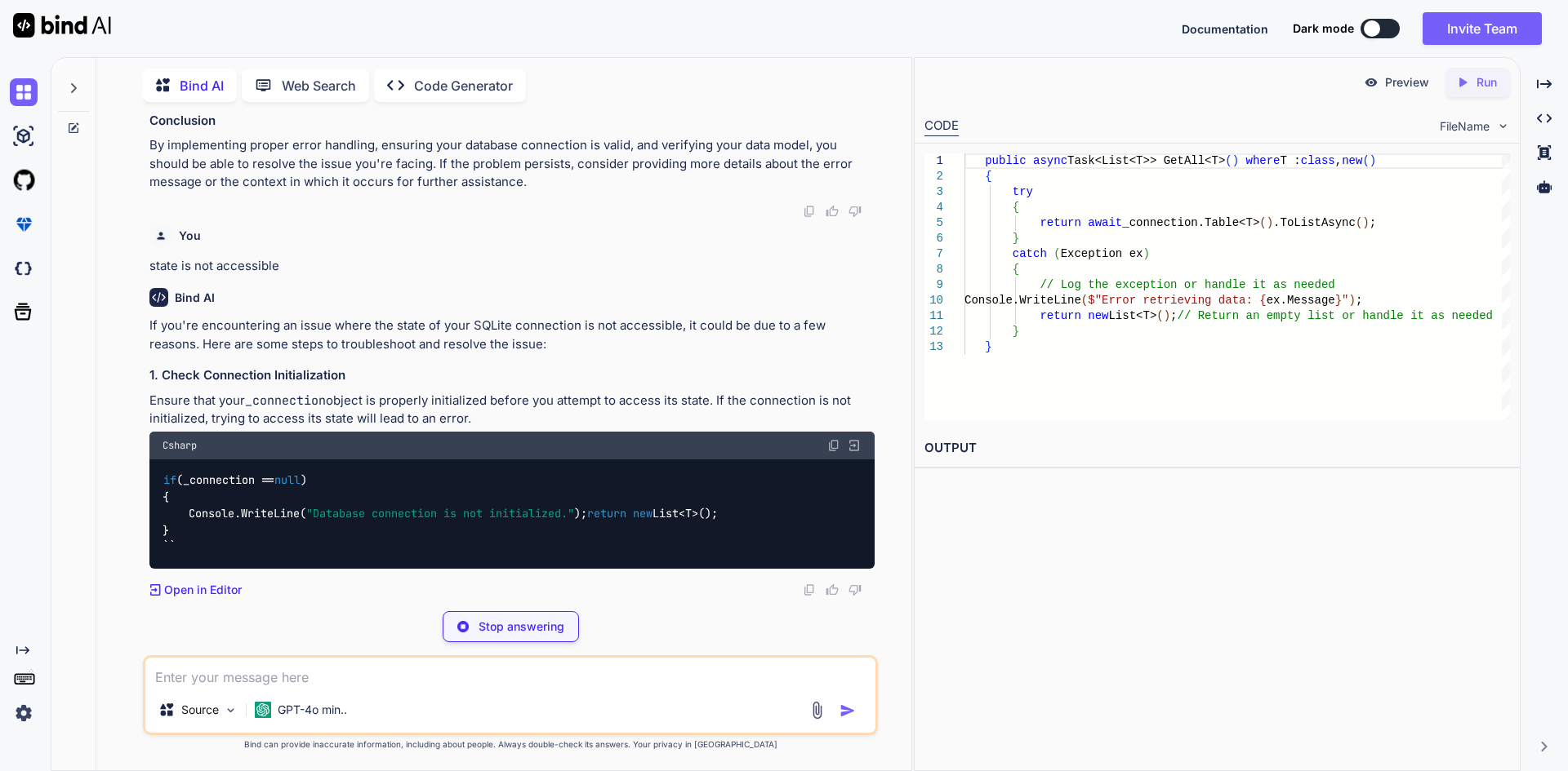
scroll to position [1425, 0]
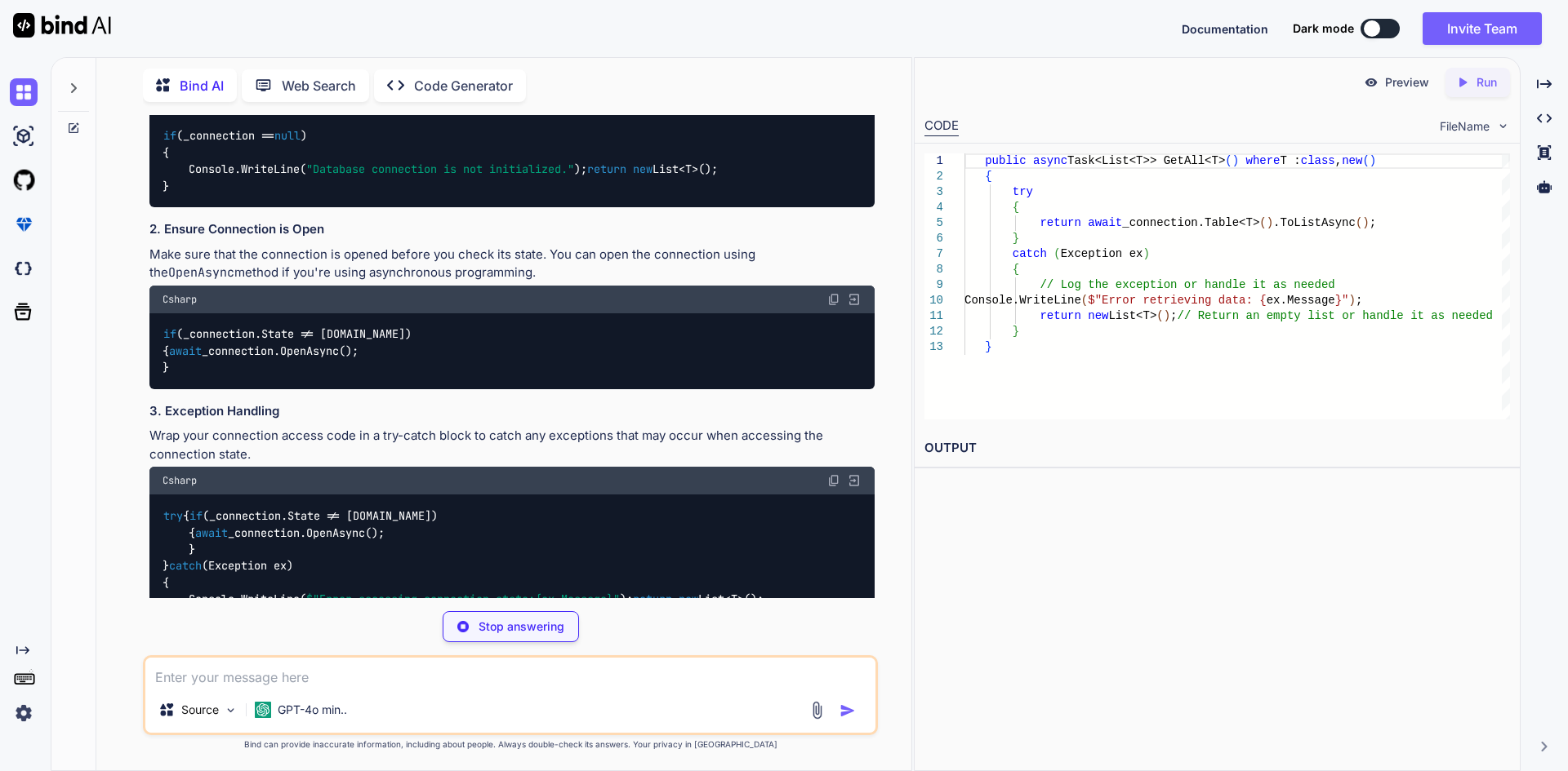
drag, startPoint x: 718, startPoint y: 353, endPoint x: 755, endPoint y: 350, distance: 37.1
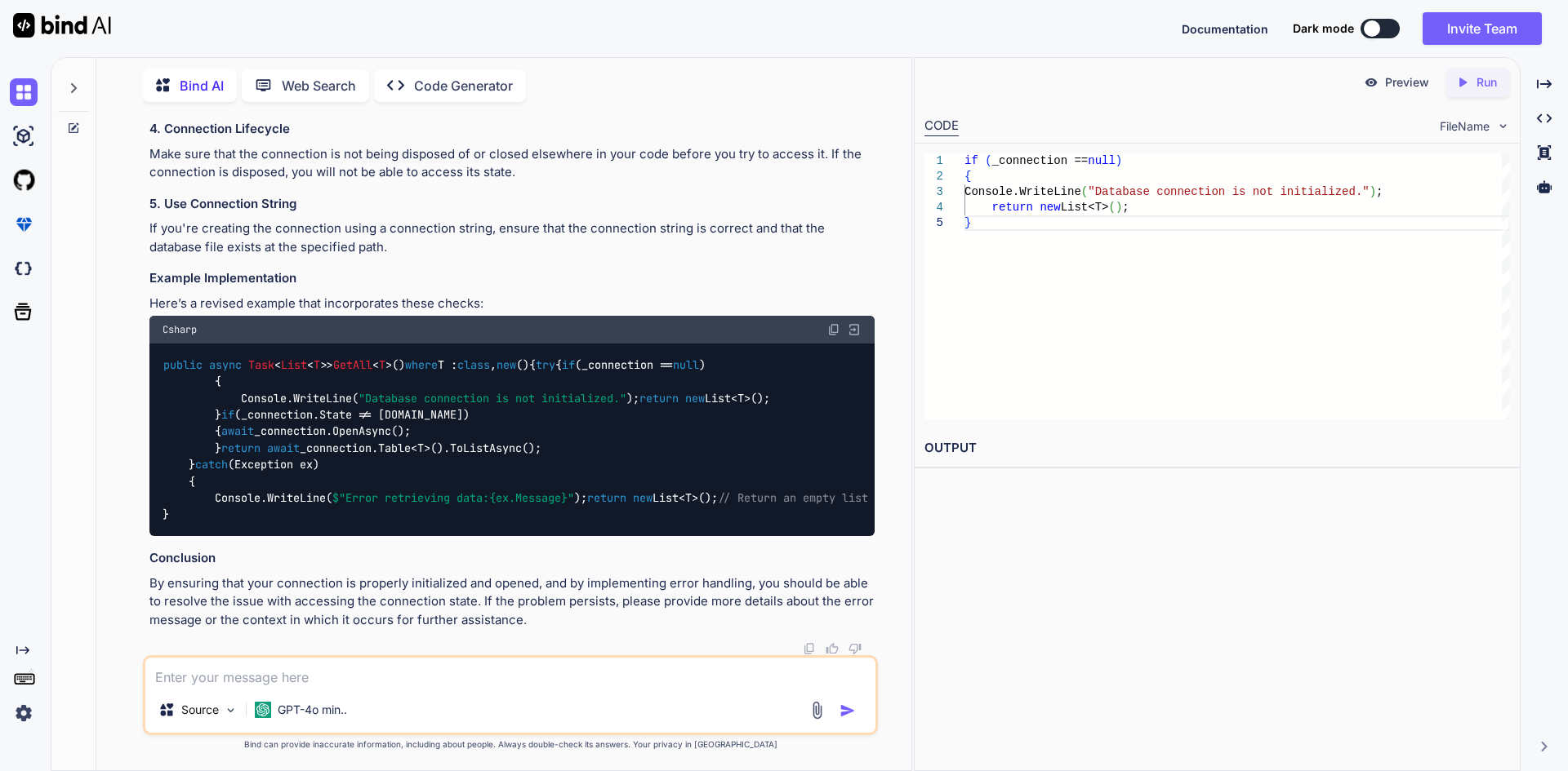
scroll to position [2568, 0]
click at [512, 444] on div "public async Task < List < T >> GetAll < T >() where T : class , new () { try {…" at bounding box center [512, 439] width 725 height 193
click at [390, 434] on code "public async Task < List < T >> GetAll < T >() where T : class , new () { try {…" at bounding box center [594, 440] width 862 height 166
click at [494, 486] on code "public async Task < List < T >> GetAll < T >() where T : class , new () { try {…" at bounding box center [594, 440] width 862 height 166
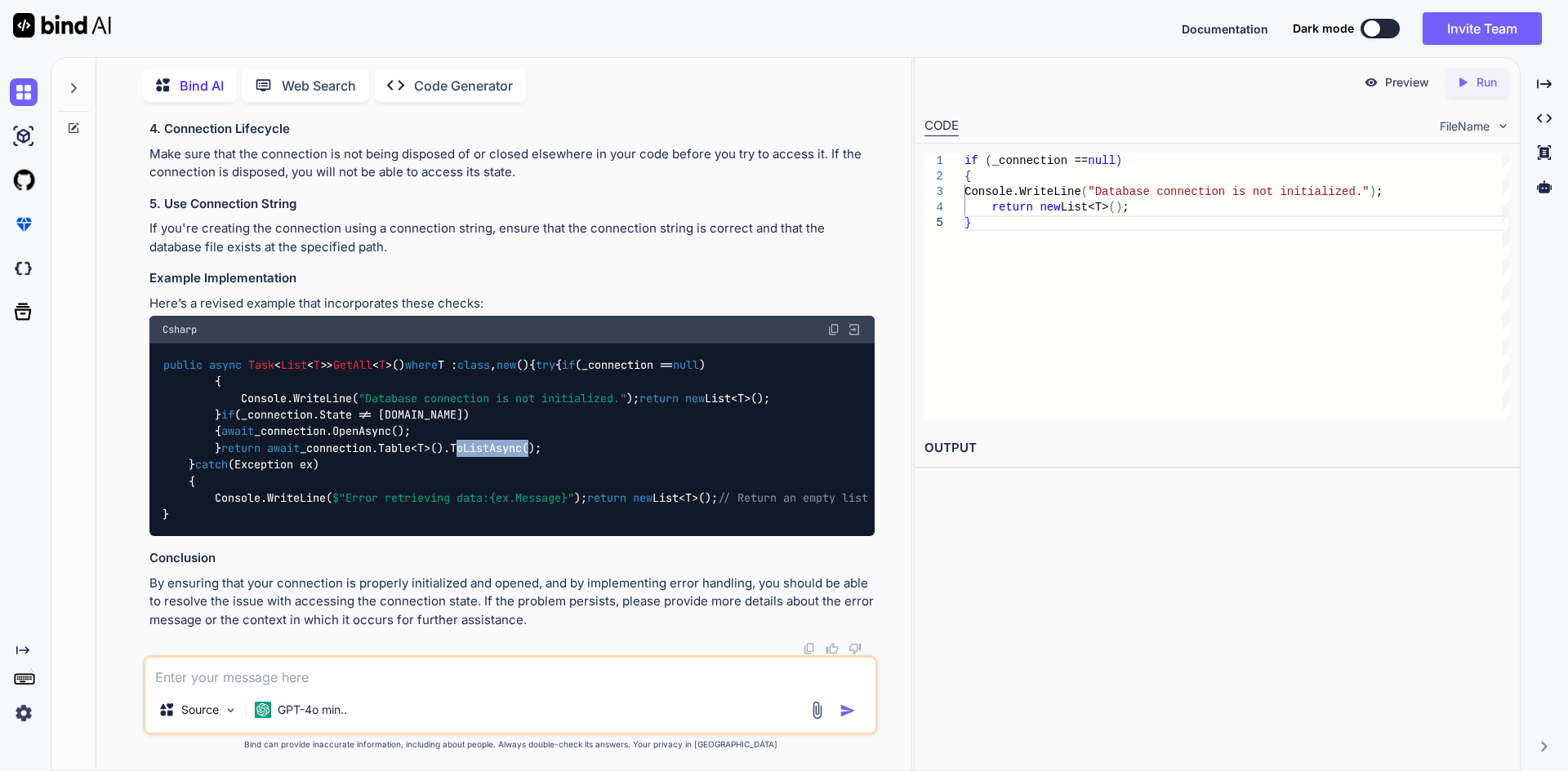
click at [494, 486] on code "public async Task < List < T >> GetAll < T >() where T : class , new () { try {…" at bounding box center [594, 440] width 862 height 166
click at [394, 485] on code "public async Task < List < T >> GetAll < T >() where T : class , new () { try {…" at bounding box center [594, 440] width 862 height 166
click at [333, 435] on code "public async Task < List < T >> GetAll < T >() where T : class , new () { try {…" at bounding box center [594, 440] width 862 height 166
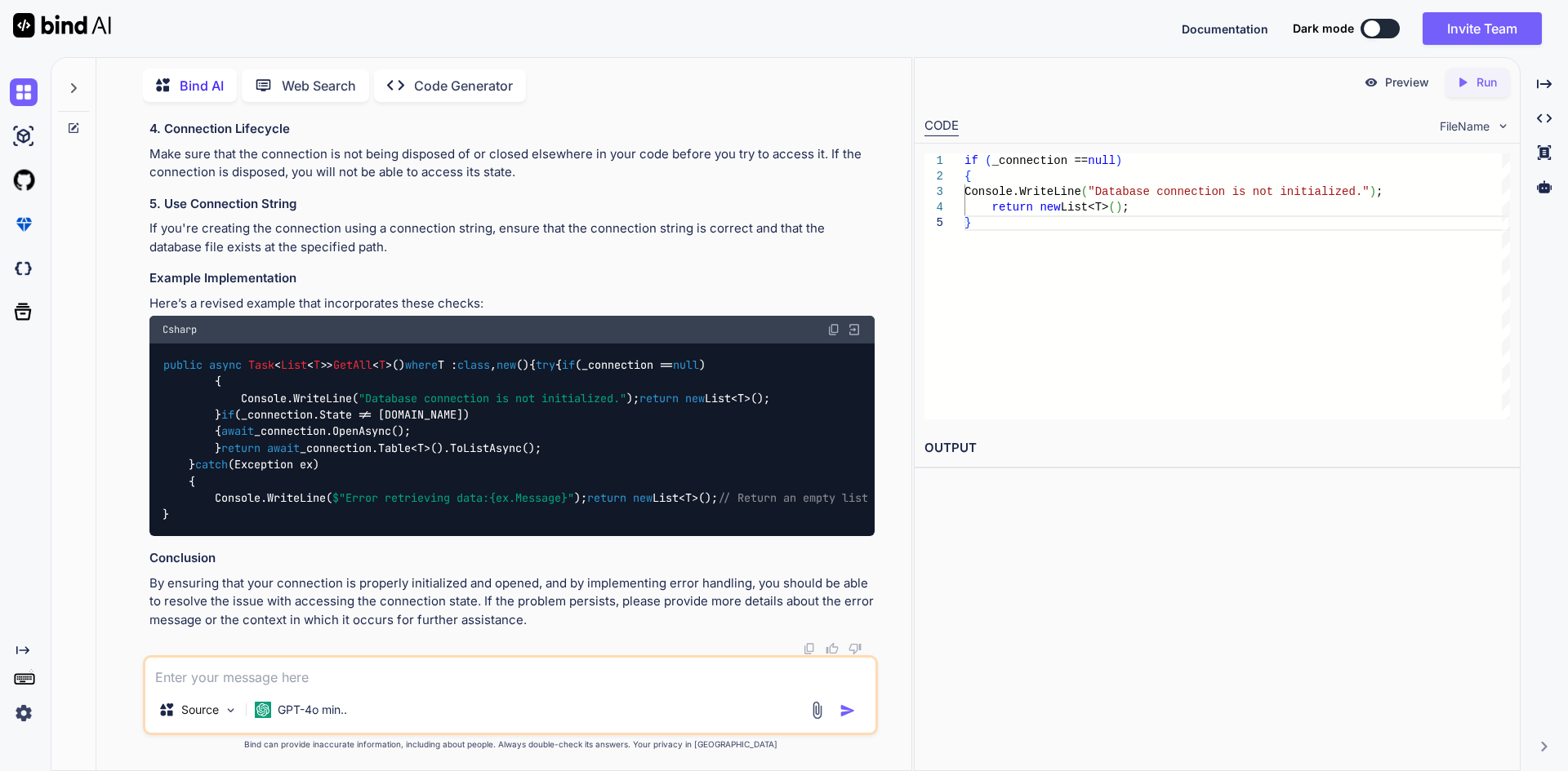
click at [413, 402] on code "public async Task < List < T >> GetAll < T >() where T : class , new () { try {…" at bounding box center [594, 440] width 862 height 166
click at [294, 682] on textarea at bounding box center [510, 673] width 730 height 30
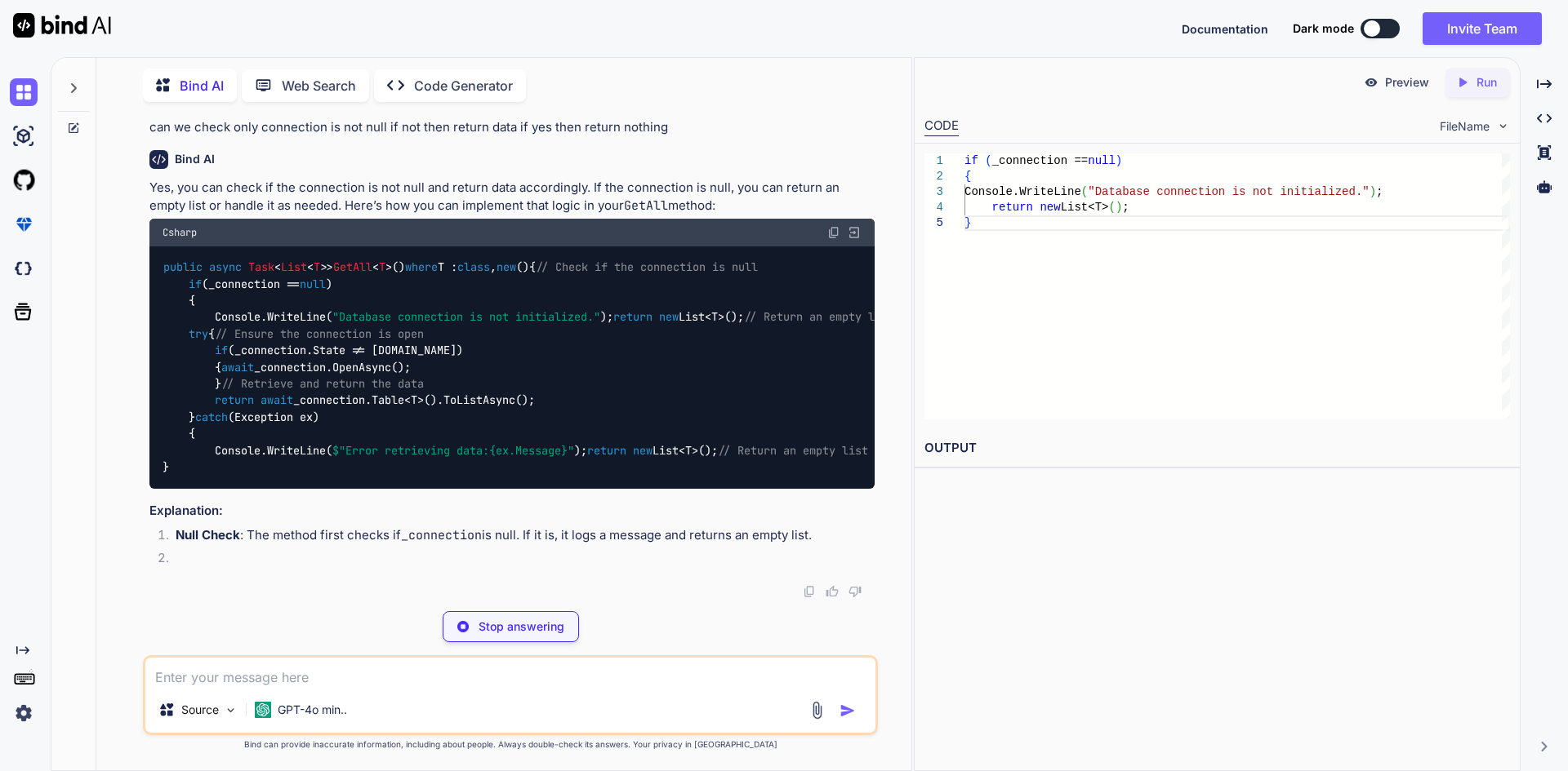
scroll to position [3282, 0]
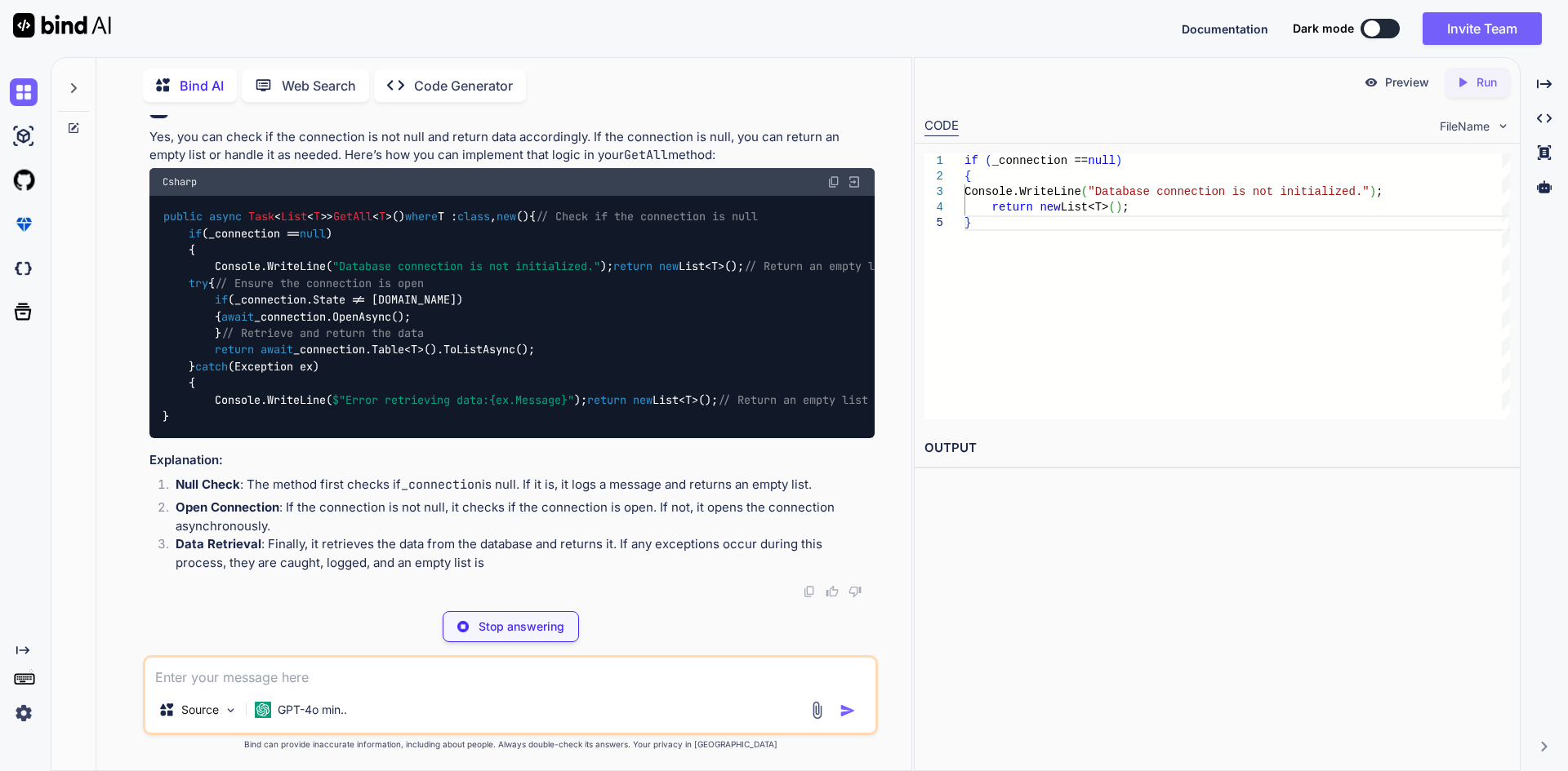
click at [463, 396] on div "public async Task < List < T >> GetAll < T >() where T : class , new () { // Ch…" at bounding box center [512, 317] width 725 height 243
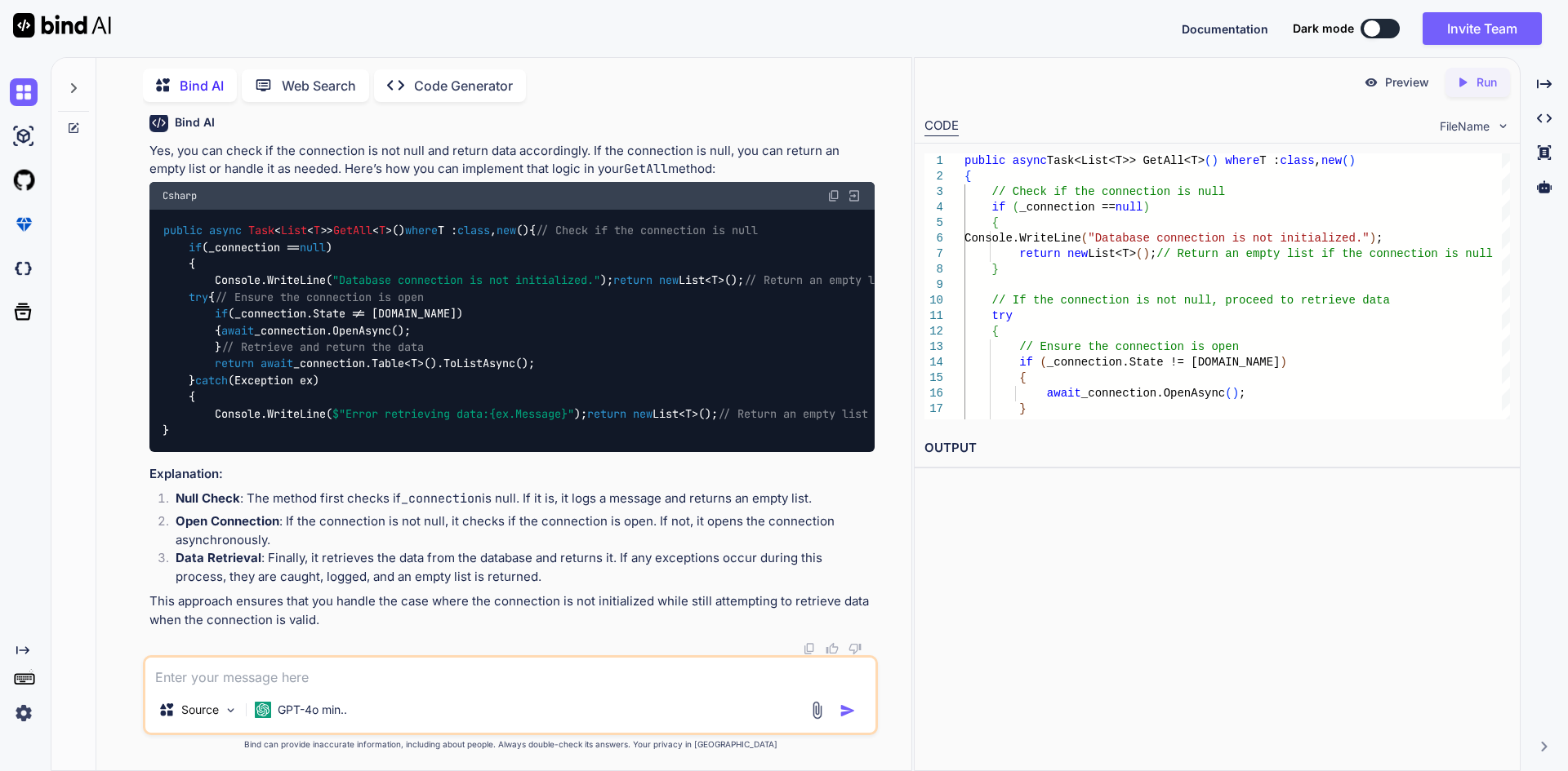
click at [308, 304] on code "public async Task < List < T >> GetAll < T >() where T : class , new () { // Ch…" at bounding box center [806, 330] width 1287 height 216
click at [310, 317] on code "public async Task < List < T >> GetAll < T >() where T : class , new () { // Ch…" at bounding box center [806, 330] width 1287 height 216
click at [320, 336] on div "public async Task < List < T >> GetAll < T >() where T : class , new () { // Ch…" at bounding box center [512, 331] width 725 height 243
click at [325, 314] on code "public async Task < List < T >> GetAll < T >() where T : class , new () { // Ch…" at bounding box center [806, 330] width 1287 height 216
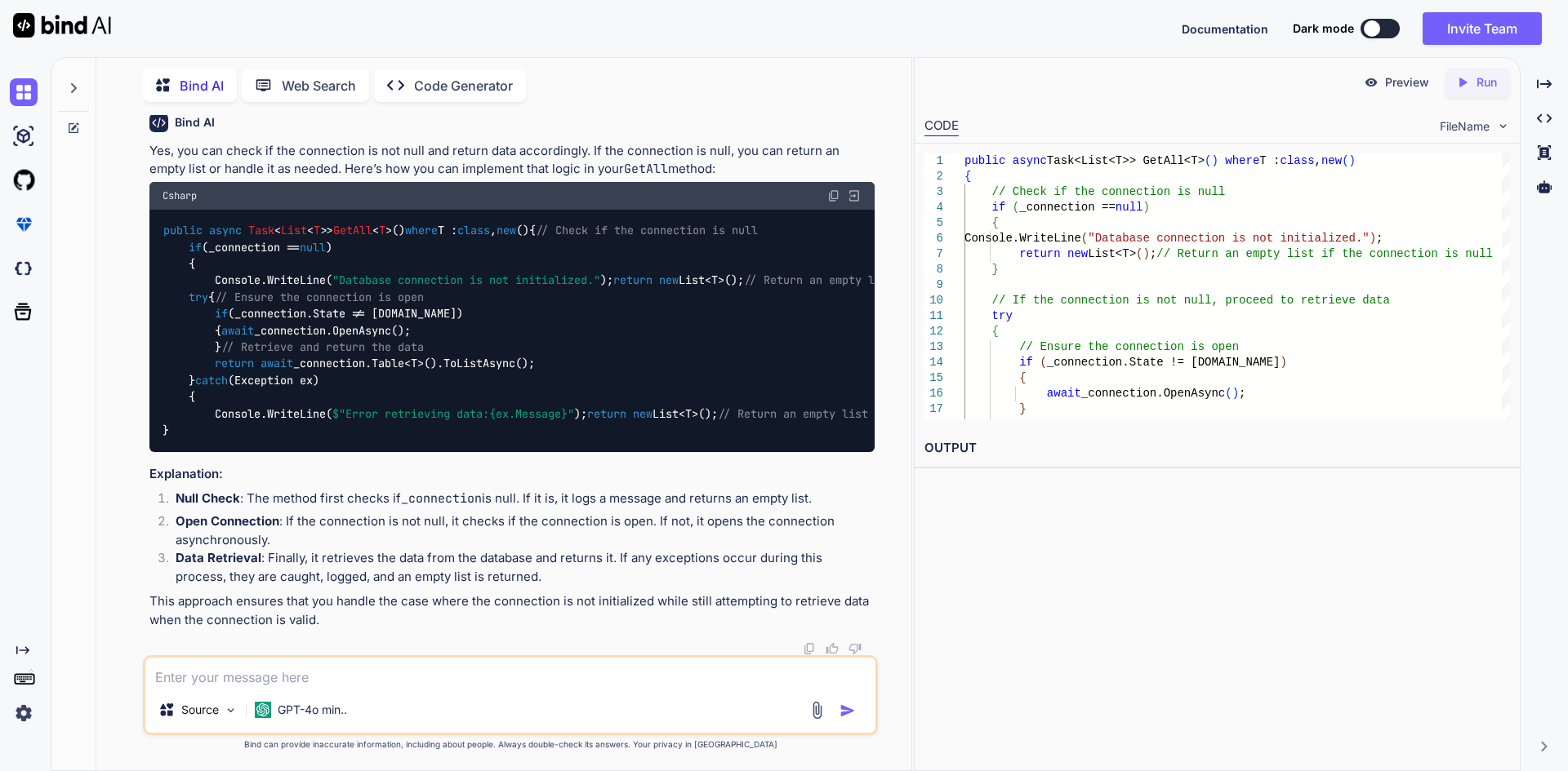
click at [325, 314] on code "public async Task < List < T >> GetAll < T >() where T : class , new () { // Ch…" at bounding box center [806, 330] width 1287 height 216
click at [306, 342] on div "public async Task < List < T >> GetAll < T >() where T : class , new () { // Ch…" at bounding box center [512, 331] width 725 height 243
drag, startPoint x: 230, startPoint y: 454, endPoint x: 238, endPoint y: 479, distance: 26.2
click at [238, 452] on div "public async Task < List < T >> GetAll < T >() where T : class , new () { // Ch…" at bounding box center [512, 331] width 725 height 243
copy code "// Ensure the connection is open if (_connection.State != [DOMAIN_NAME]) { awai…"
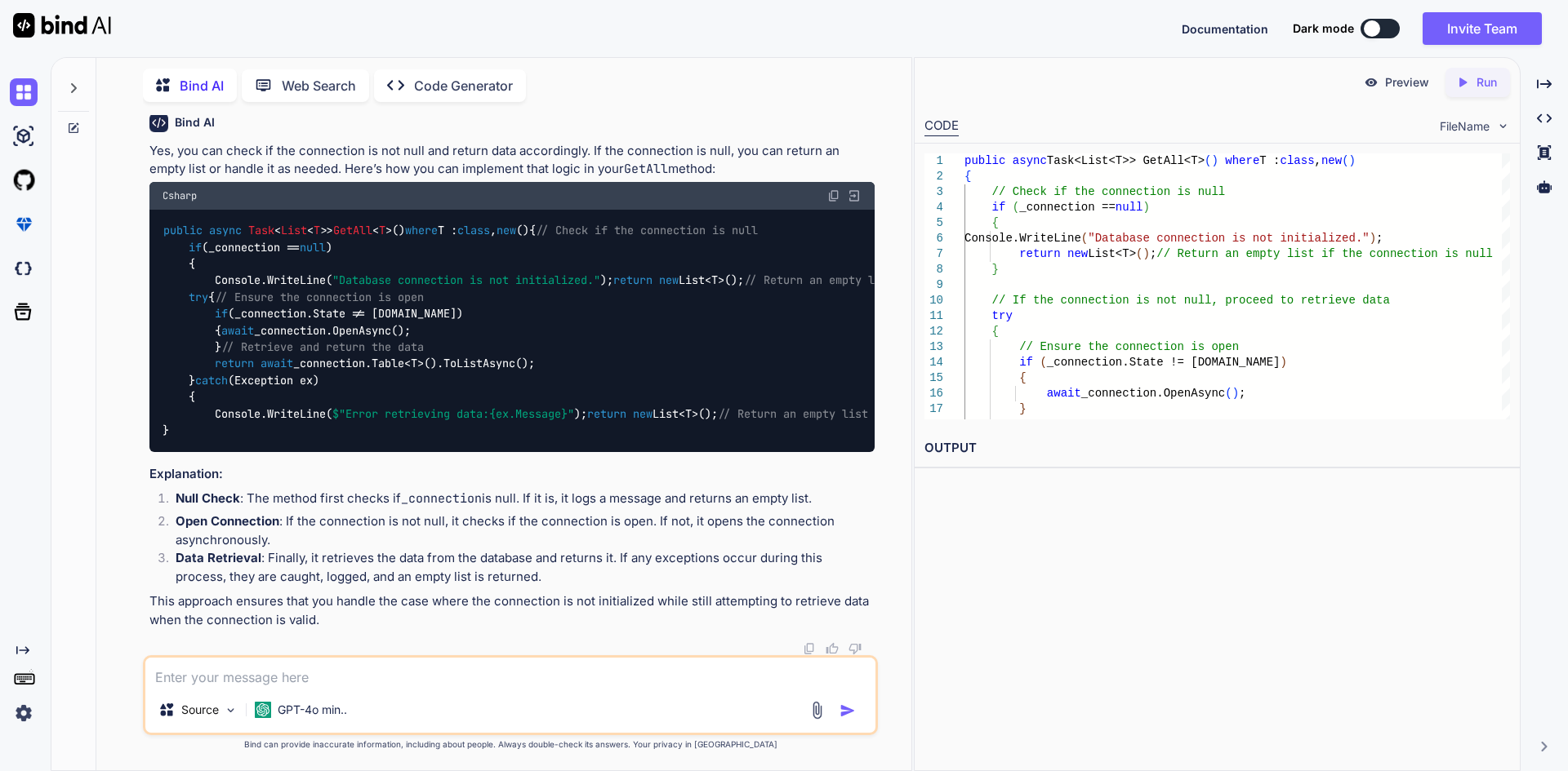
scroll to position [3501, 0]
click at [247, 667] on textarea at bounding box center [510, 673] width 730 height 30
paste textarea "// Ensure the connection is open if (_connection.State != [DOMAIN_NAME]) { awai…"
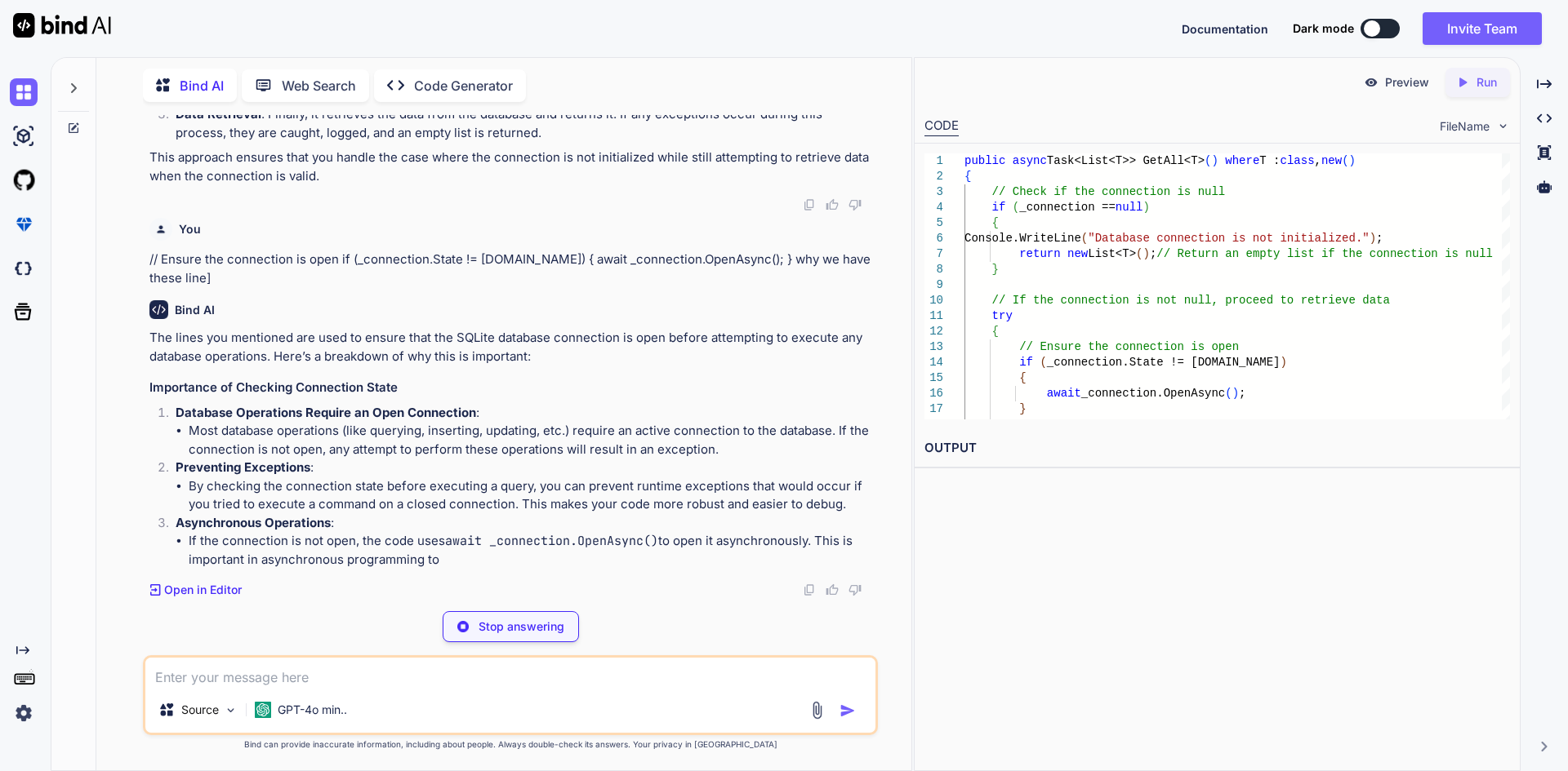
scroll to position [3927, 0]
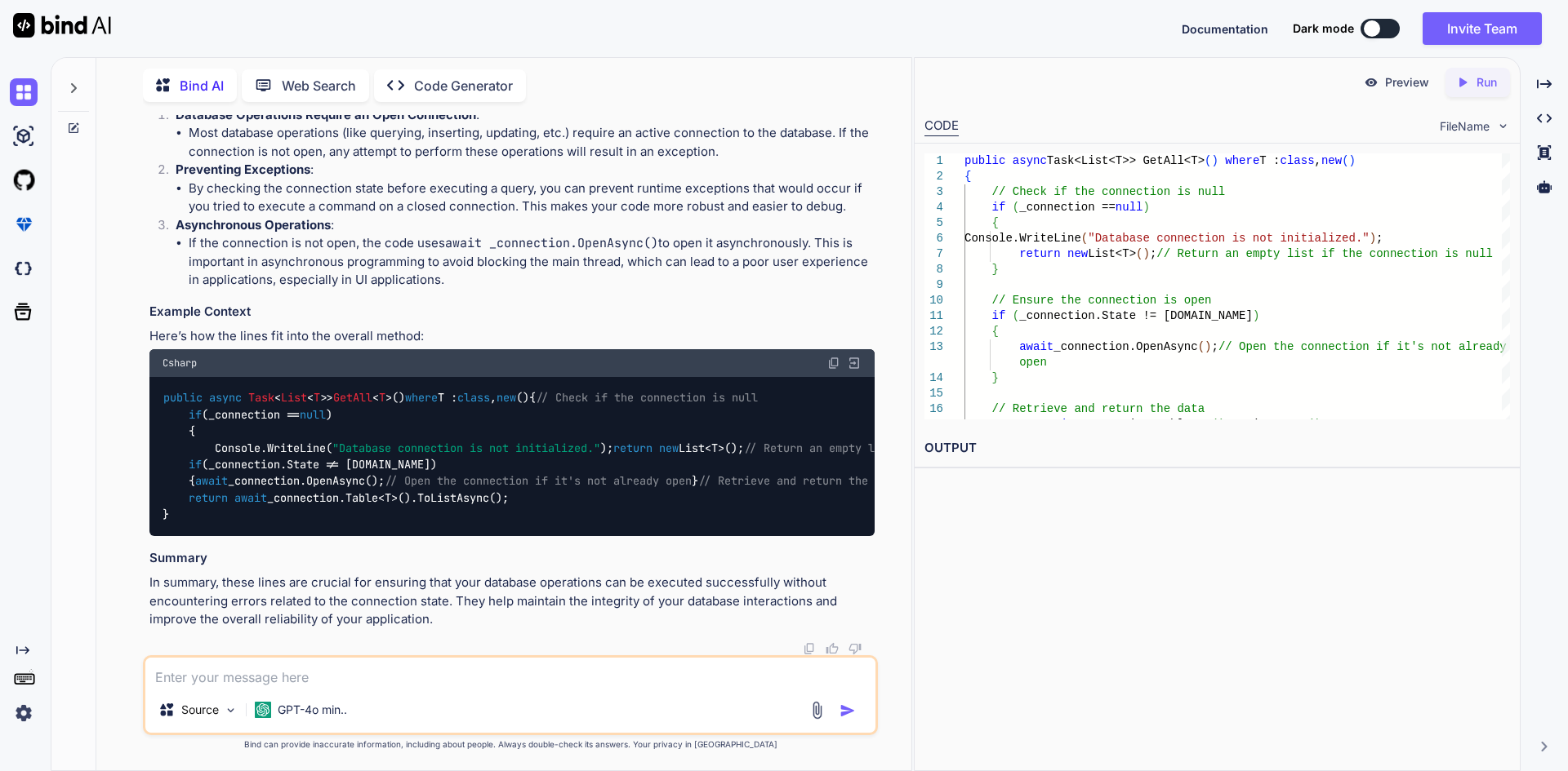
drag, startPoint x: 165, startPoint y: 359, endPoint x: 793, endPoint y: 357, distance: 628.0
click at [793, 68] on p "The lines you mentioned are used to ensure that the SQLite database connection …" at bounding box center [512, 49] width 725 height 36
drag, startPoint x: 538, startPoint y: 378, endPoint x: 294, endPoint y: 377, distance: 244.0
click at [294, 68] on p "The lines you mentioned are used to ensure that the SQLite database connection …" at bounding box center [512, 49] width 725 height 36
click at [438, 396] on div "The lines you mentioned are used to ensure that the SQLite database connection …" at bounding box center [512, 330] width 725 height 598
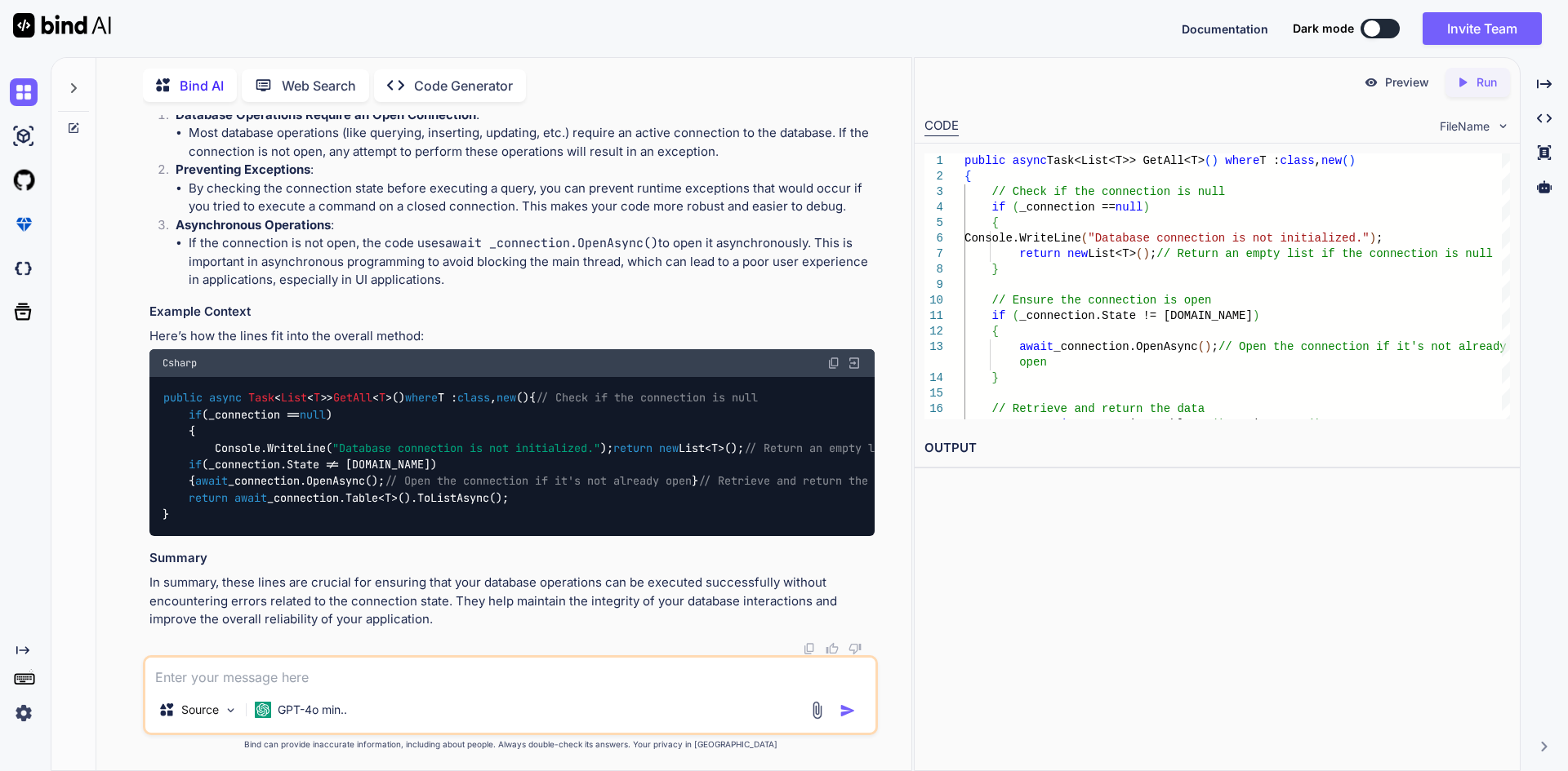
scroll to position [4410, 0]
drag, startPoint x: 333, startPoint y: 398, endPoint x: 217, endPoint y: 403, distance: 116.1
click at [217, 403] on code "public async Task < List < T >> GetAll < T >() where T : class , new () { // Ch…" at bounding box center [721, 455] width 1117 height 133
copy code "_connection.State"
click at [272, 679] on textarea at bounding box center [510, 673] width 730 height 30
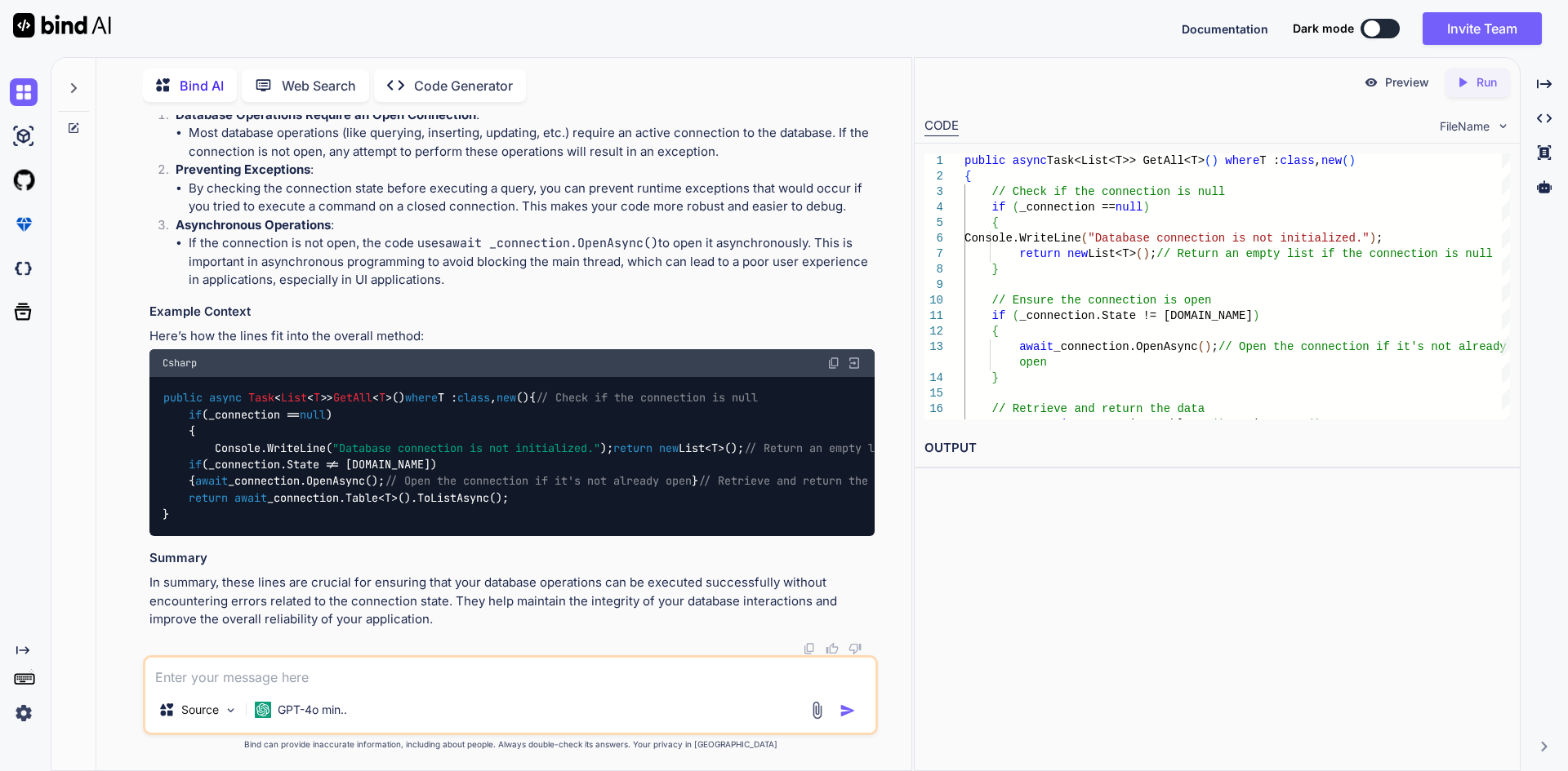
paste textarea "_connection.State"
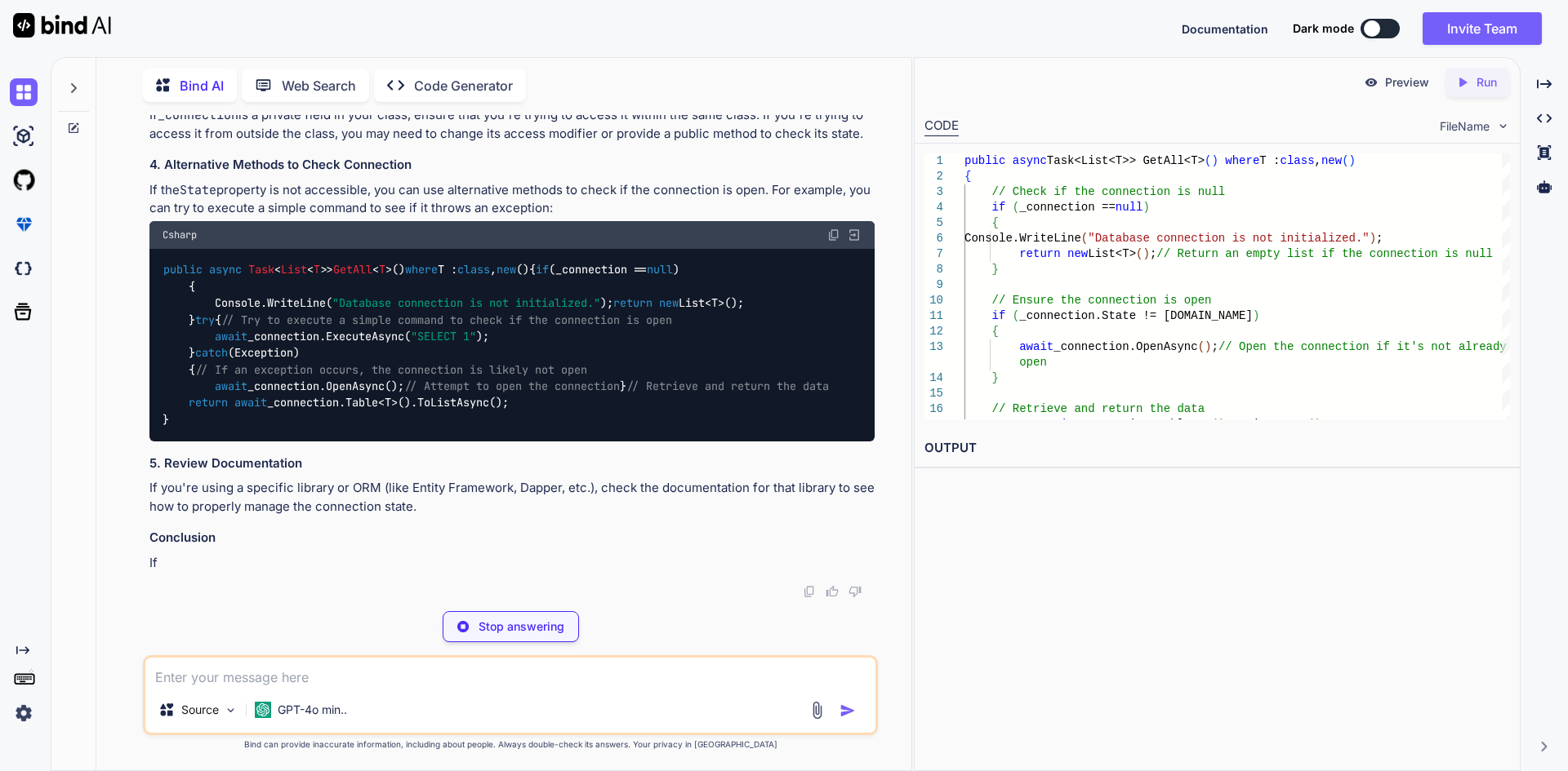
scroll to position [5417, 0]
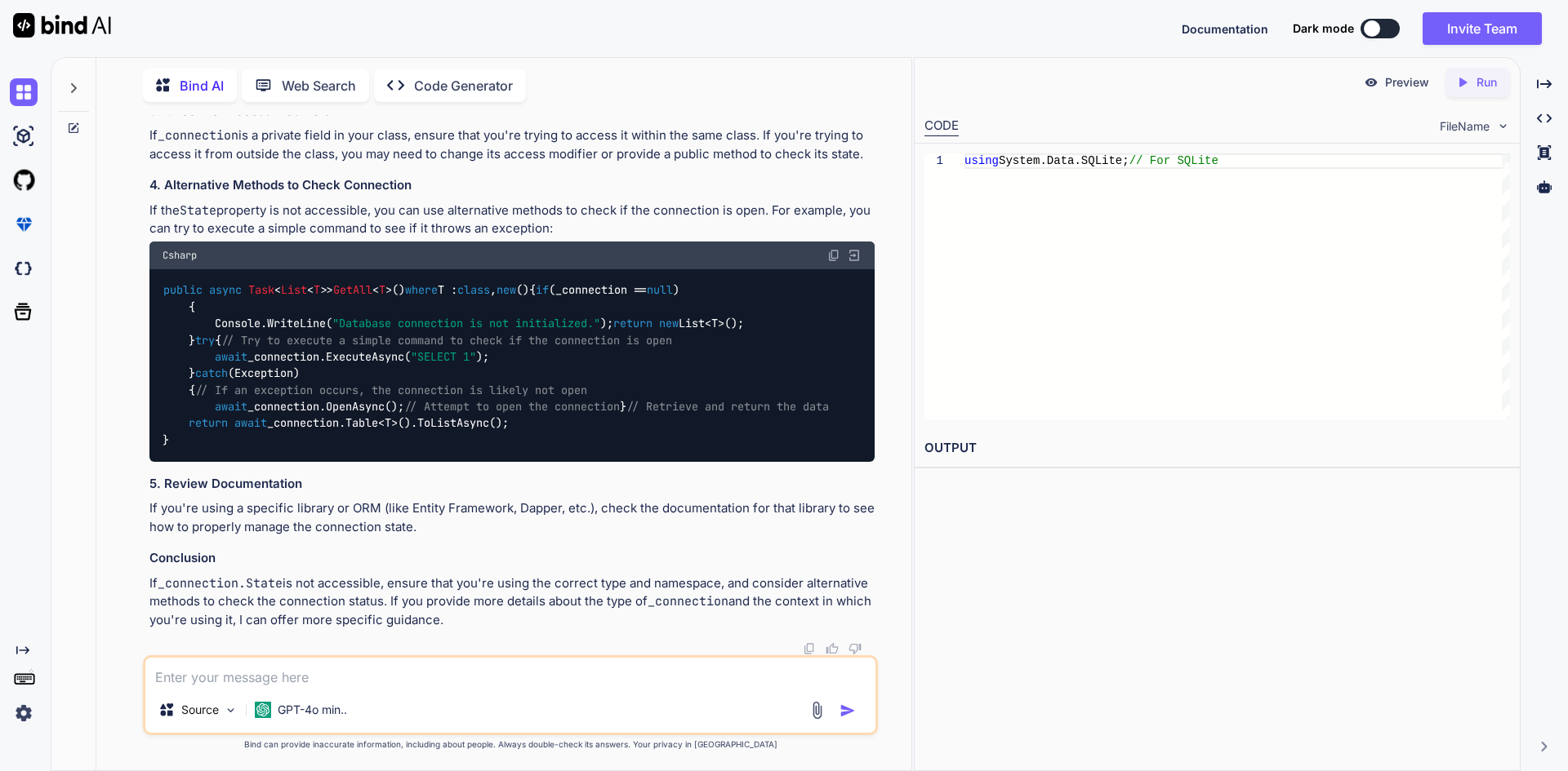
click at [373, 396] on code "public async Task < List < T >> GetAll < T >() where T : class , new () { if (_…" at bounding box center [496, 365] width 666 height 166
click at [529, 428] on div "public async Task < List < T >> GetAll < T >() where T : class , new () { if (_…" at bounding box center [512, 366] width 725 height 193
click at [471, 448] on code "public async Task < List < T >> GetAll < T >() where T : class , new () { if (_…" at bounding box center [496, 365] width 666 height 166
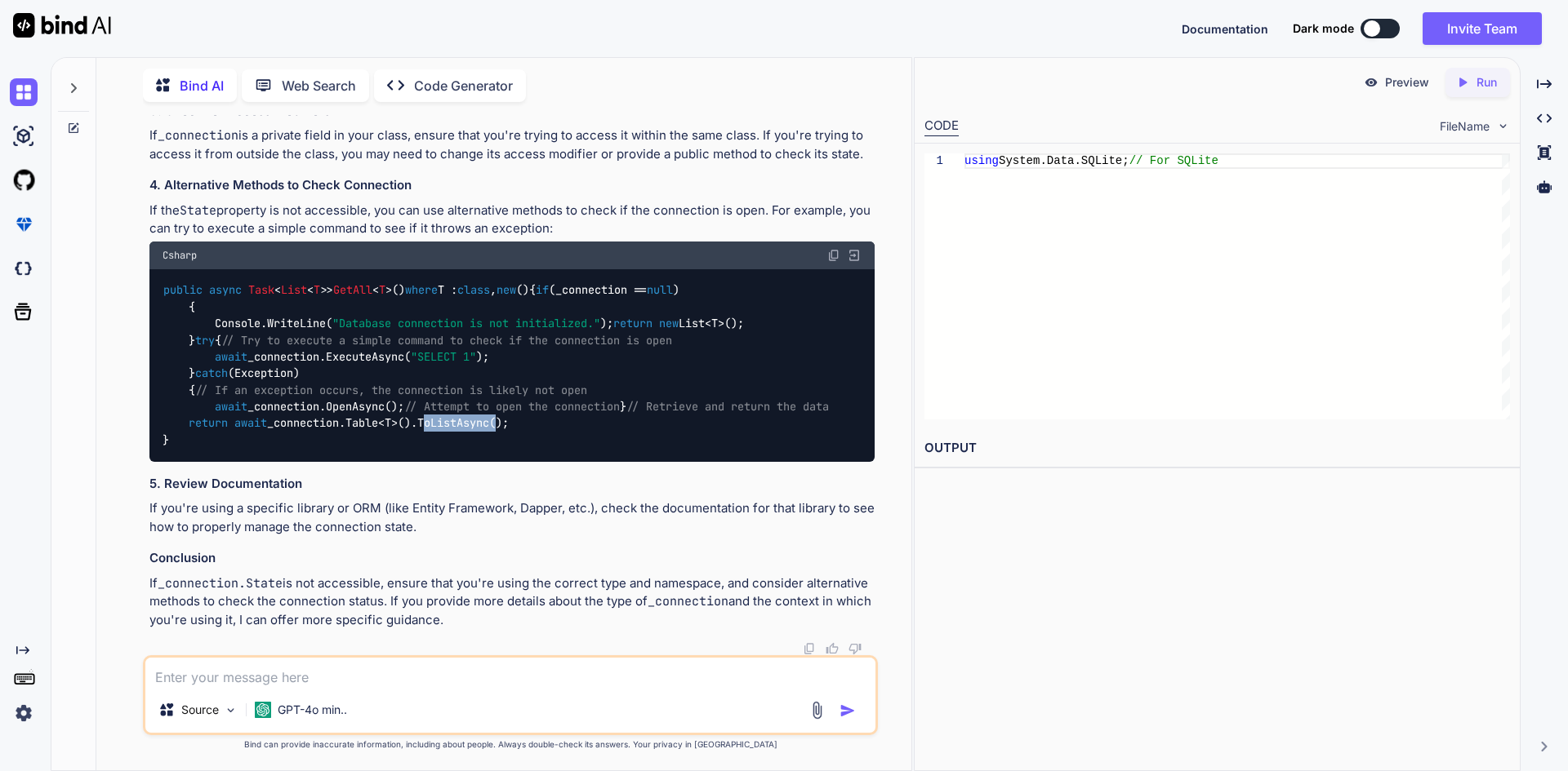
click at [471, 448] on code "public async Task < List < T >> GetAll < T >() where T : class , new () { if (_…" at bounding box center [496, 365] width 666 height 166
click at [512, 428] on div "public async Task < List < T >> GetAll < T >() where T : class , new () { if (_…" at bounding box center [512, 366] width 725 height 193
click at [304, 282] on code "public async Task < List < T >> GetAll < T >() where T : class , new () { if (_…" at bounding box center [496, 365] width 666 height 166
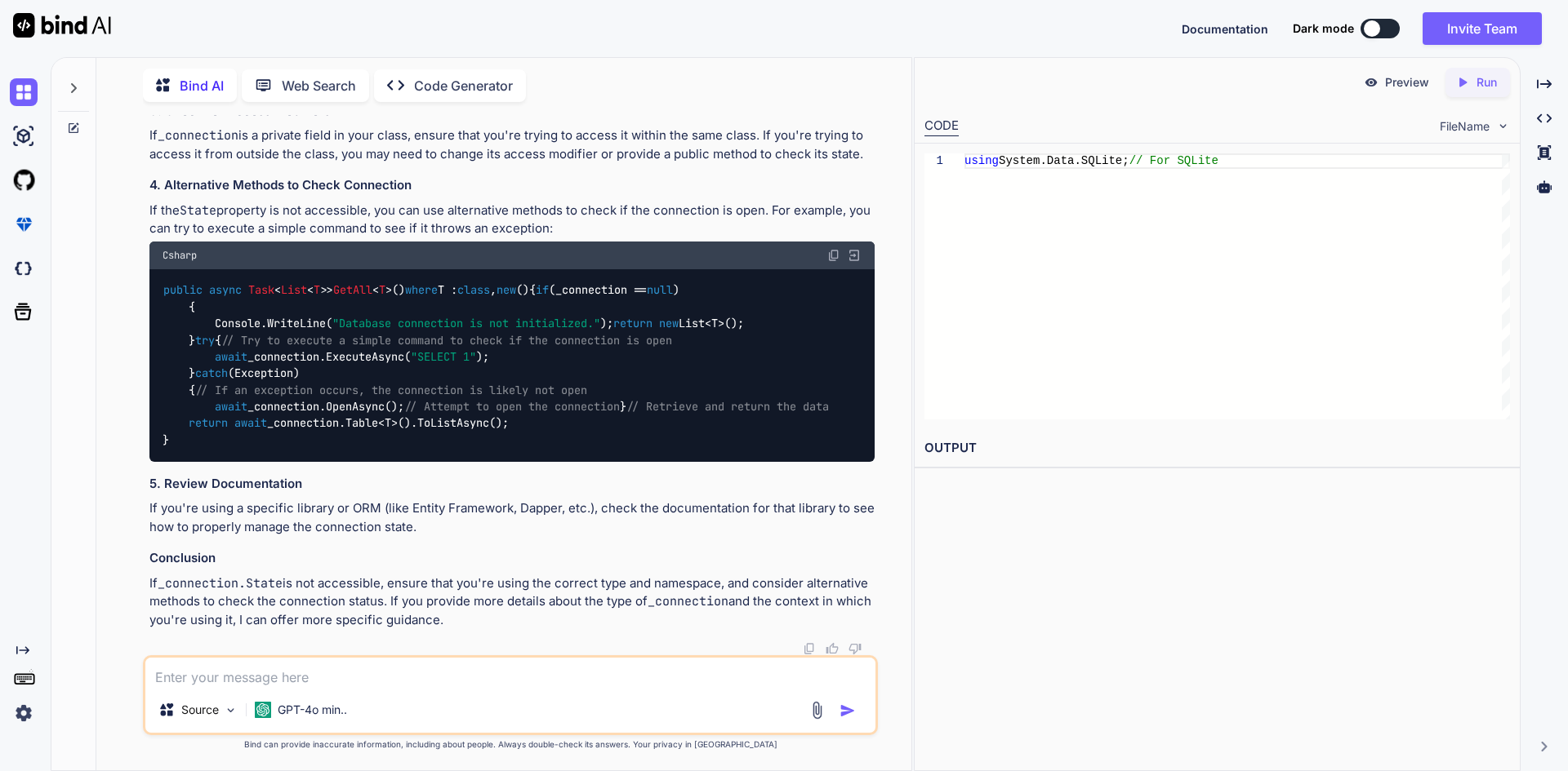
click at [381, 290] on div "public async Task < List < T >> GetAll < T >() where T : class , new () { if (_…" at bounding box center [512, 366] width 725 height 193
click at [827, 249] on img at bounding box center [833, 255] width 13 height 13
click at [596, 690] on div "Source GPT-4o min.." at bounding box center [510, 696] width 735 height 80
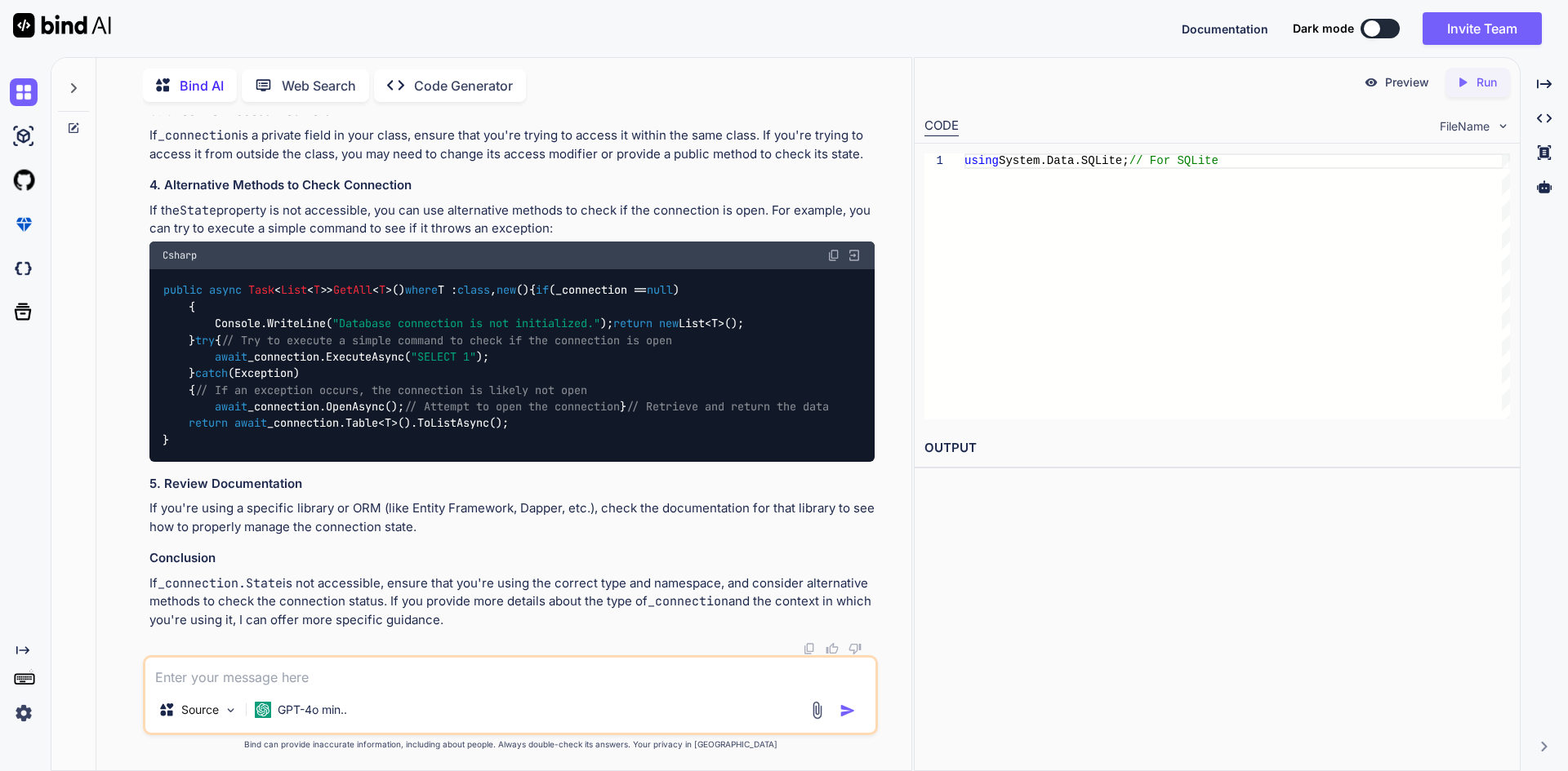
click at [563, 683] on textarea at bounding box center [510, 673] width 730 height 30
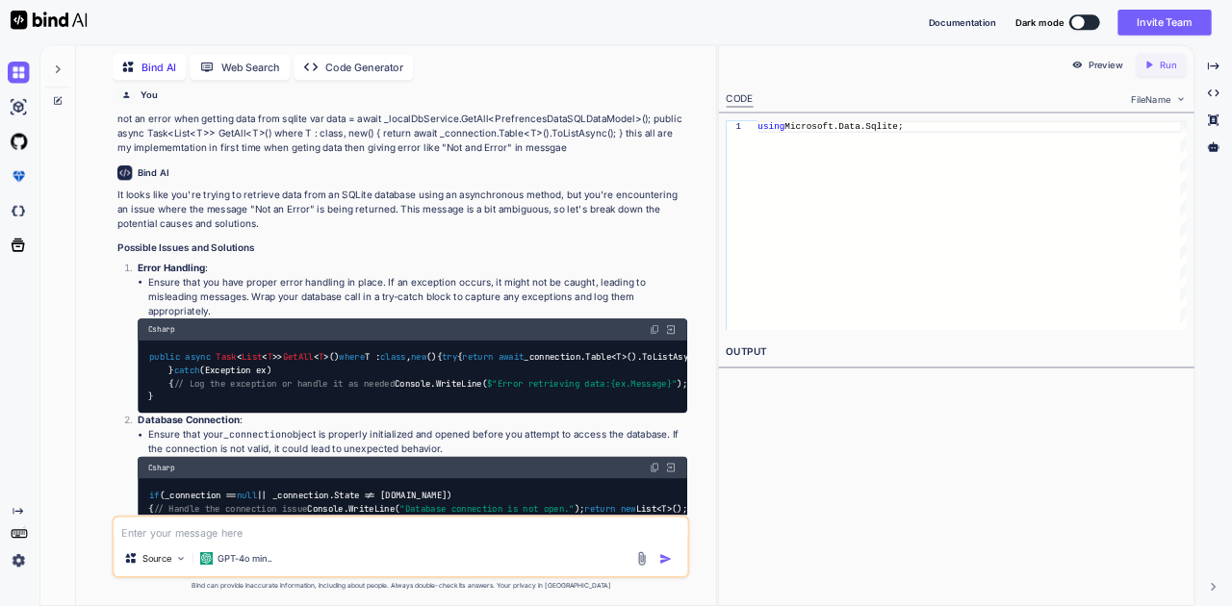
scroll to position [0, 0]
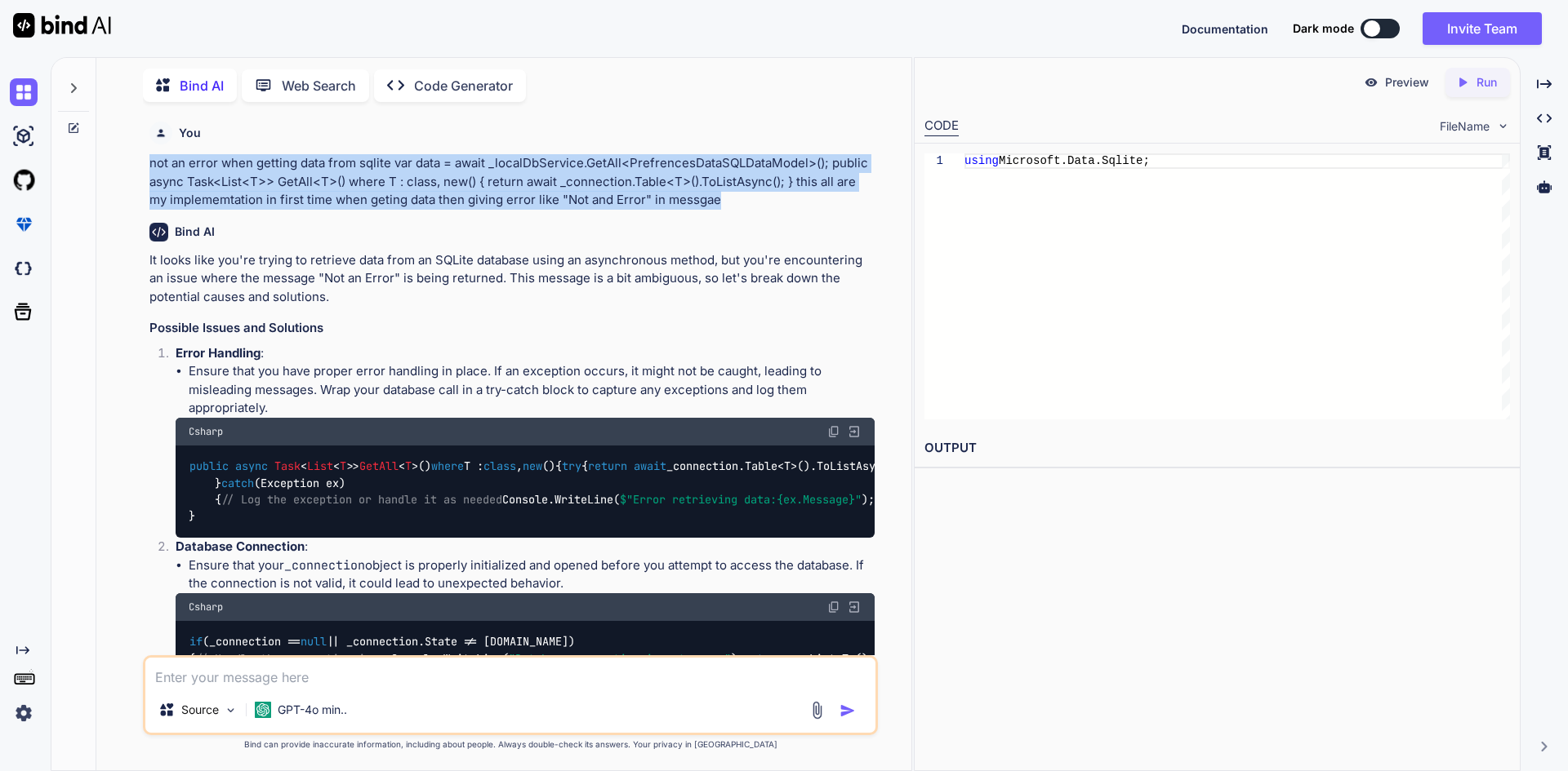
drag, startPoint x: 726, startPoint y: 197, endPoint x: 158, endPoint y: 159, distance: 569.3
click at [141, 154] on div "You not an error when getting data from sqlite var data = await _localDbService…" at bounding box center [510, 443] width 802 height 656
copy p "not an error when getting data from sqlite var data = await _localDbService.Get…"
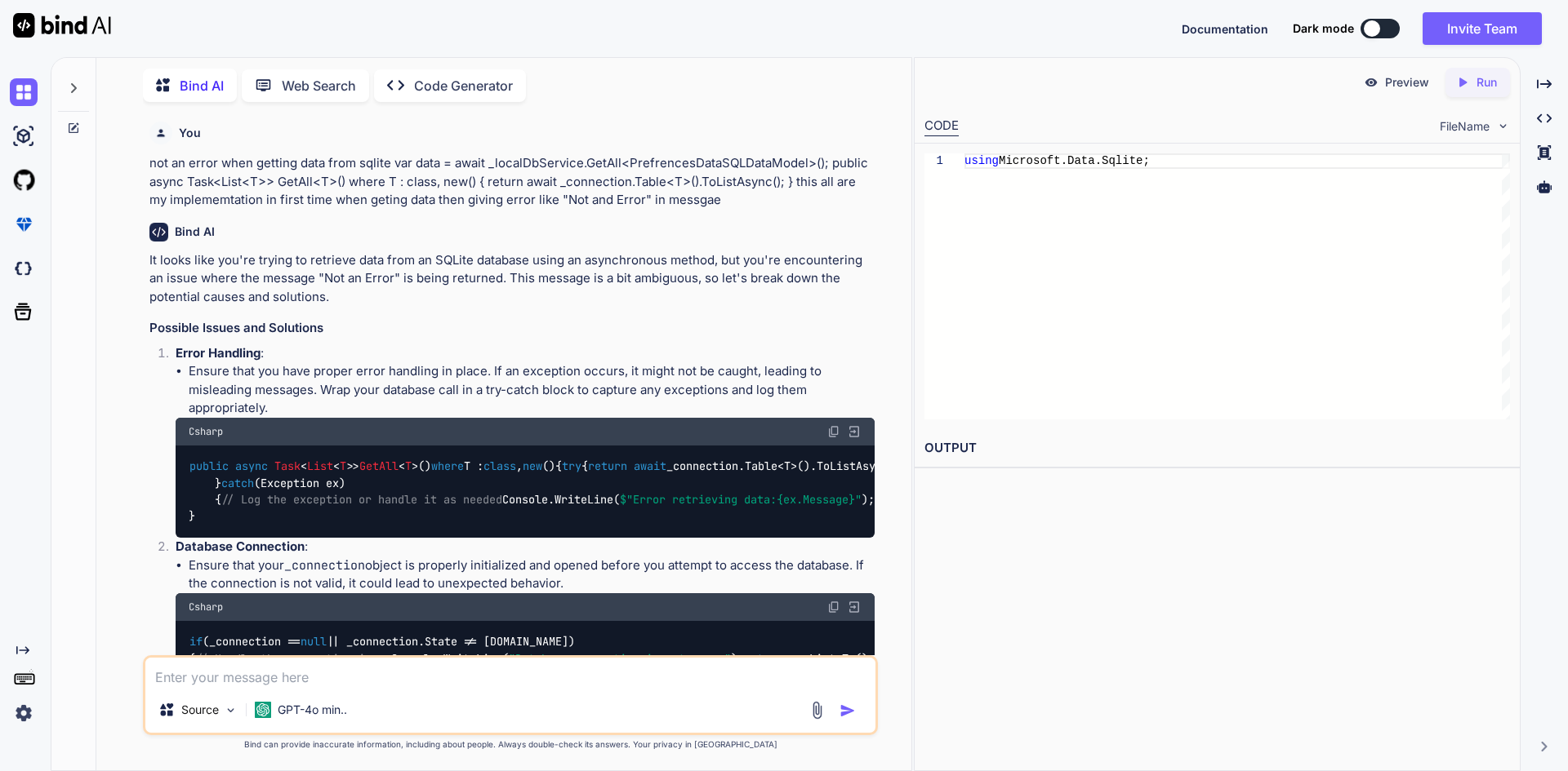
click at [549, 236] on div "Bind AI" at bounding box center [512, 232] width 725 height 19
